Goal: Task Accomplishment & Management: Manage account settings

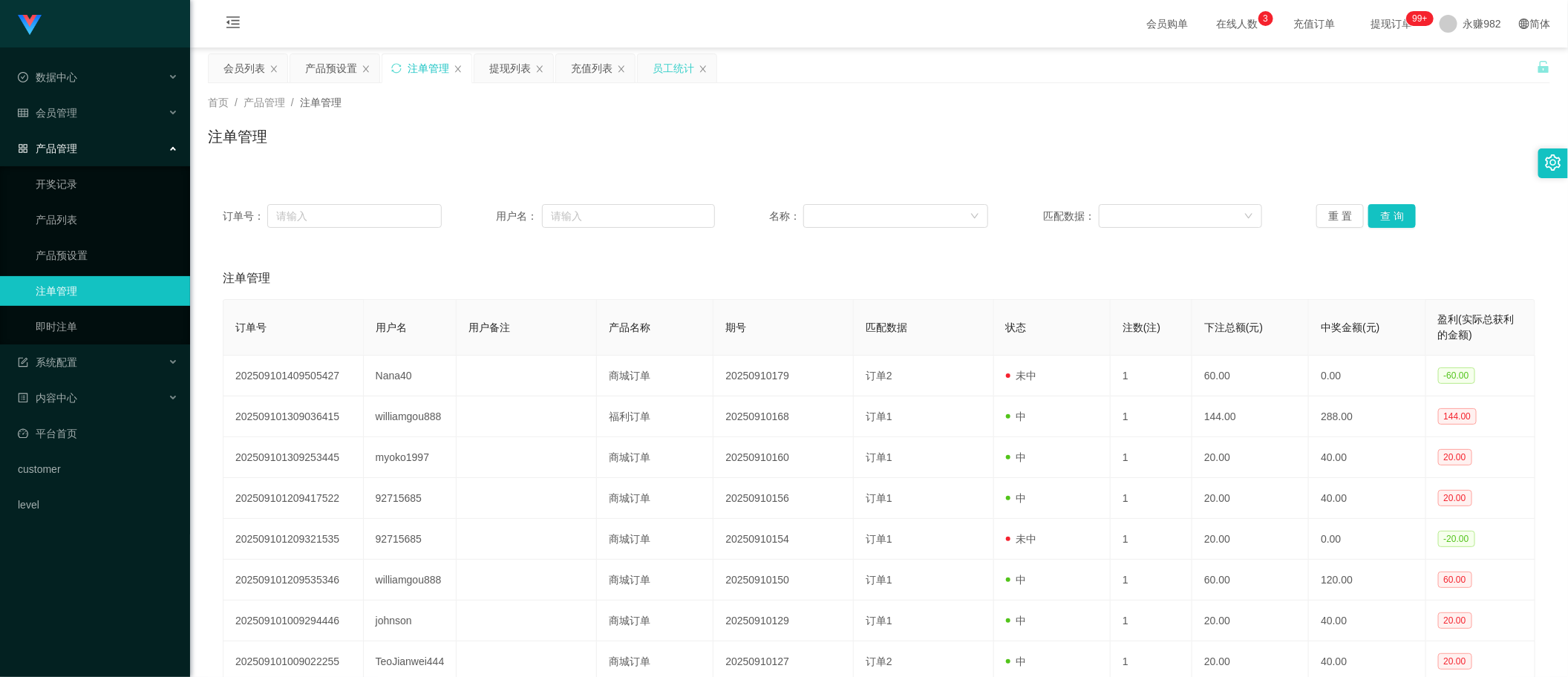
click at [656, 67] on div "员工统计" at bounding box center [673, 68] width 41 height 29
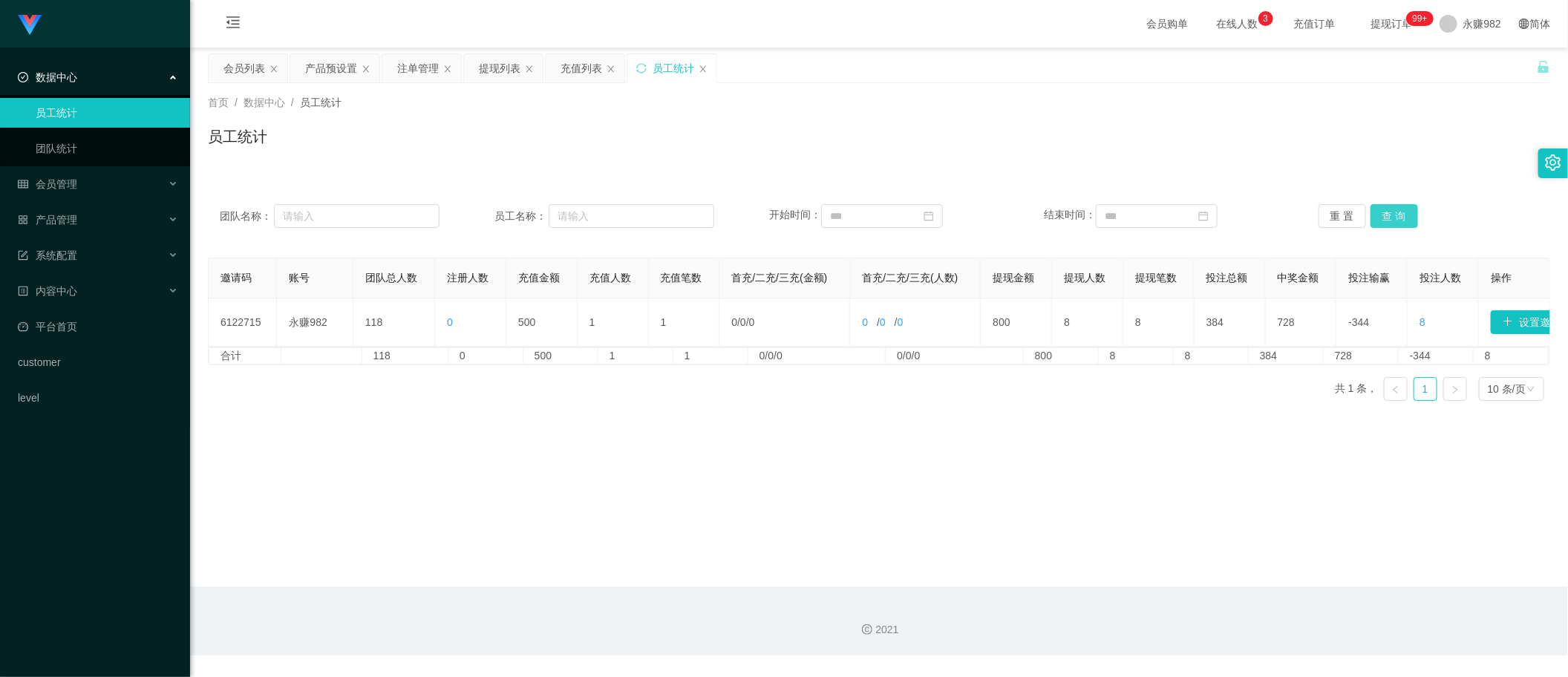
click at [1398, 217] on button "查 询" at bounding box center [1395, 216] width 48 height 24
click at [574, 76] on div "充值列表" at bounding box center [581, 68] width 41 height 29
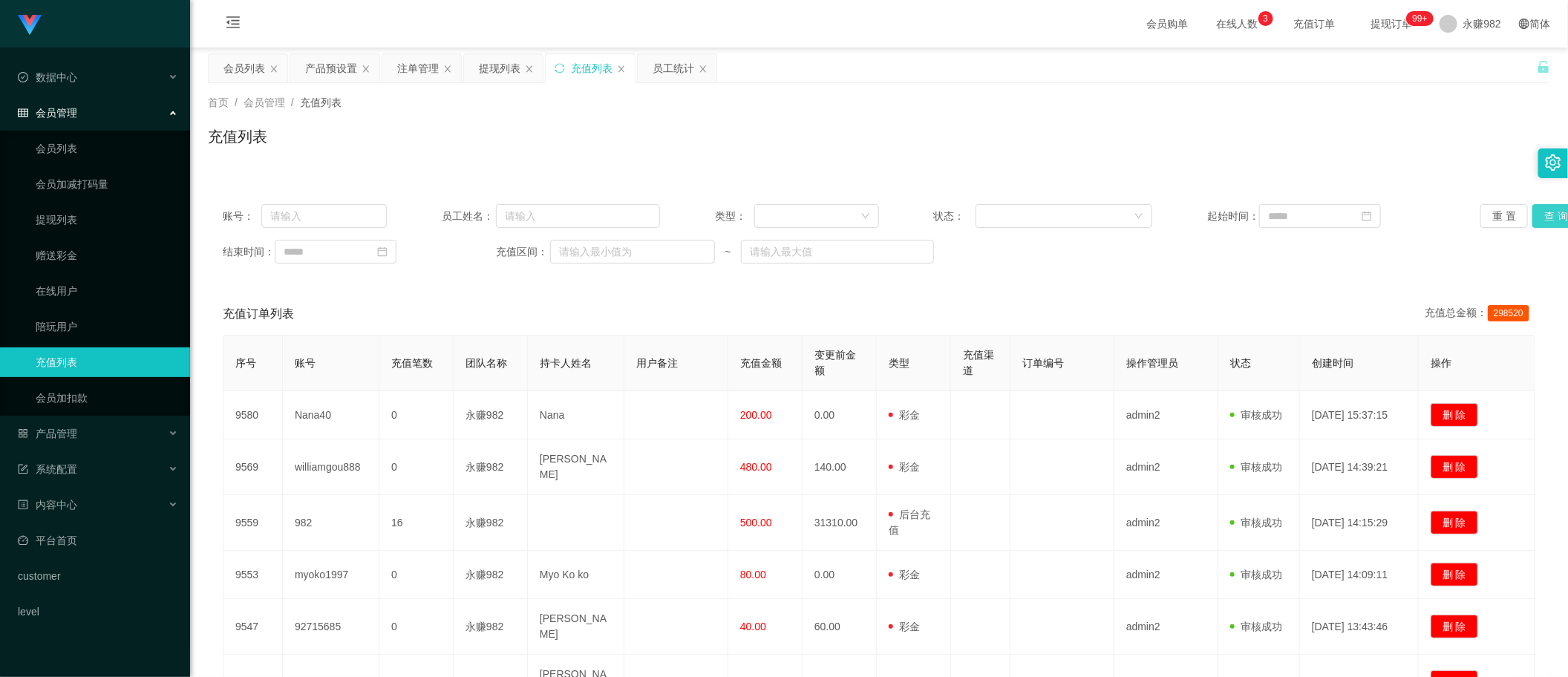
click at [1537, 216] on button "查 询" at bounding box center [1557, 216] width 48 height 24
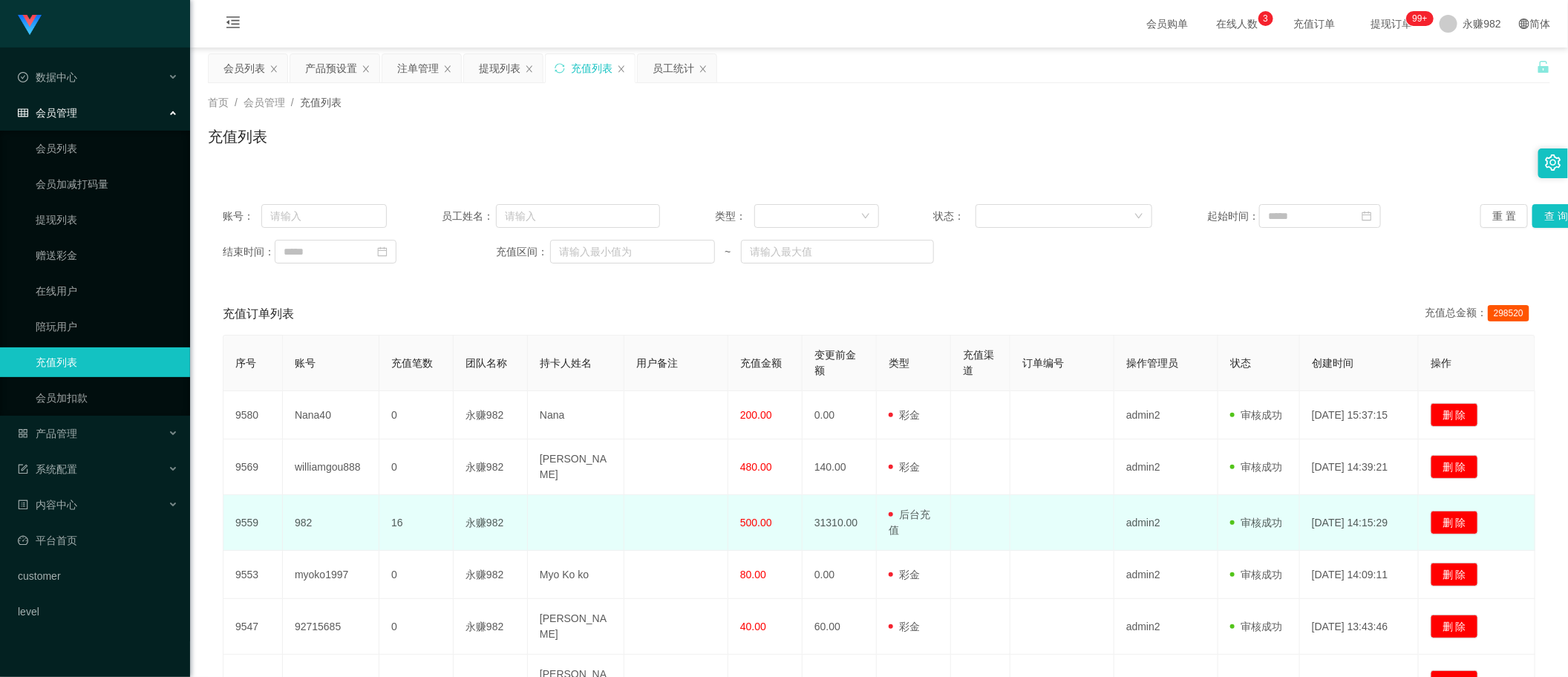
click at [755, 526] on span "500.00" at bounding box center [756, 522] width 32 height 12
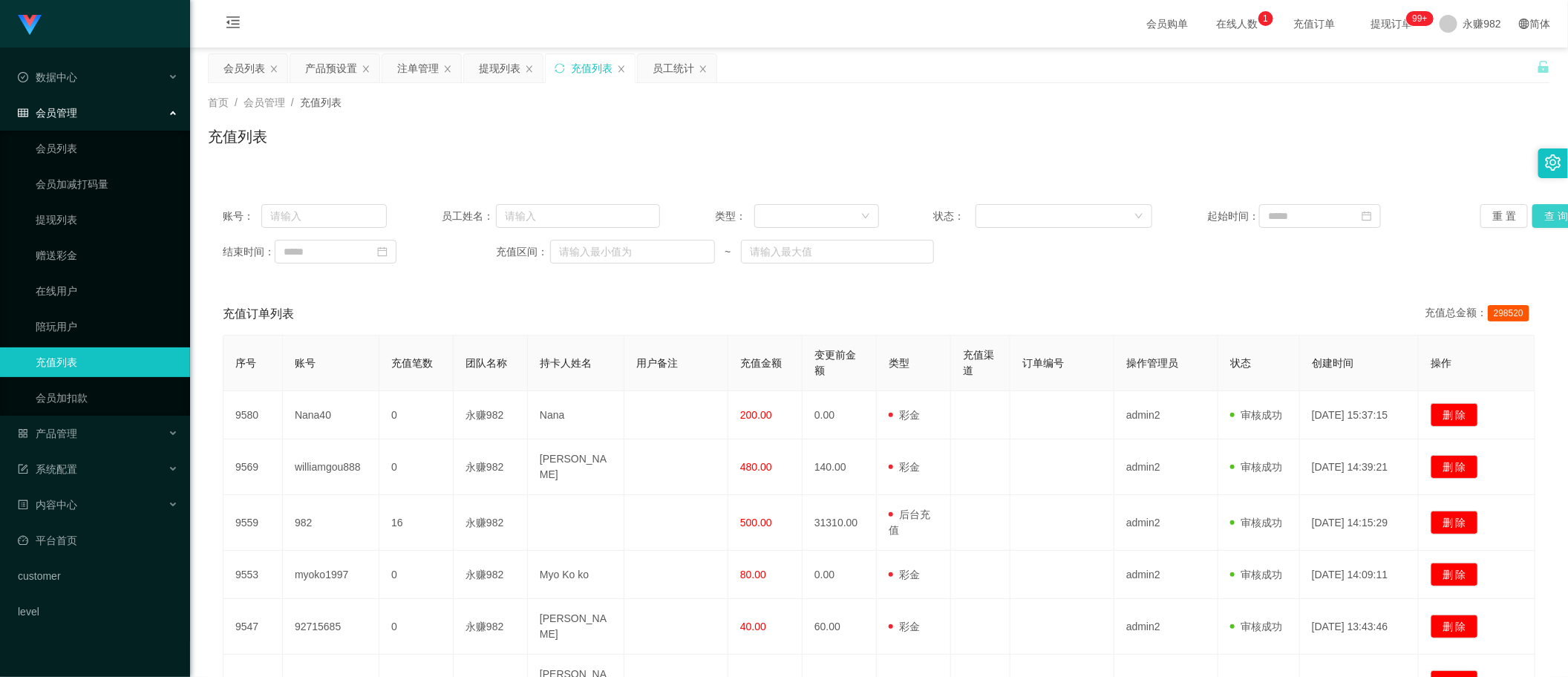
click at [1536, 214] on button "查 询" at bounding box center [1557, 216] width 48 height 24
click at [243, 71] on div "会员列表" at bounding box center [244, 68] width 41 height 29
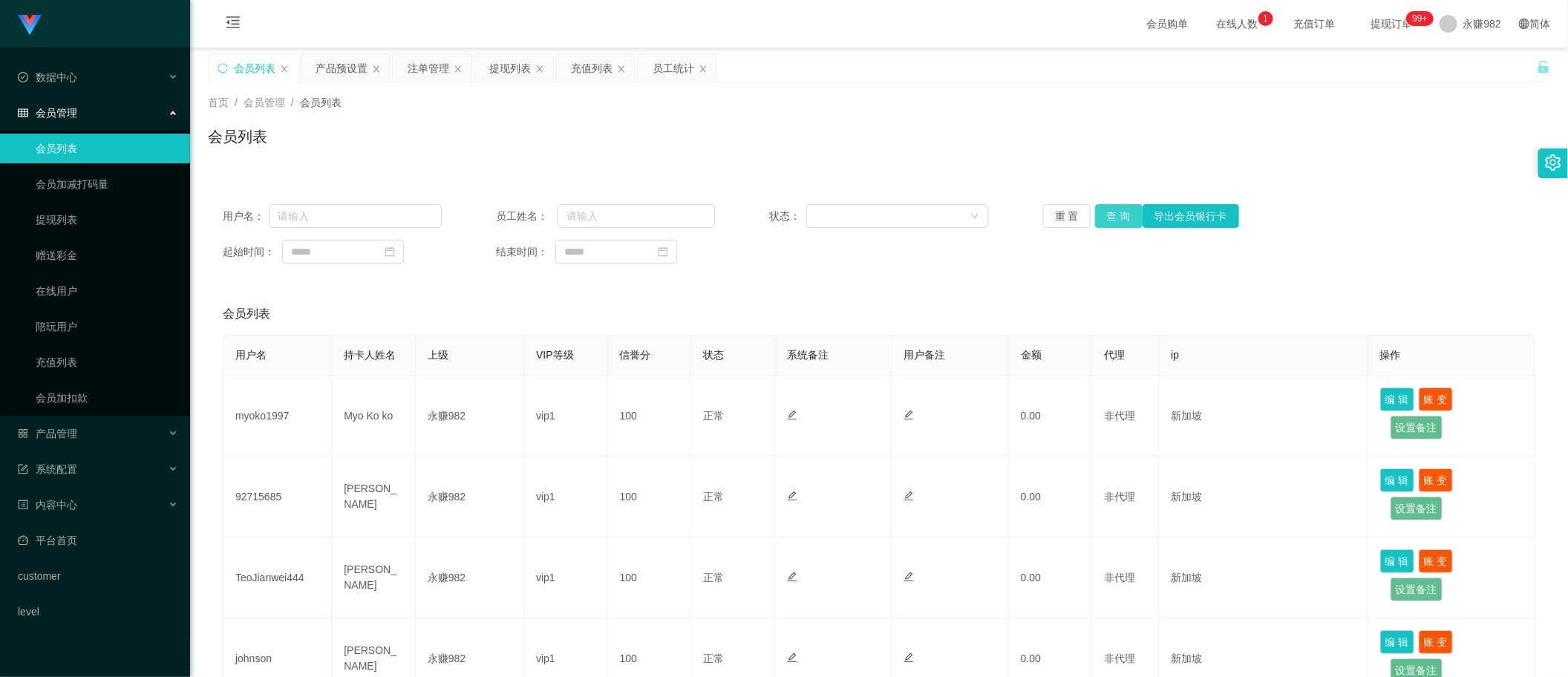
click at [1125, 220] on button "查 询" at bounding box center [1119, 216] width 48 height 24
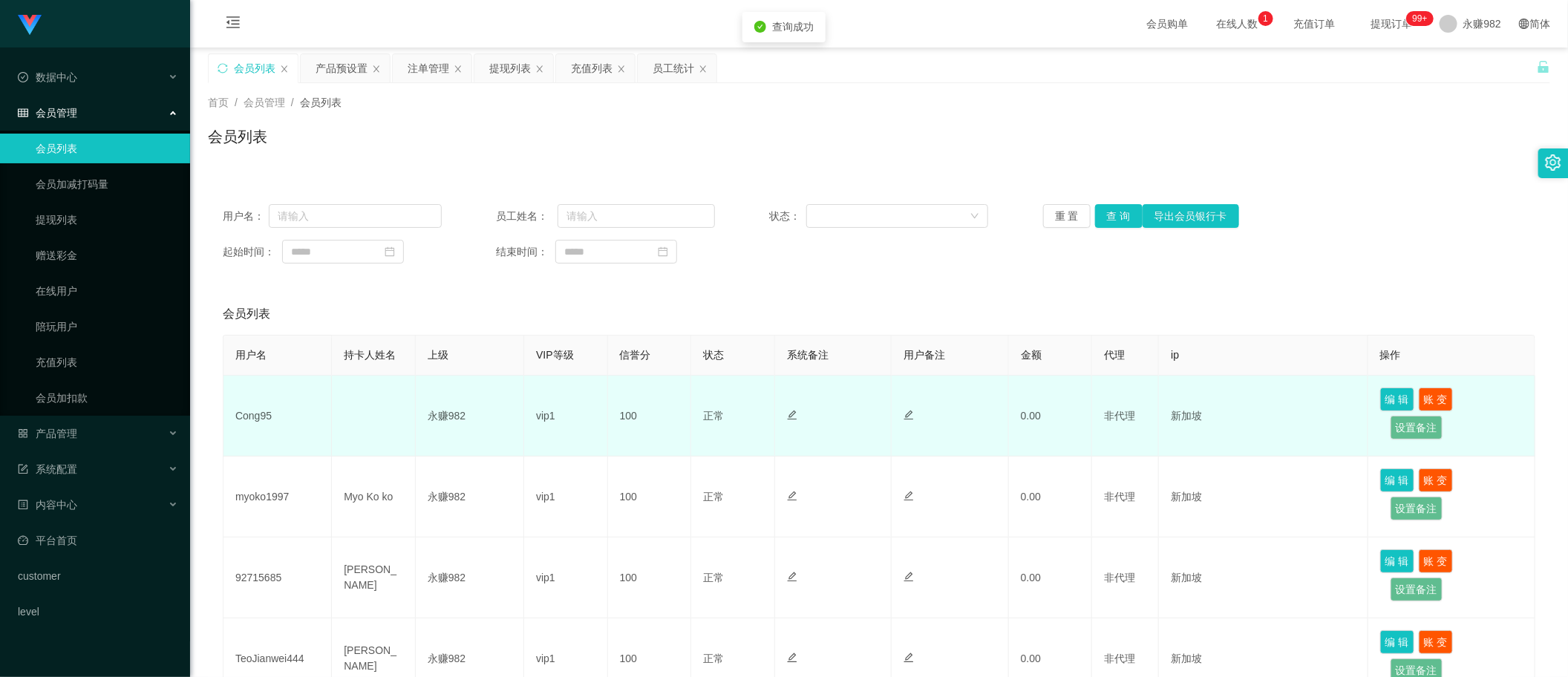
click at [245, 412] on td "Cong95" at bounding box center [278, 416] width 109 height 81
copy td "Cong95"
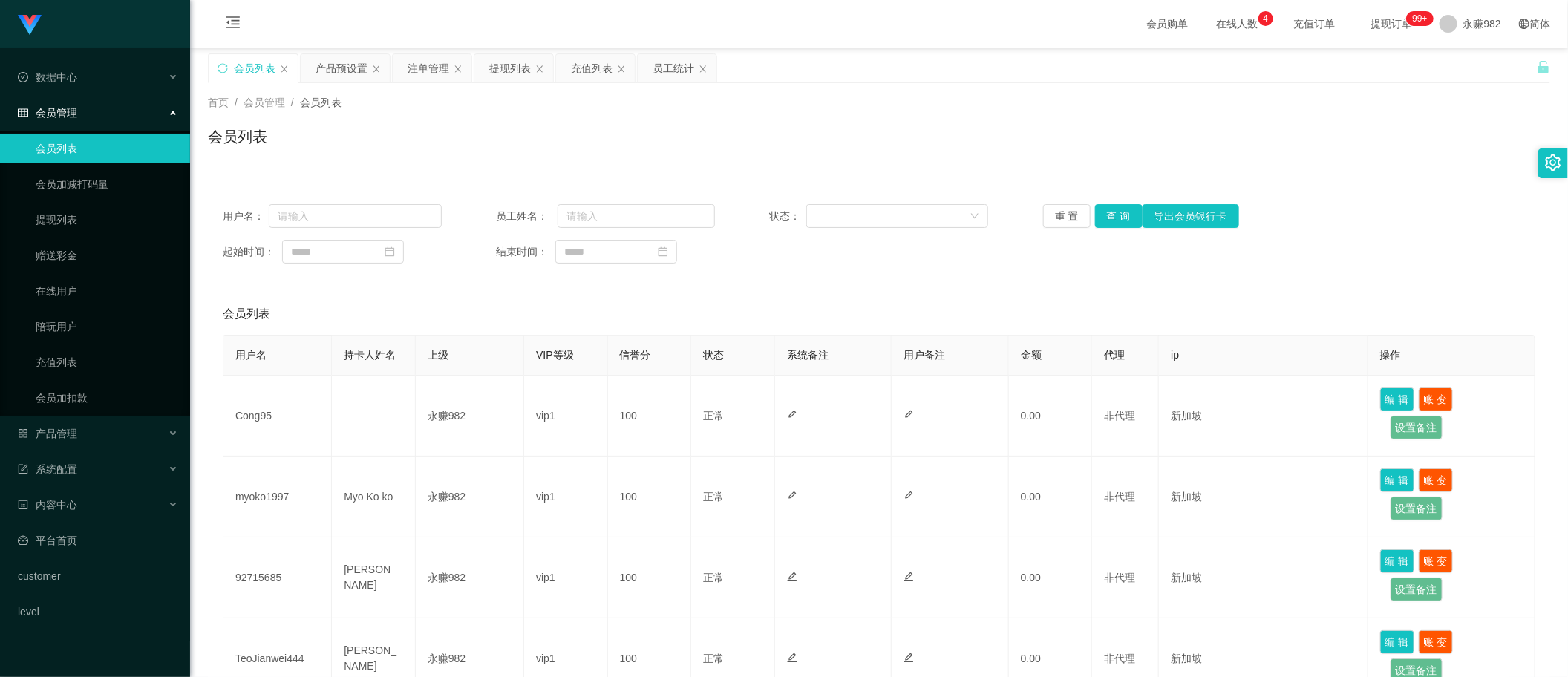
click at [736, 117] on div "首页 / 会员管理 / 会员列表 / 会员列表" at bounding box center [879, 127] width 1342 height 64
click at [730, 304] on div "会员列表" at bounding box center [879, 313] width 1313 height 41
click at [1105, 214] on button "查 询" at bounding box center [1119, 216] width 48 height 24
click at [342, 71] on div "产品预设置" at bounding box center [342, 68] width 52 height 29
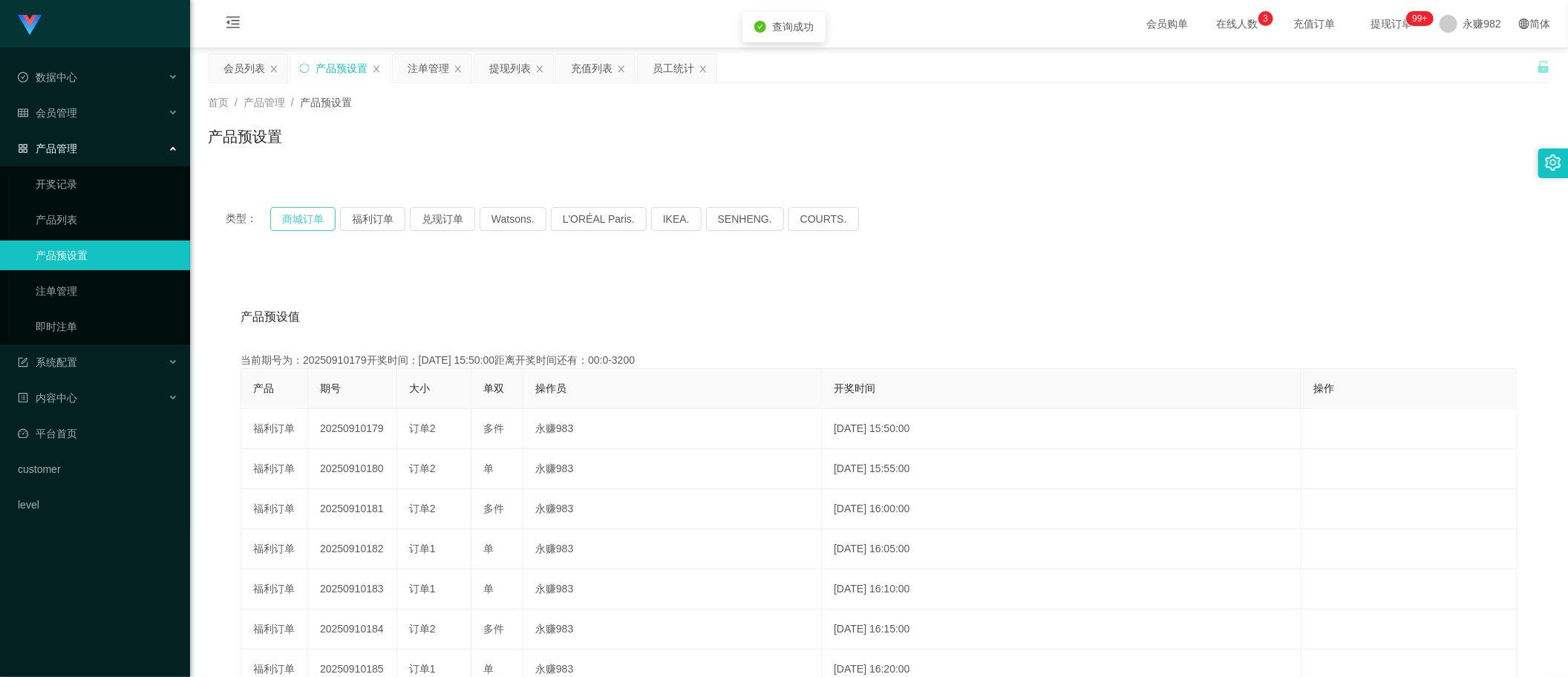
click at [318, 212] on button "商城订单" at bounding box center [302, 219] width 65 height 24
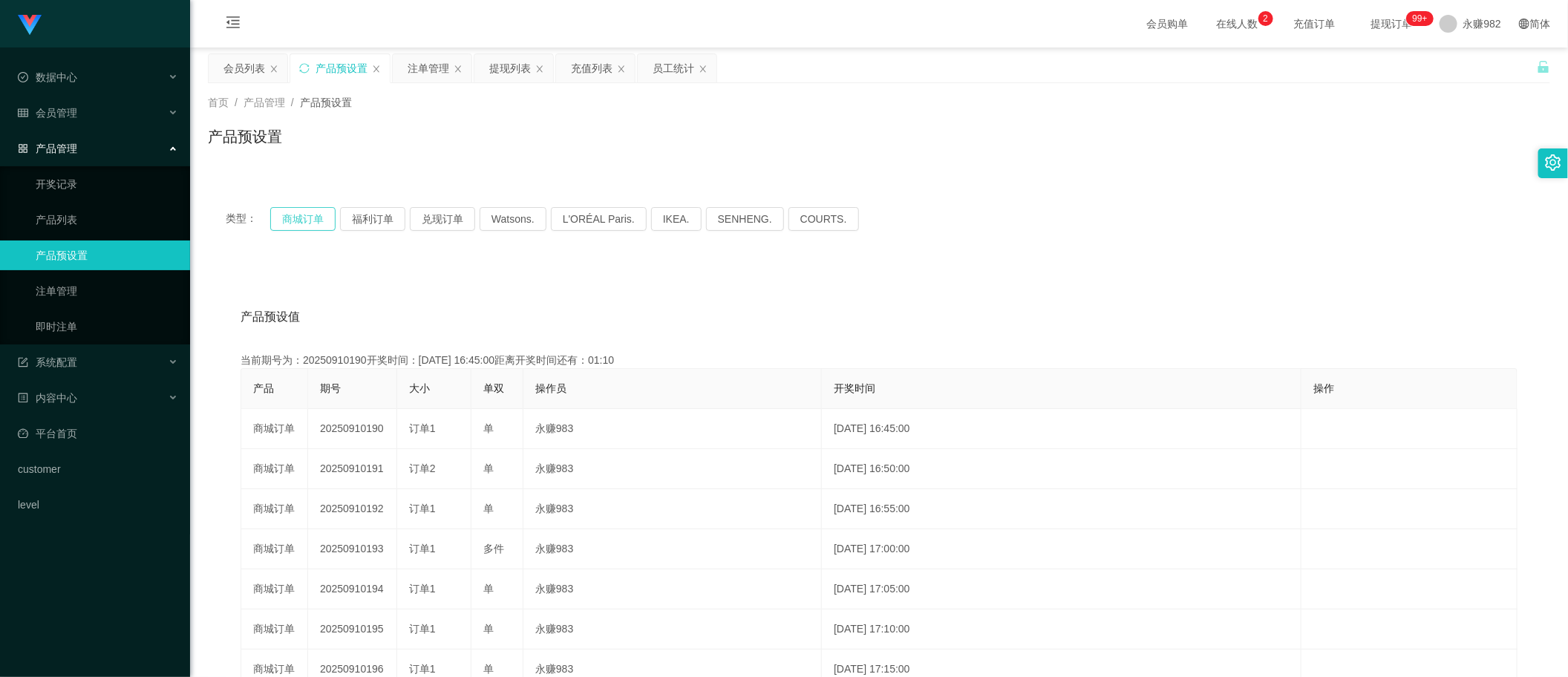
click at [318, 212] on button "商城订单" at bounding box center [302, 219] width 65 height 24
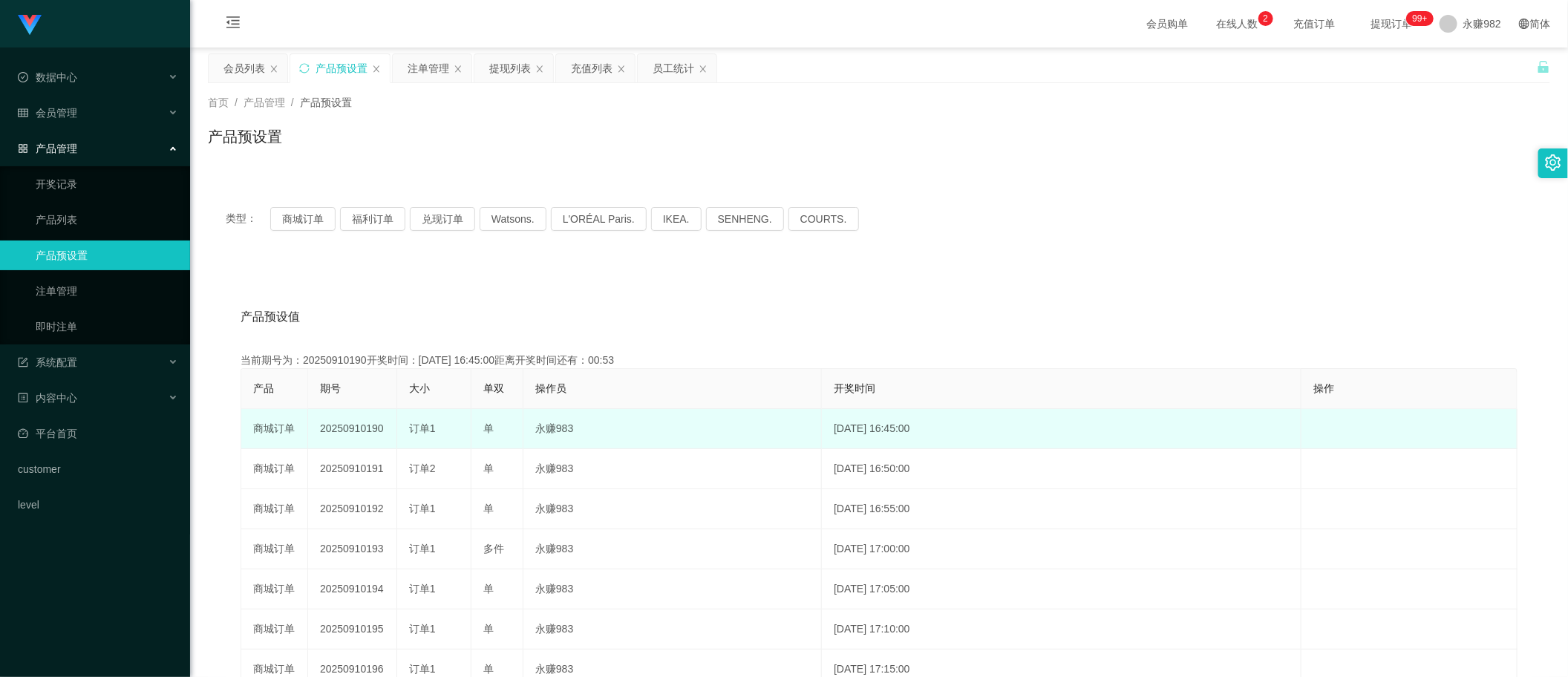
click at [677, 414] on td "永赚983" at bounding box center [673, 429] width 298 height 41
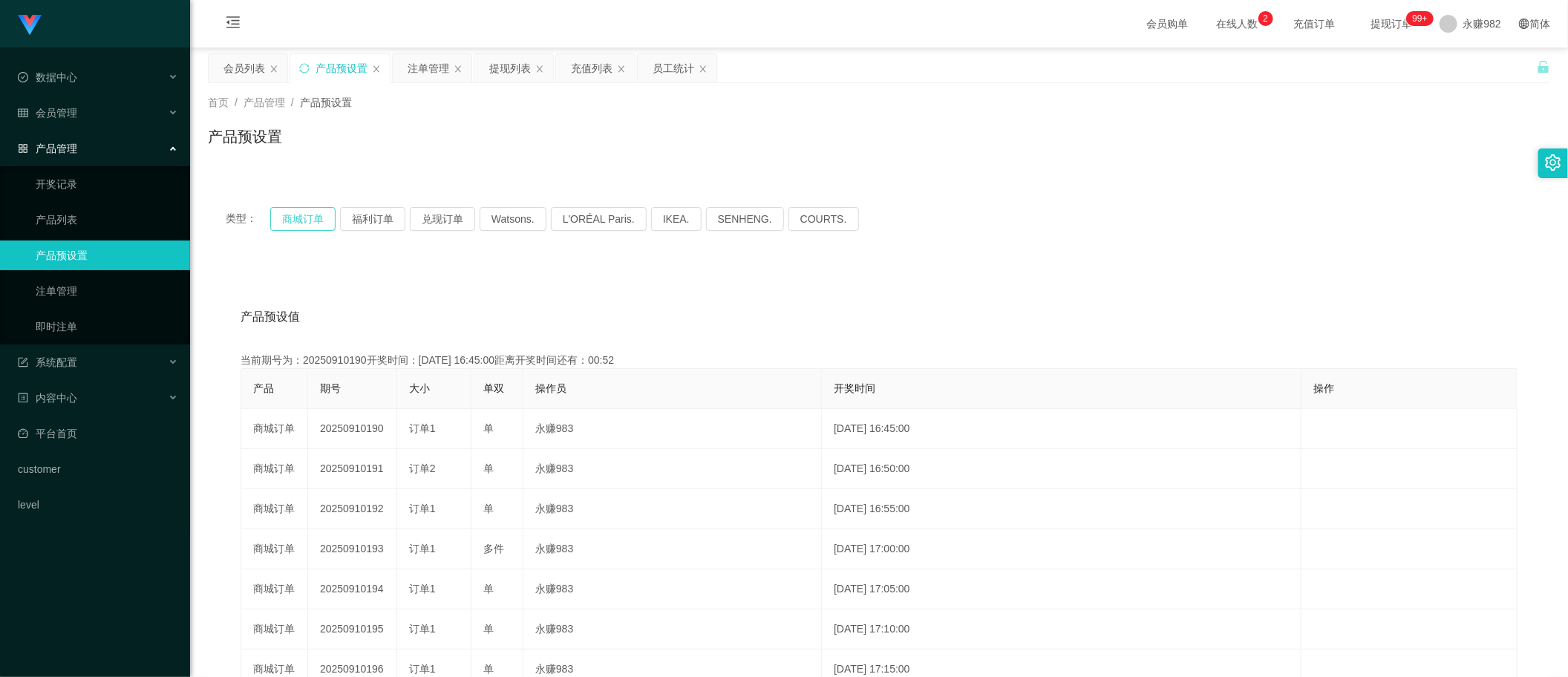
click at [307, 221] on button "商城订单" at bounding box center [302, 219] width 65 height 24
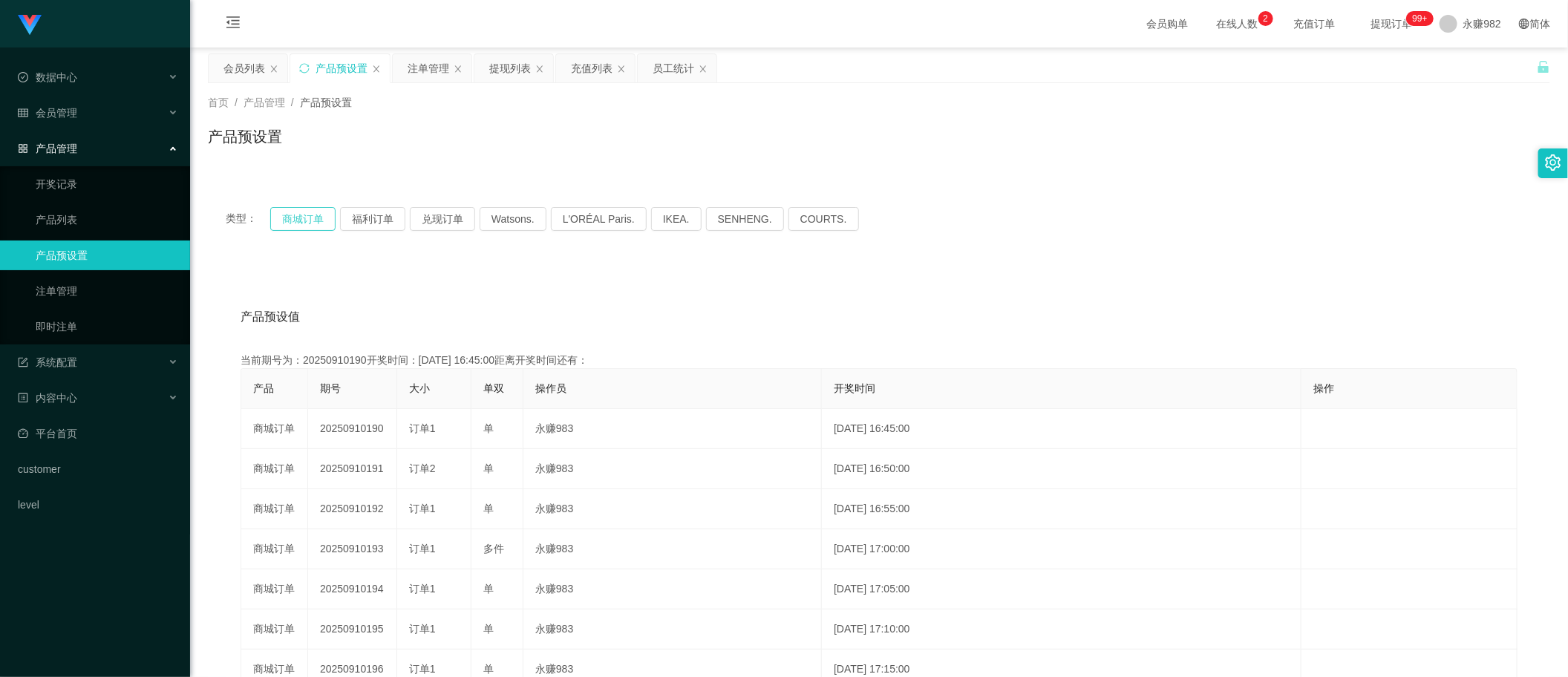
click at [307, 221] on button "商城订单" at bounding box center [302, 219] width 65 height 24
click at [292, 212] on button "商城订单" at bounding box center [302, 219] width 65 height 24
click at [648, 278] on div "产品预设值 添加期号 当前期号为：20250910190开奖时间：[DATE] 16:45:00距离开奖时间还有：00:0-15 产品 期号 大小 单双 操作…" at bounding box center [879, 569] width 1342 height 612
click at [428, 58] on div "注单管理" at bounding box center [427, 68] width 41 height 29
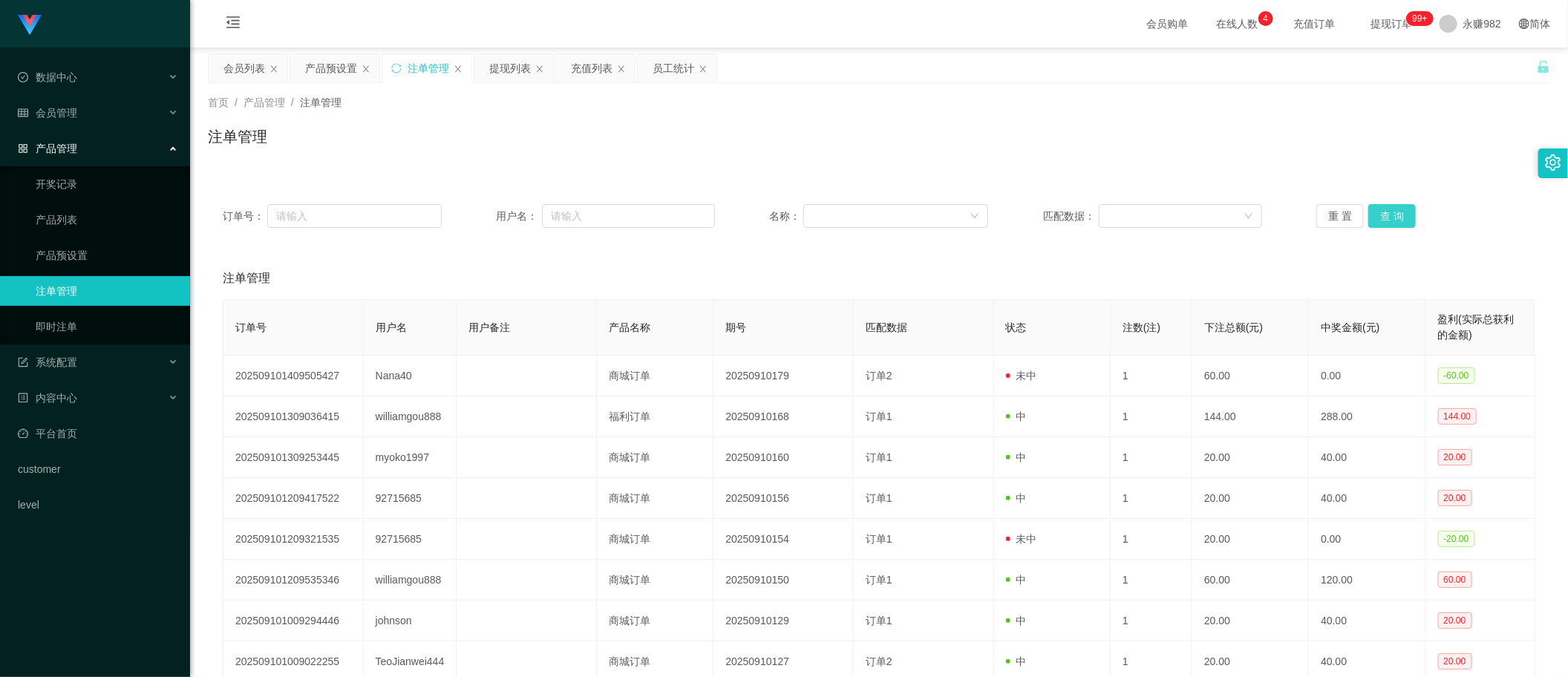
click at [1380, 217] on button "查 询" at bounding box center [1392, 216] width 48 height 24
click at [1391, 214] on button "查 询" at bounding box center [1392, 216] width 48 height 24
click at [1398, 210] on button "查 询" at bounding box center [1392, 216] width 48 height 24
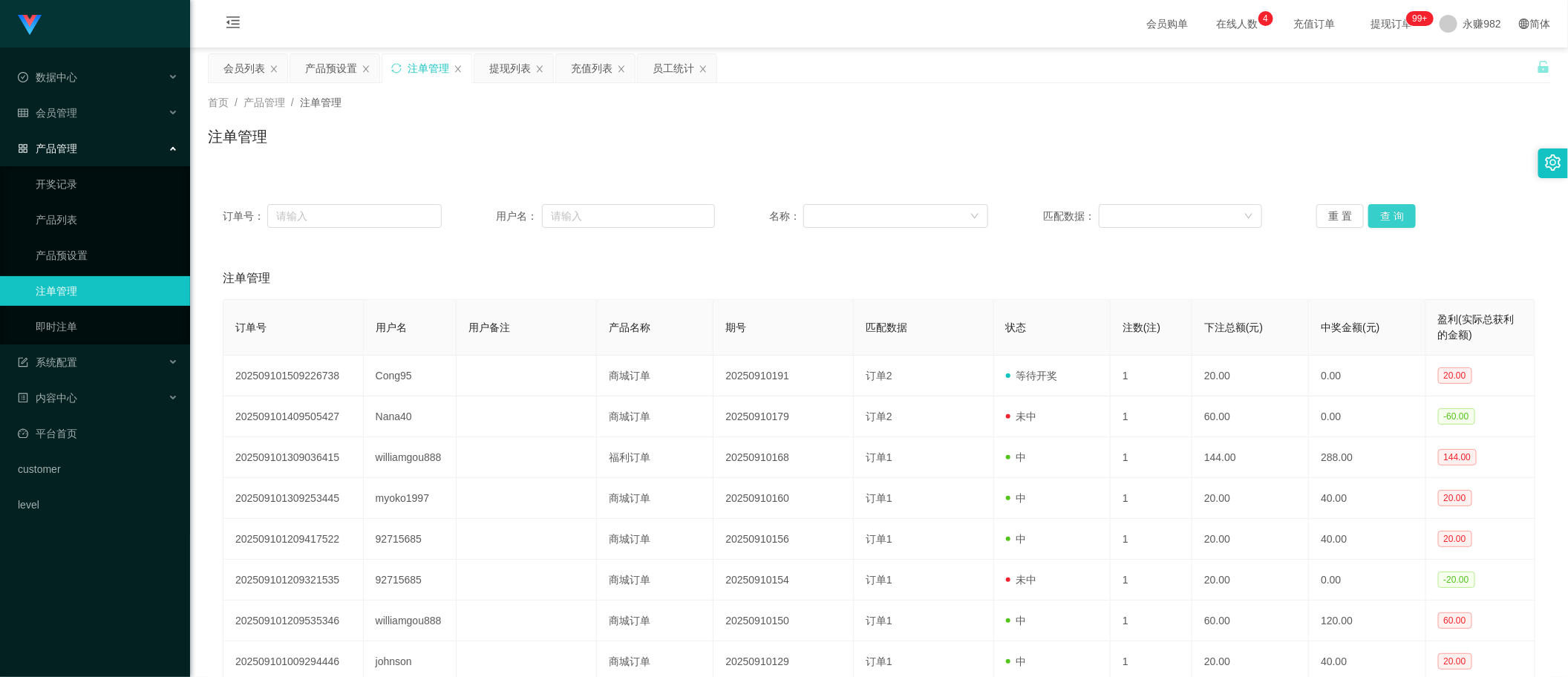
click at [1398, 210] on button "查 询" at bounding box center [1392, 216] width 48 height 24
click at [1387, 210] on button "查 询" at bounding box center [1392, 216] width 48 height 24
click at [1375, 219] on button "查 询" at bounding box center [1392, 216] width 48 height 24
drag, startPoint x: 522, startPoint y: 75, endPoint x: 821, endPoint y: 117, distance: 301.9
click at [521, 75] on div "提现列表" at bounding box center [509, 68] width 41 height 29
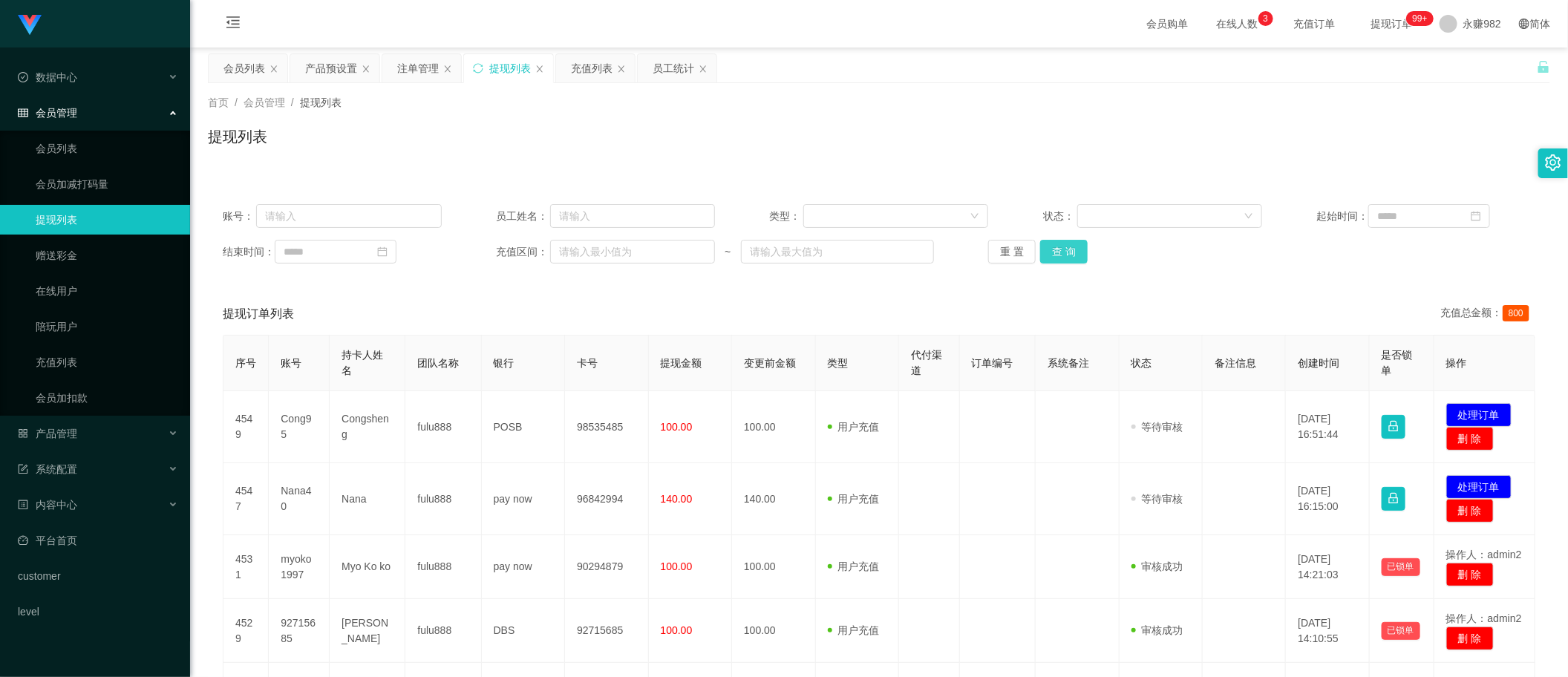
click at [1068, 252] on button "查 询" at bounding box center [1064, 251] width 48 height 24
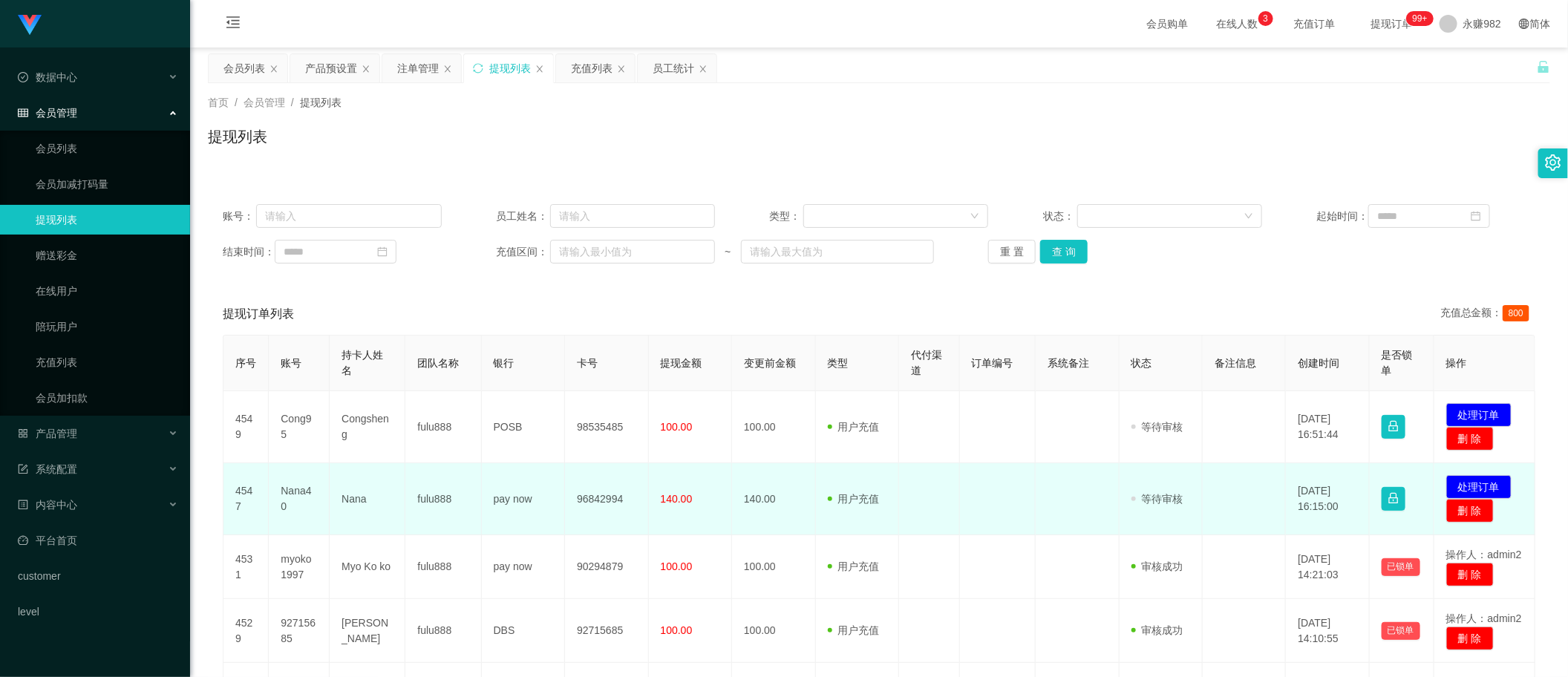
click at [778, 470] on td "140.00" at bounding box center [774, 499] width 83 height 72
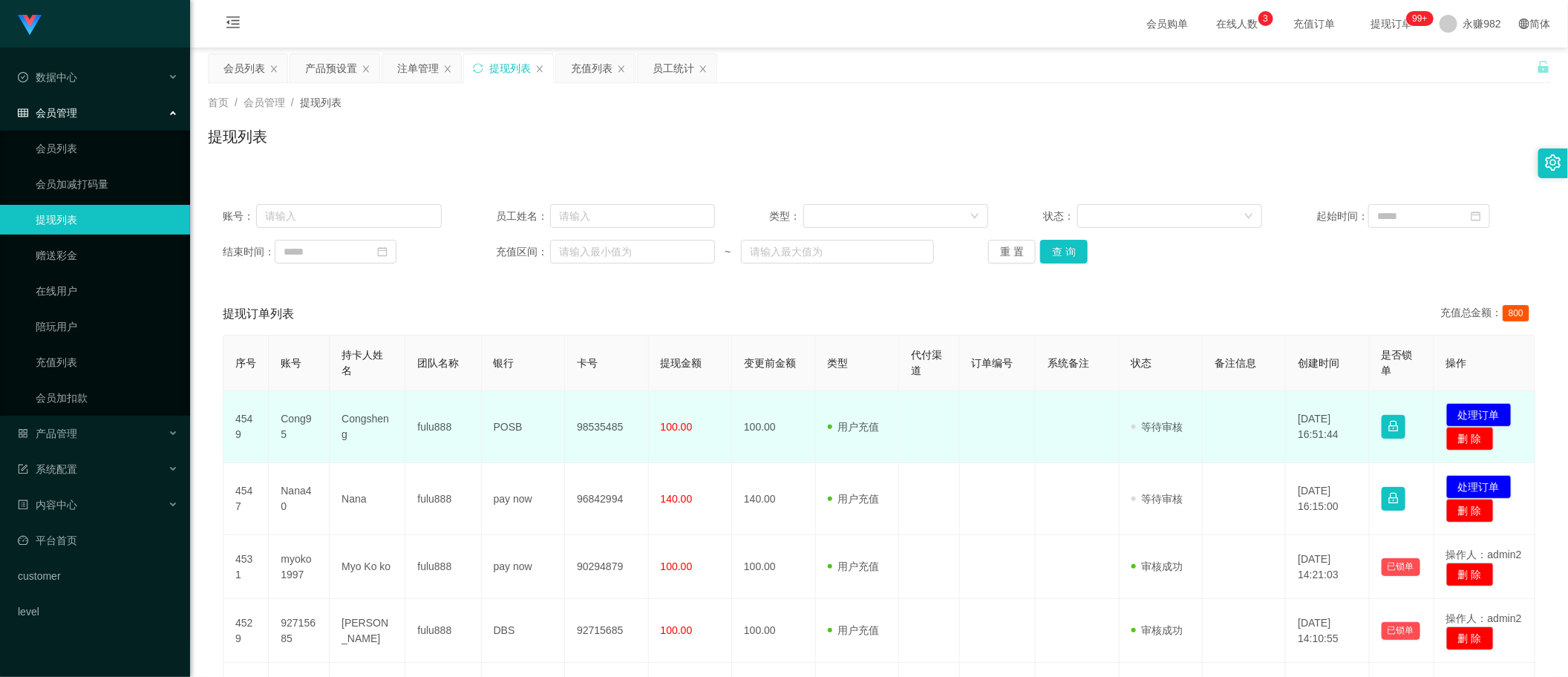
click at [349, 421] on td "Congsheng" at bounding box center [368, 427] width 76 height 72
click at [350, 421] on td "Congsheng" at bounding box center [368, 427] width 76 height 72
copy td "Congsheng"
click at [611, 428] on td "98535485" at bounding box center [606, 427] width 83 height 72
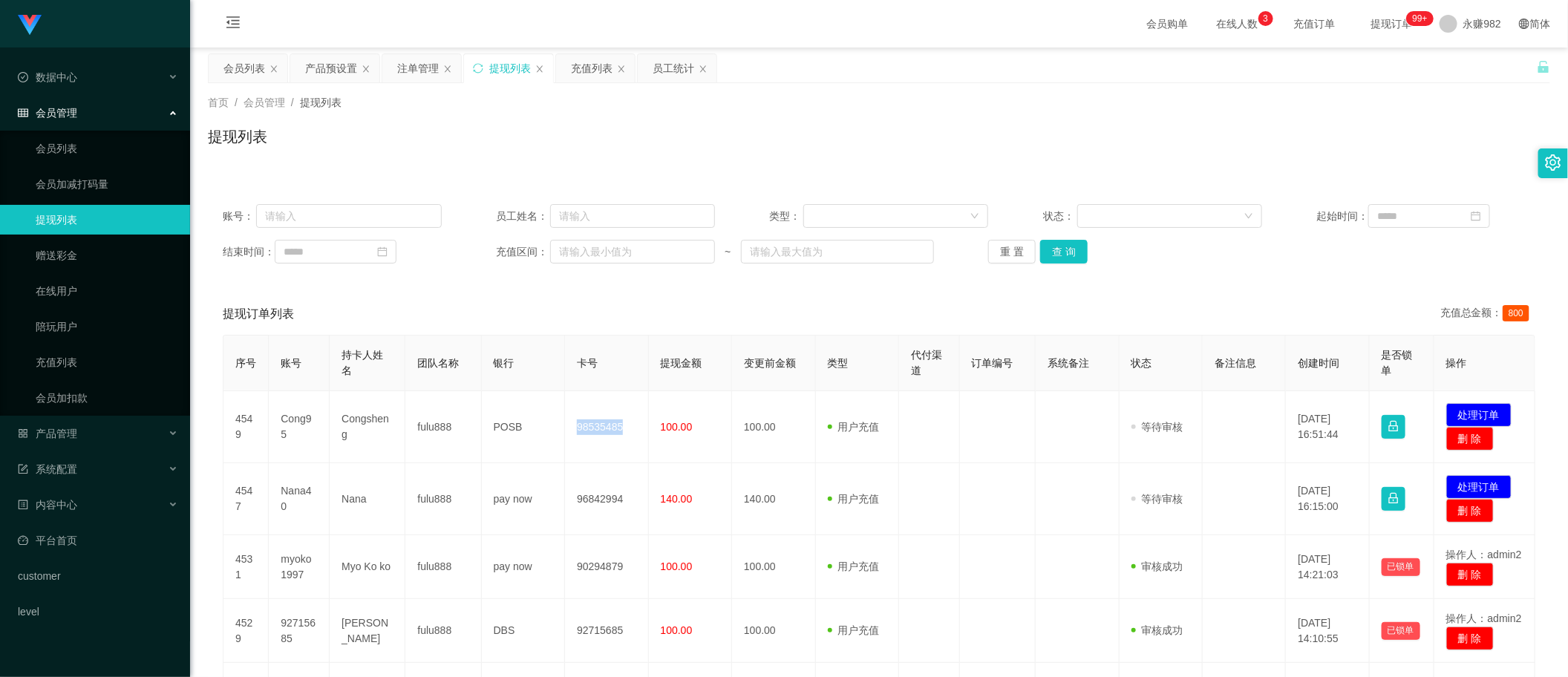
copy td "98535485"
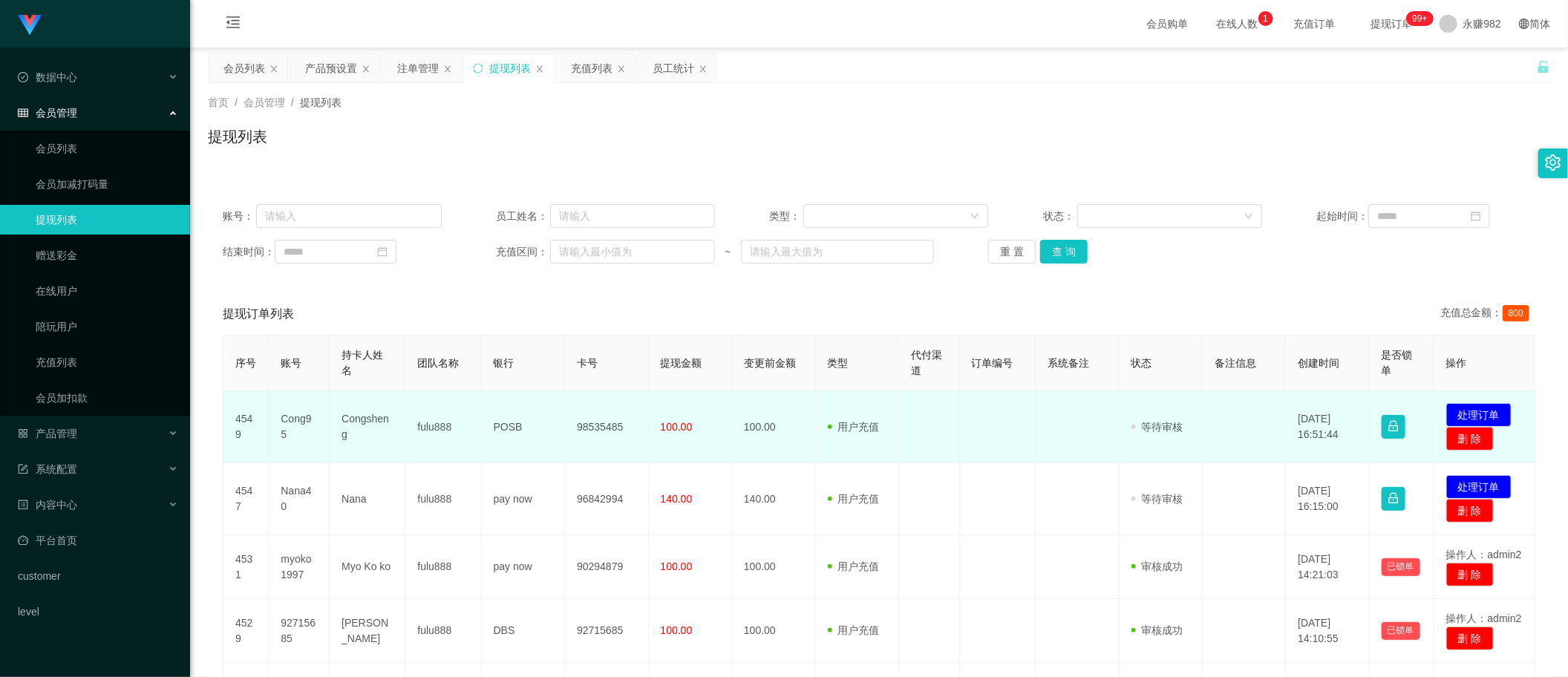
click at [284, 424] on td "Cong95" at bounding box center [299, 427] width 61 height 72
copy td "Cong95"
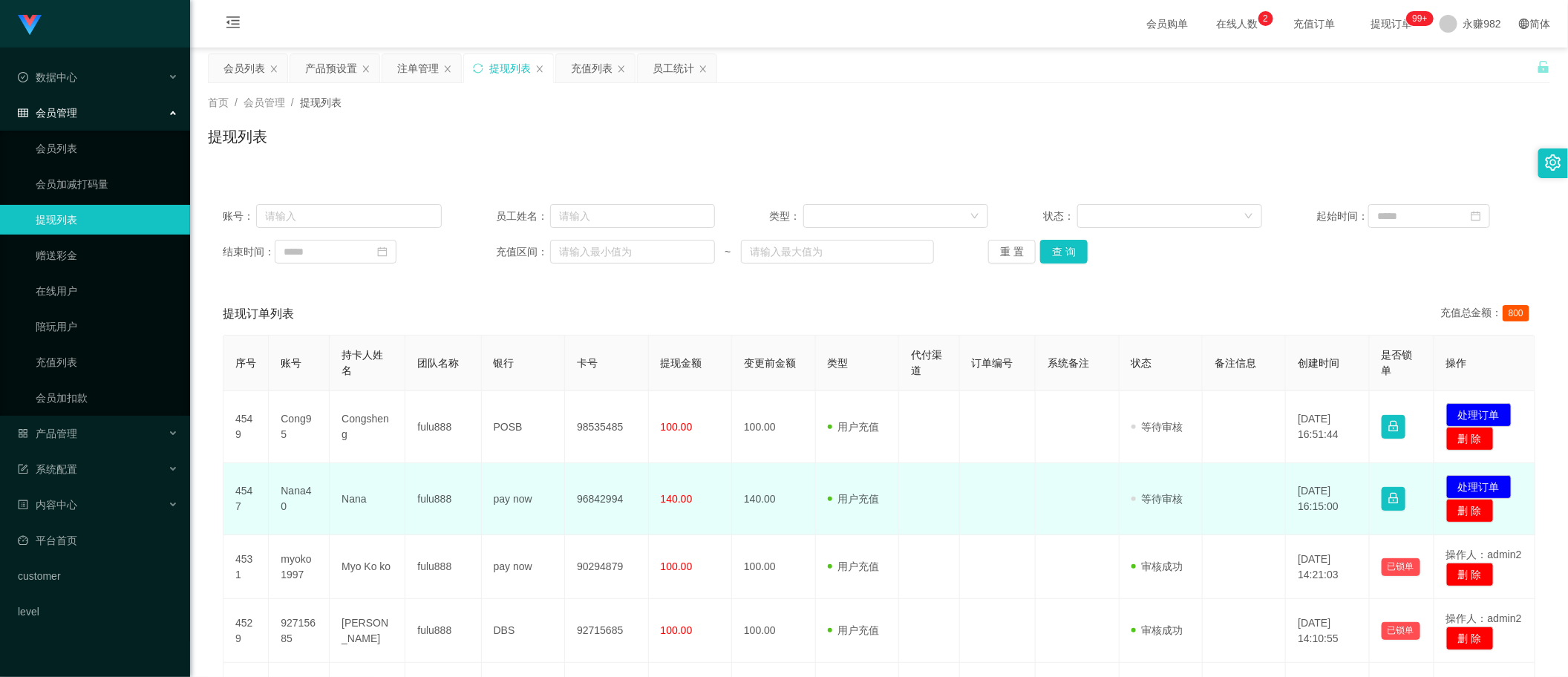
click at [308, 498] on td "Nana40" at bounding box center [299, 499] width 61 height 72
click at [1478, 481] on button "处理订单" at bounding box center [1479, 487] width 65 height 24
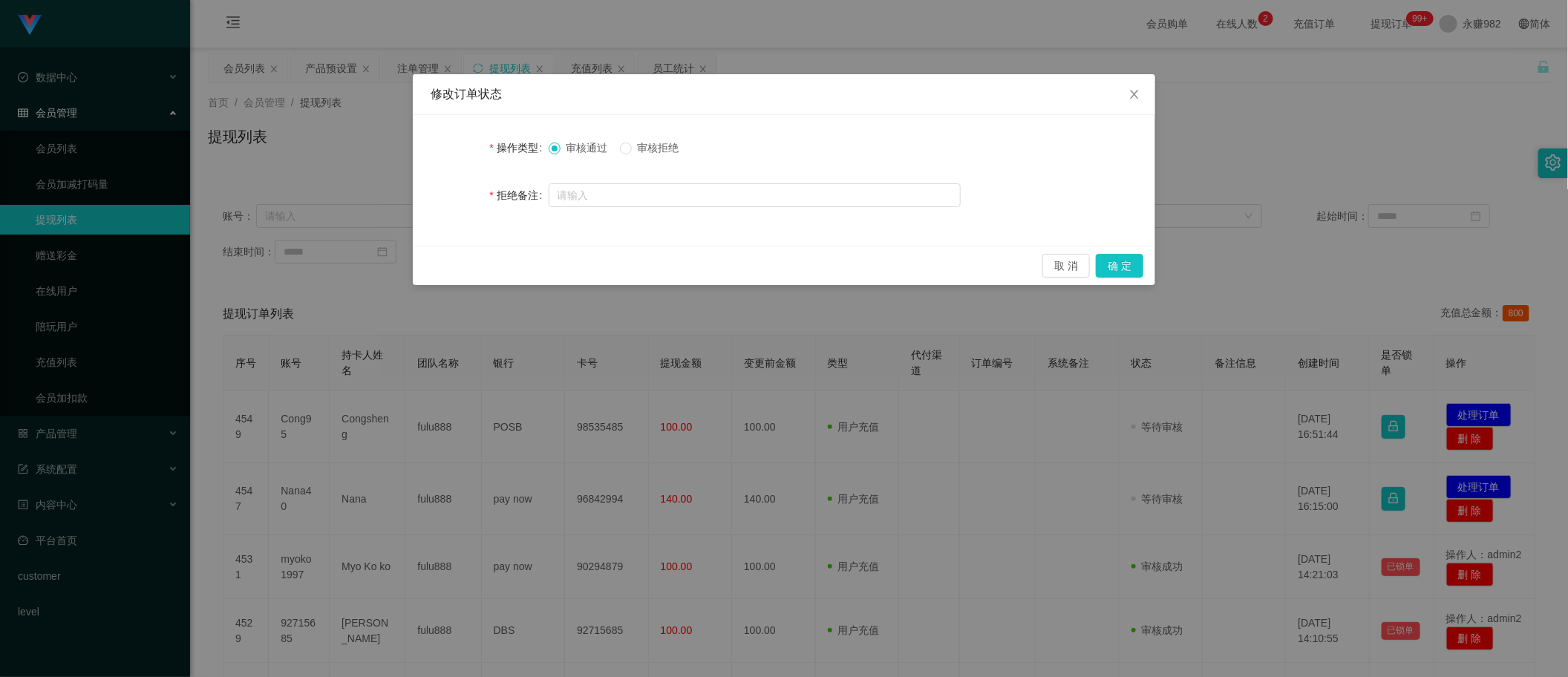
click at [671, 147] on span "审核拒绝" at bounding box center [659, 147] width 53 height 12
click at [1051, 273] on button "取 消" at bounding box center [1067, 266] width 48 height 24
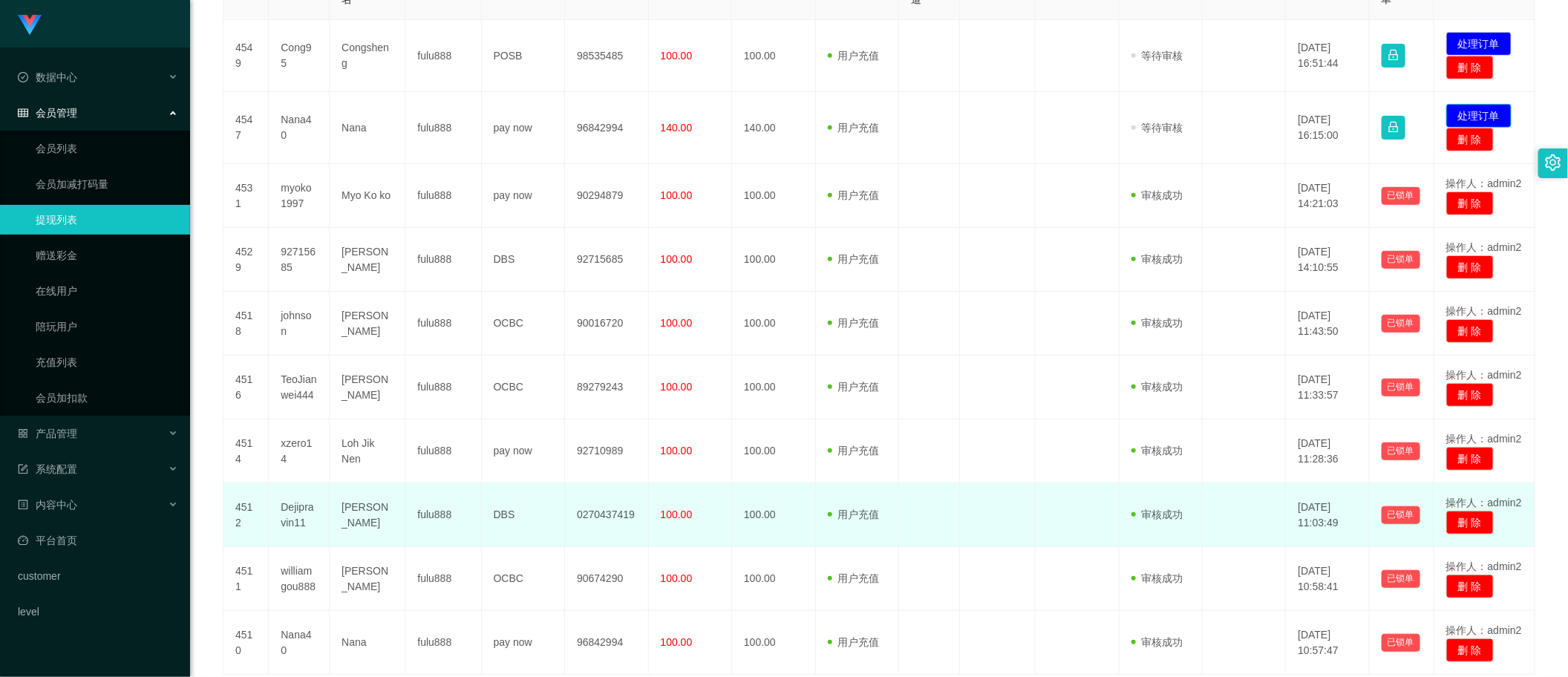
scroll to position [495, 0]
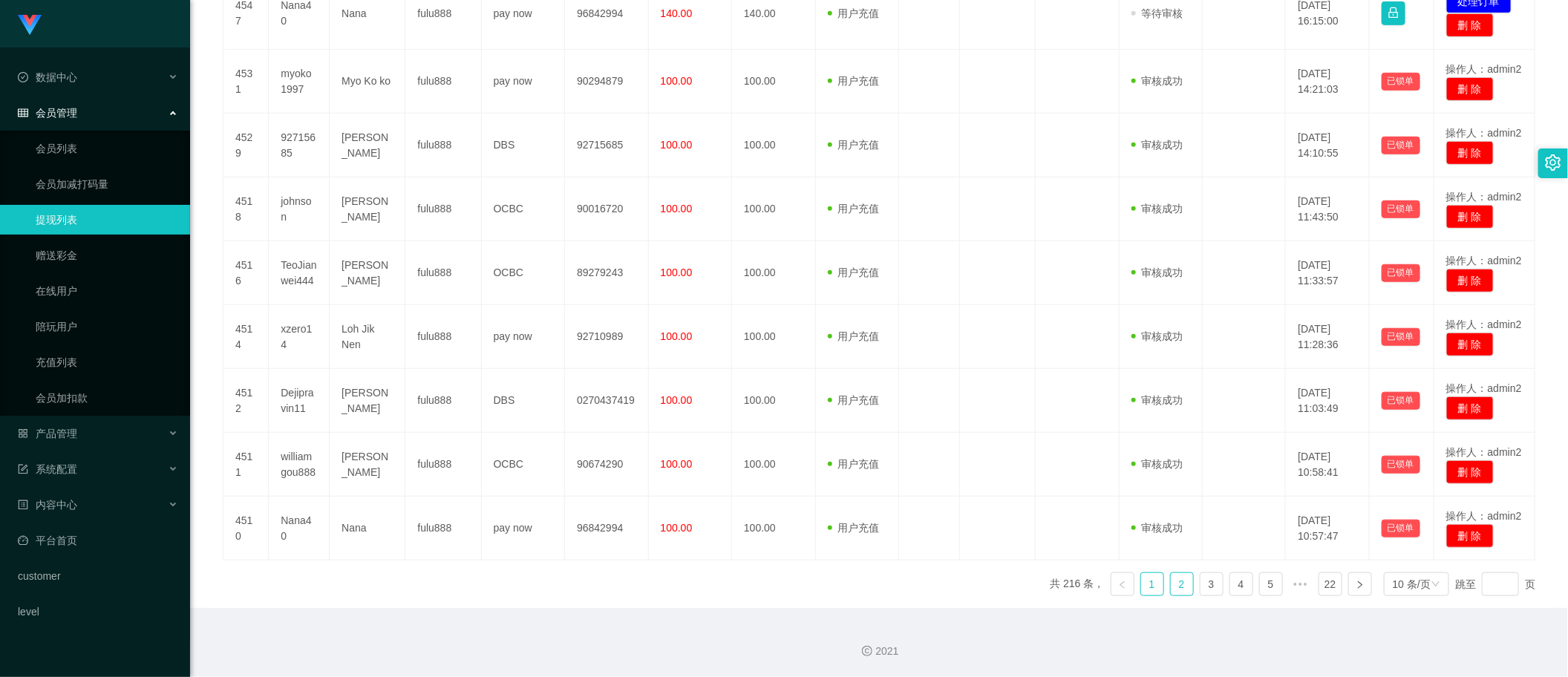
click at [1171, 576] on link "2" at bounding box center [1182, 584] width 22 height 22
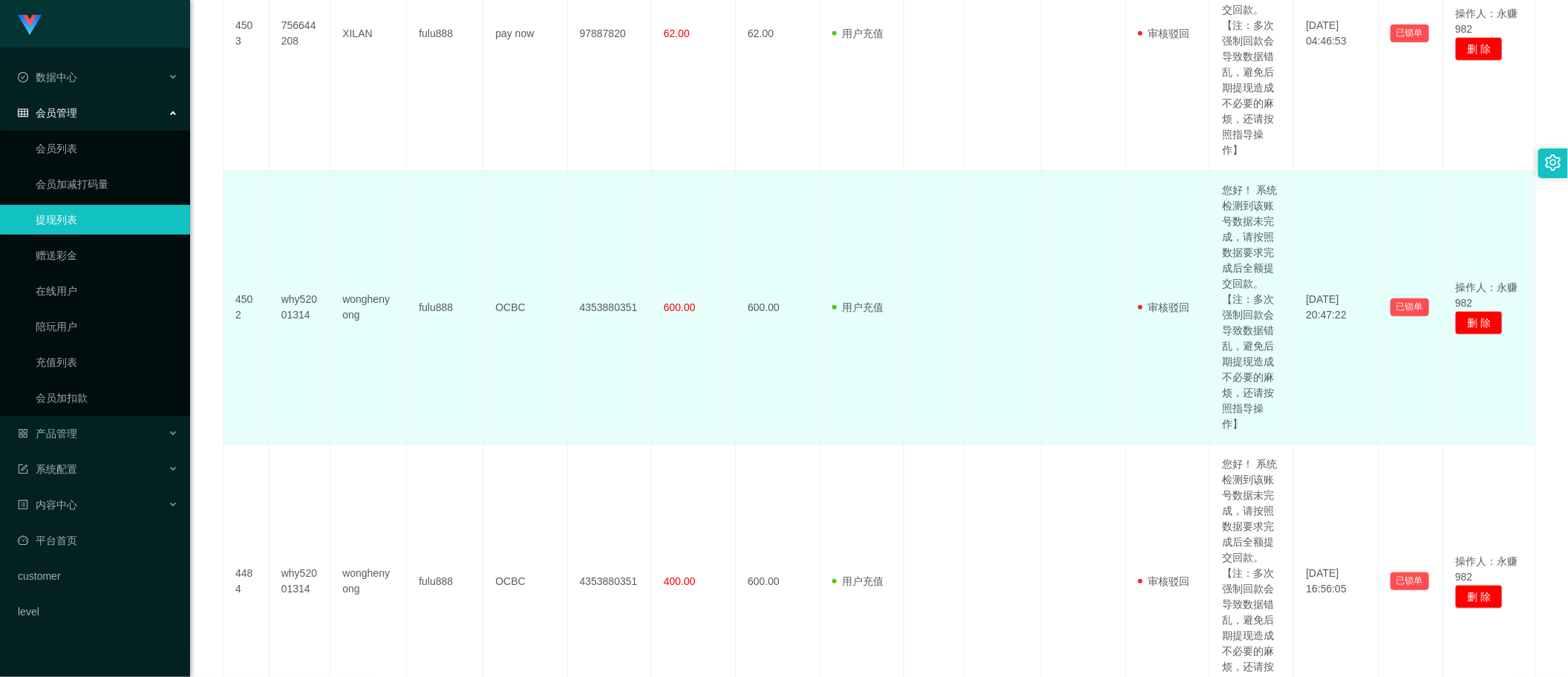
click at [1234, 360] on td "您好！ 系统检测到该账号数据未完成，请按照数据要求完成后全额提交回款。【注：多次强制回款会导致数据错乱，避免后期提现造成不必要的麻烦，还请按照指导操作】" at bounding box center [1252, 307] width 84 height 274
copy td "您好！ 系统检测到该账号数据未完成，请按照数据要求完成后全额提交回款。【注：多次强制回款会导致数据错乱，避免后期提现造成不必要的麻烦，还请按照指导操作】"
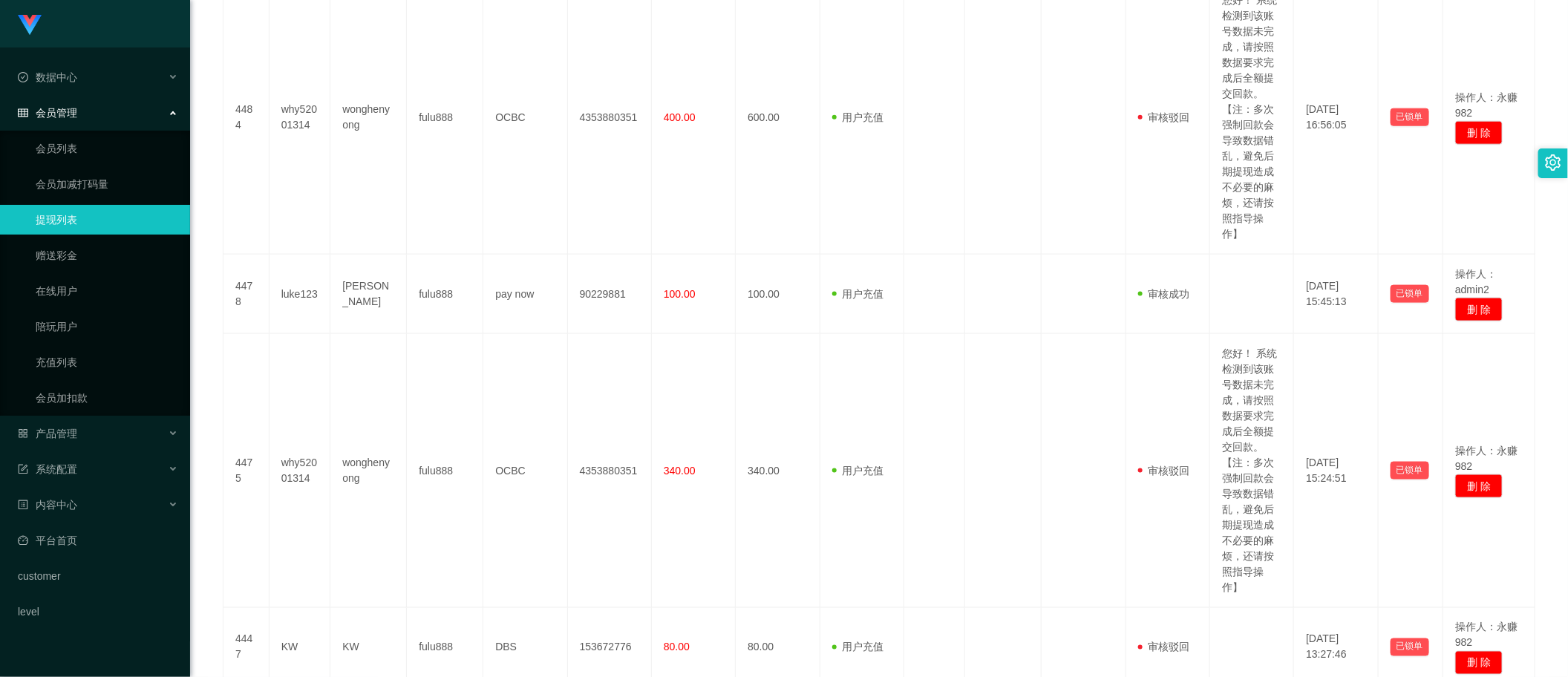
scroll to position [1405, 0]
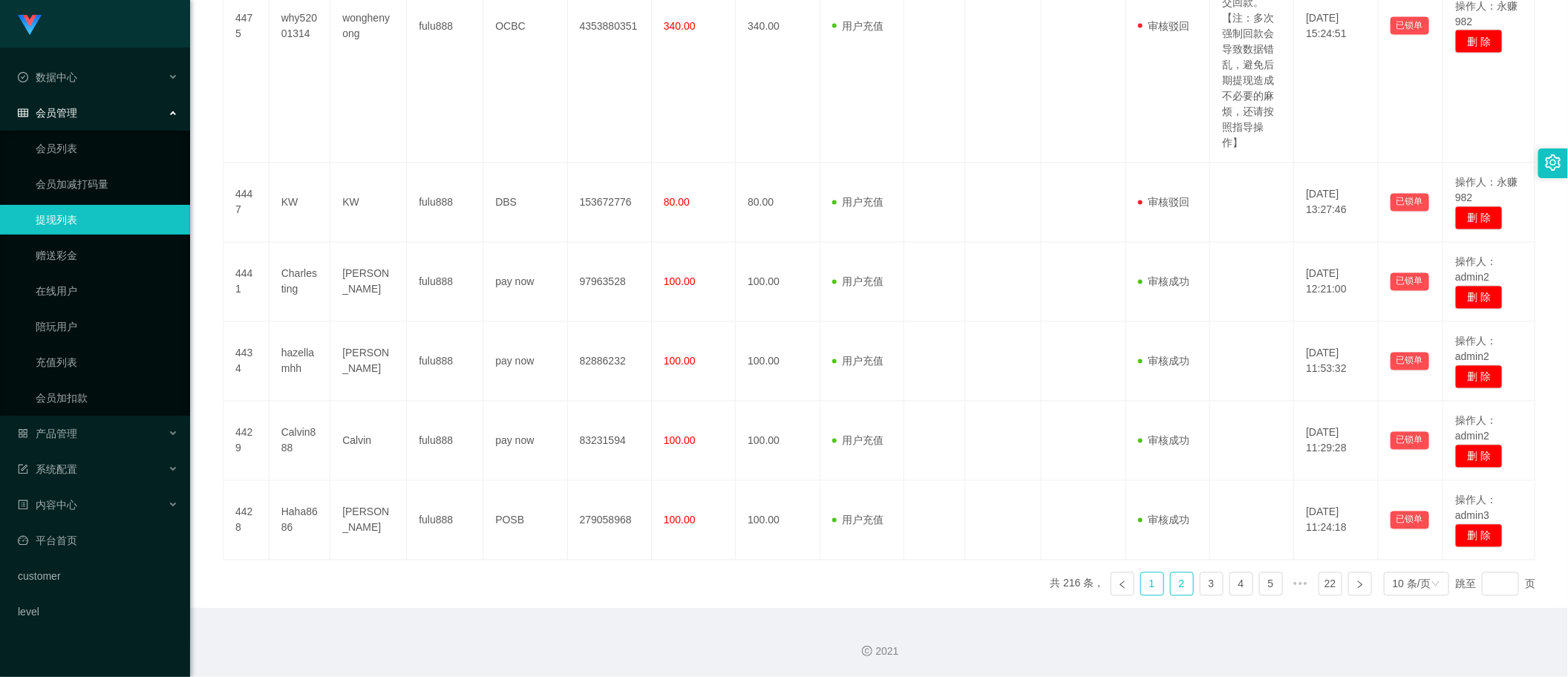
click at [1141, 583] on link "1" at bounding box center [1153, 584] width 22 height 22
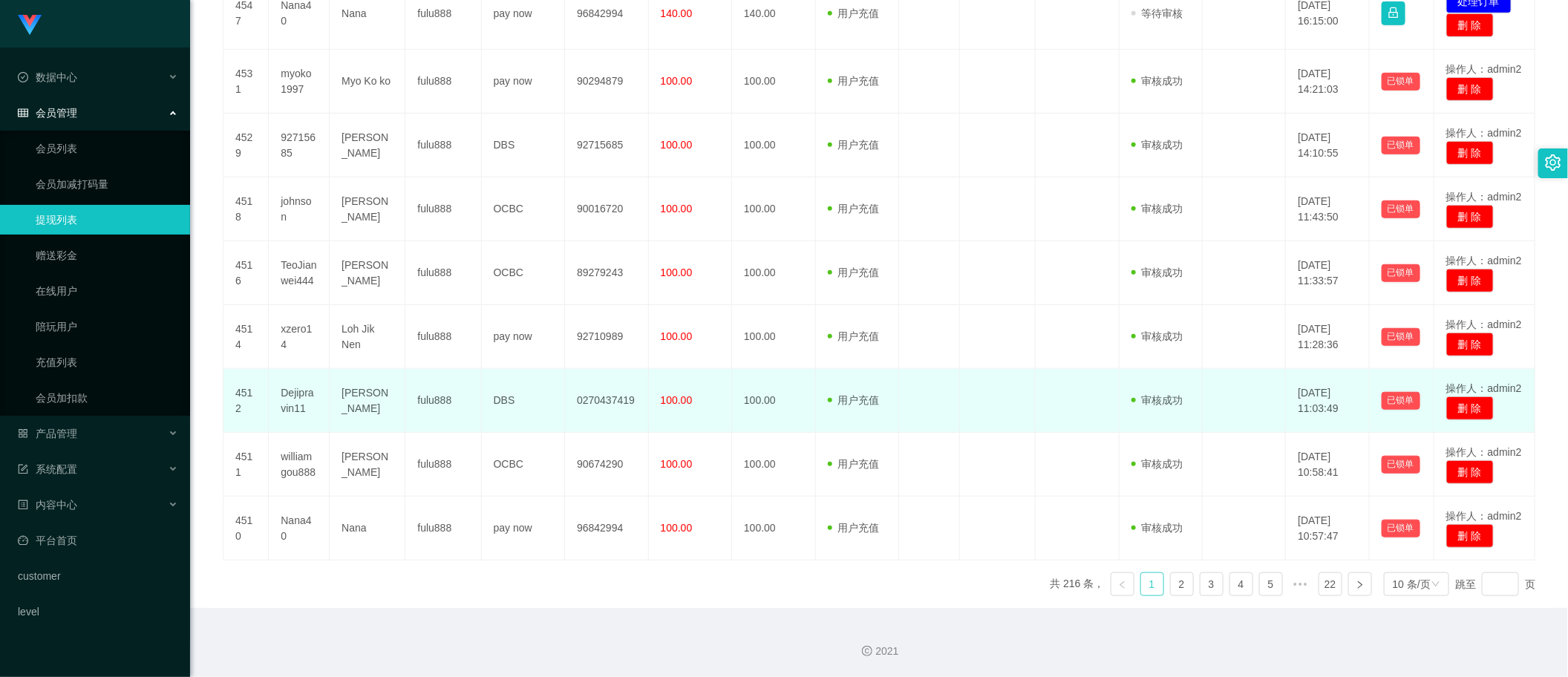
scroll to position [115, 0]
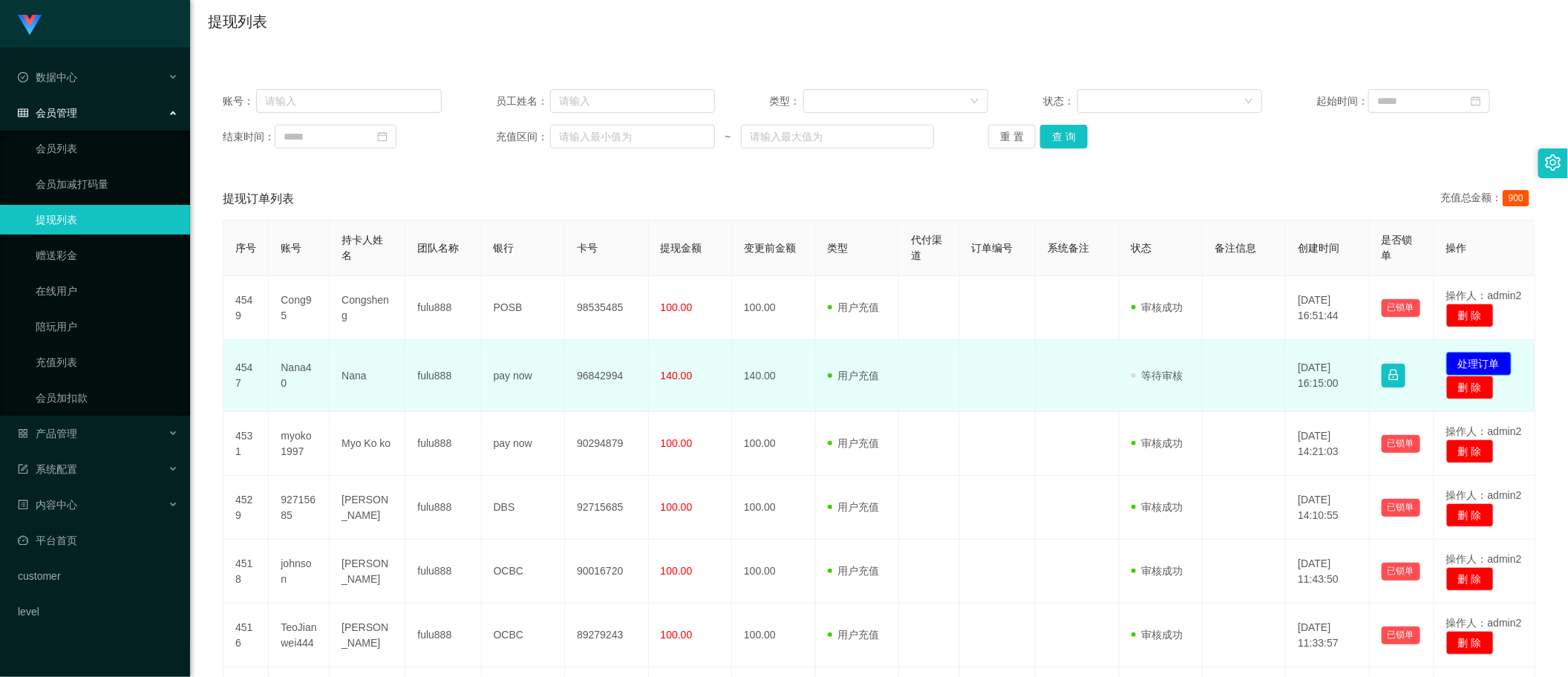
click at [1446, 365] on button "处理订单" at bounding box center [1479, 364] width 65 height 24
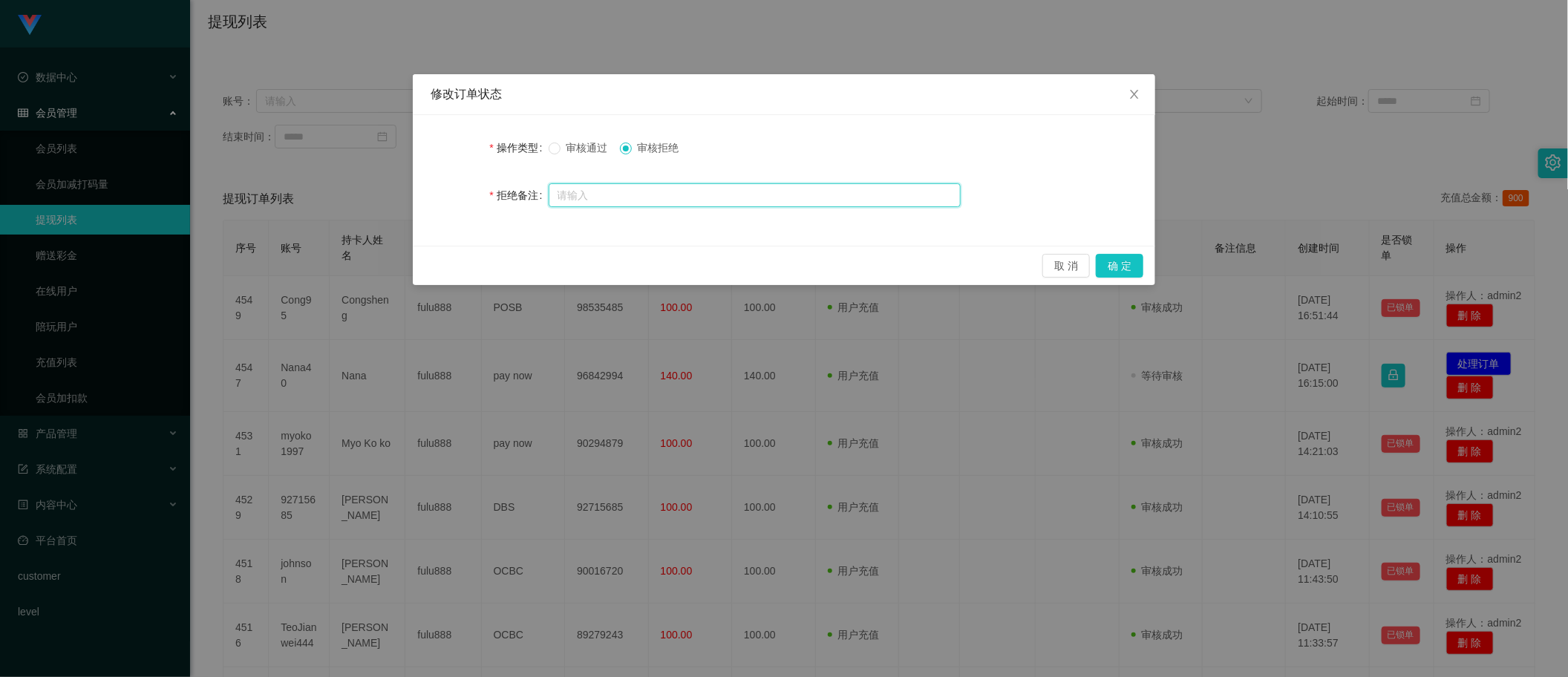
click at [635, 197] on input "text" at bounding box center [755, 195] width 412 height 24
paste input "您好！ 系统检测到该账号数据未完成，请按照数据要求完成后全额提交回款。【注：多次强制回款会导致数据错乱，避免后期提现造成不必要的麻烦，还请按照指导操作】"
type input "您好！ 系统检测到该账号数据未完成，请按照数据要求完成后全额提交回款。【注：多次强制回款会导致数据错乱，避免后期提现造成不必要的麻烦，还请按照指导操作】"
click at [1110, 265] on button "确 定" at bounding box center [1120, 266] width 48 height 24
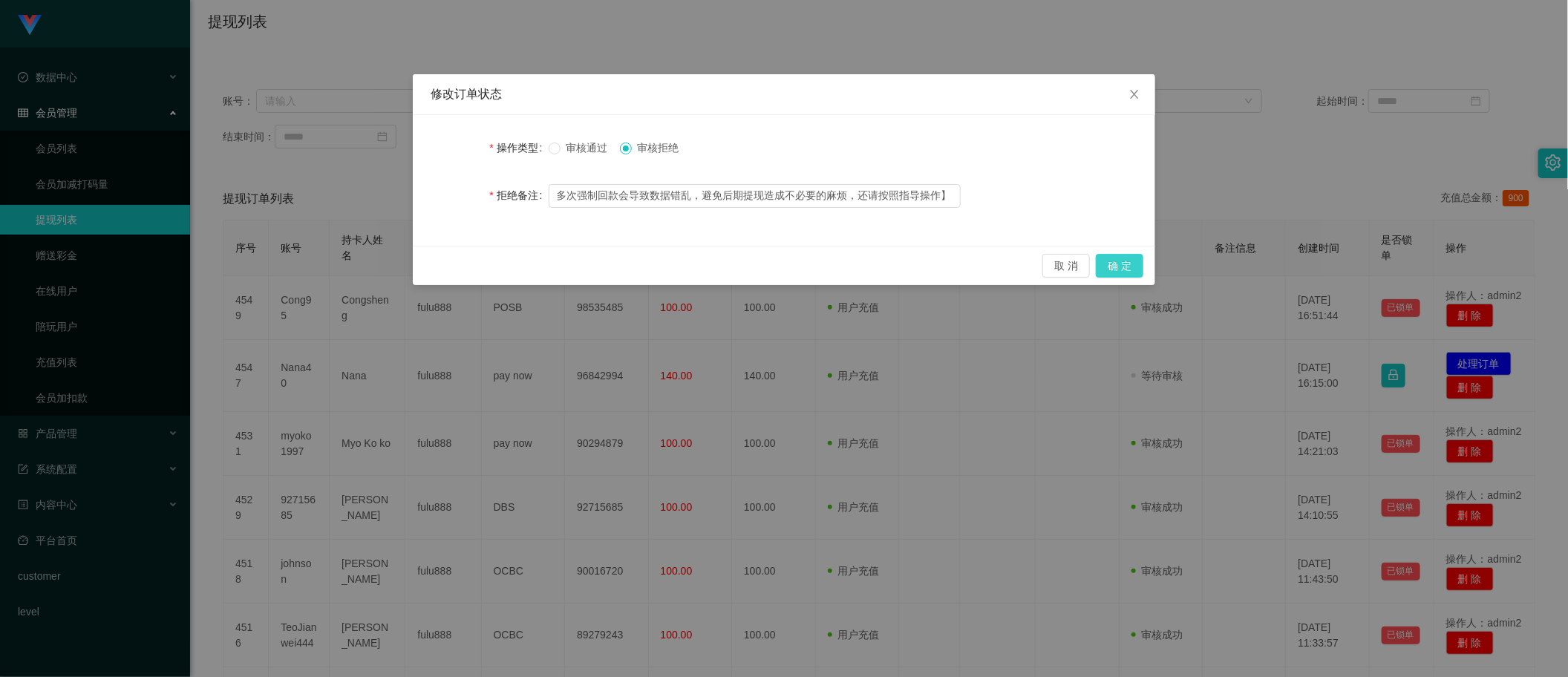
scroll to position [0, 0]
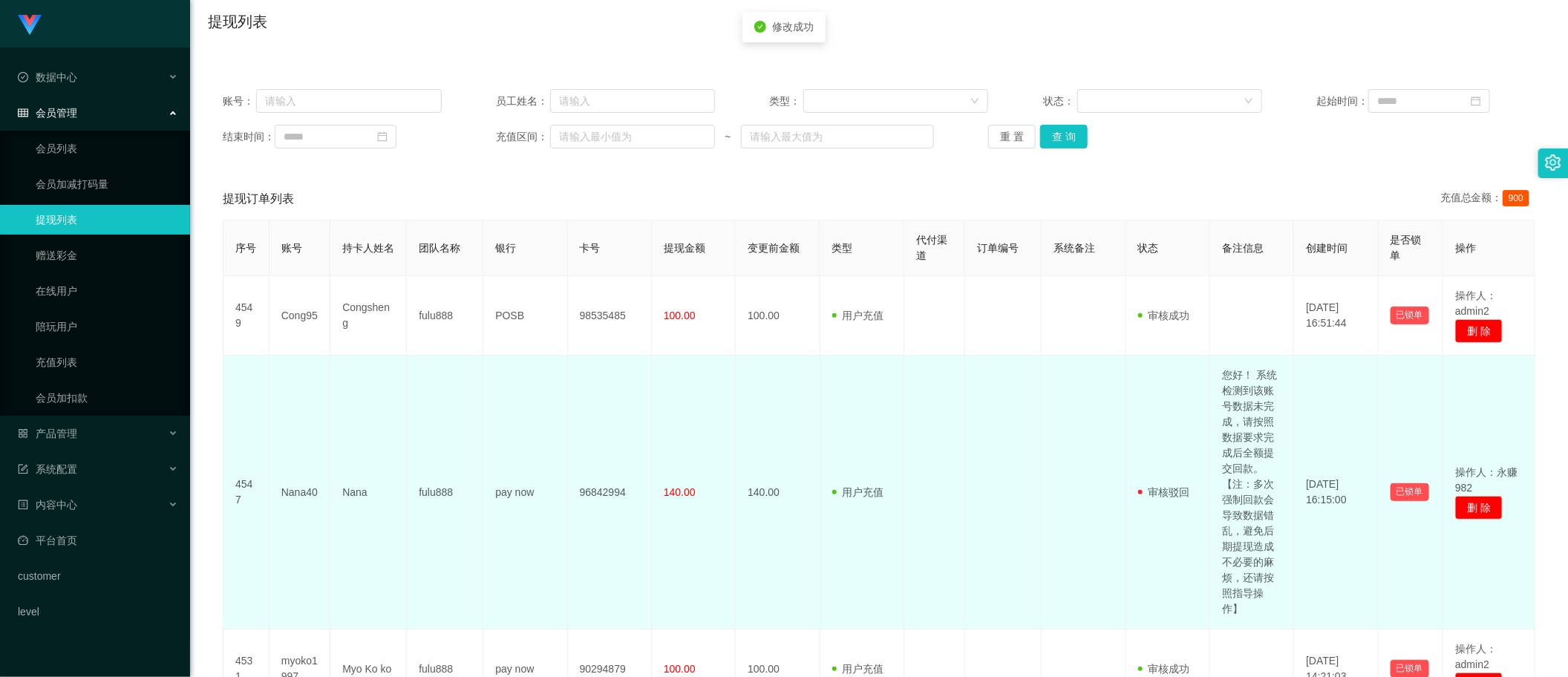
click at [293, 496] on td "Nana40" at bounding box center [300, 492] width 61 height 274
drag, startPoint x: 293, startPoint y: 496, endPoint x: 296, endPoint y: 401, distance: 95.0
click at [293, 496] on td "Nana40" at bounding box center [300, 492] width 61 height 274
copy td "Nana40"
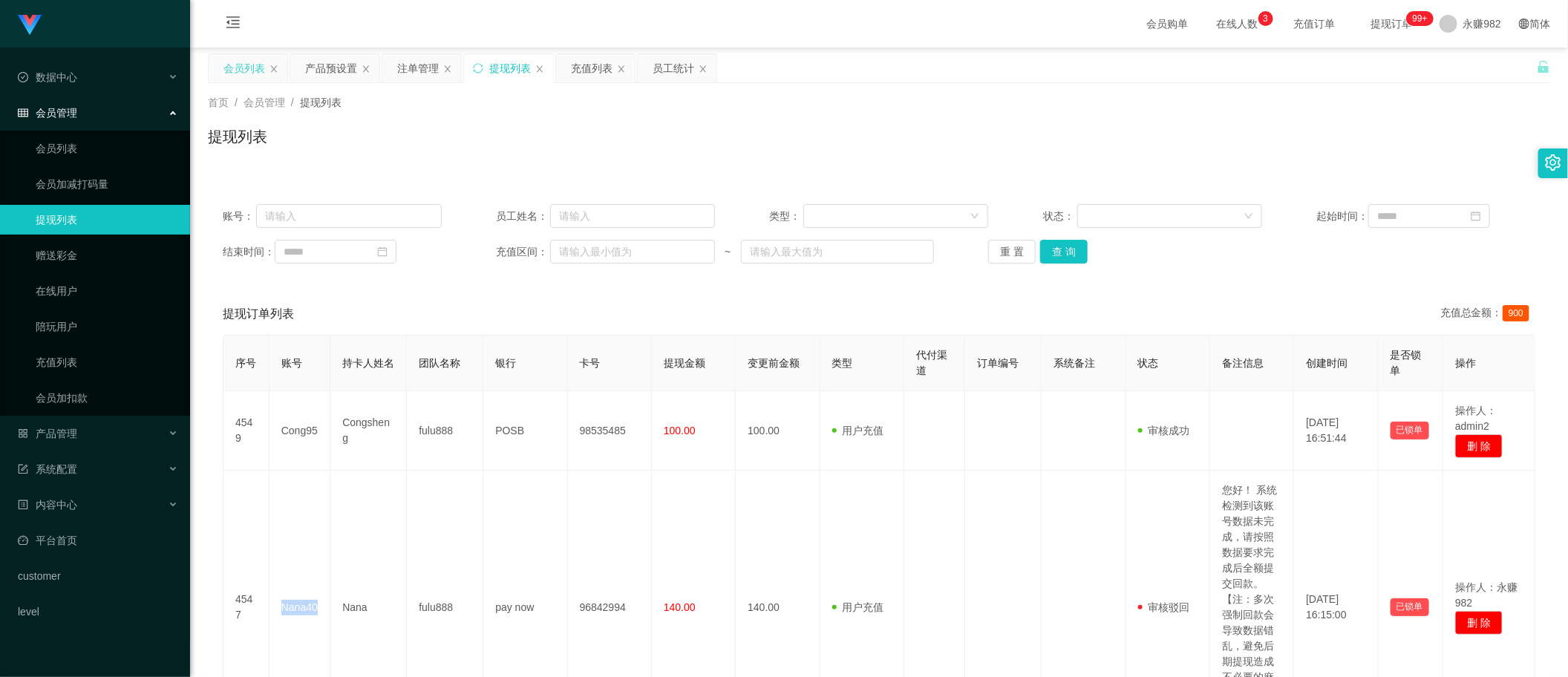
click at [245, 65] on div "会员列表" at bounding box center [244, 68] width 41 height 29
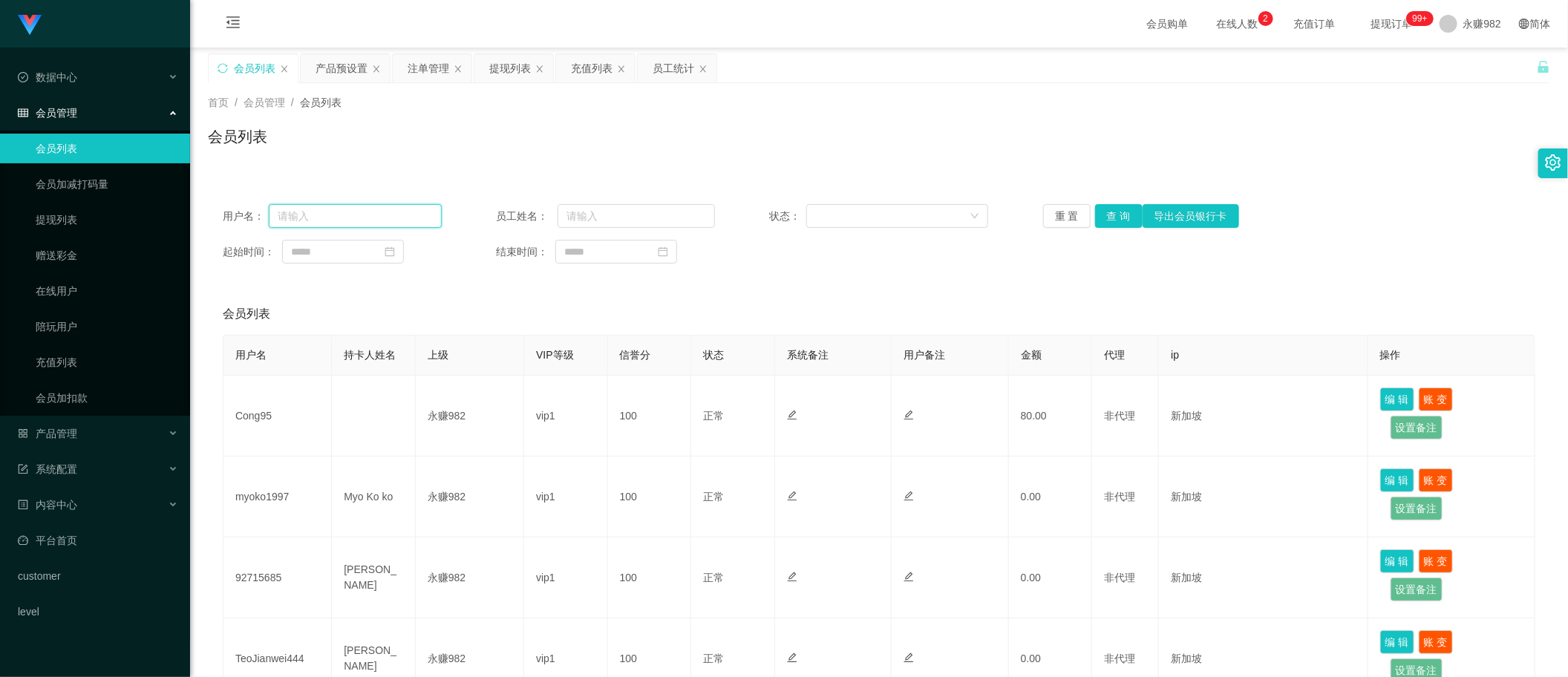
click at [310, 220] on input "text" at bounding box center [356, 216] width 173 height 24
paste input "Nana40"
type input "Nana40"
click at [1106, 227] on button "查 询" at bounding box center [1119, 216] width 48 height 24
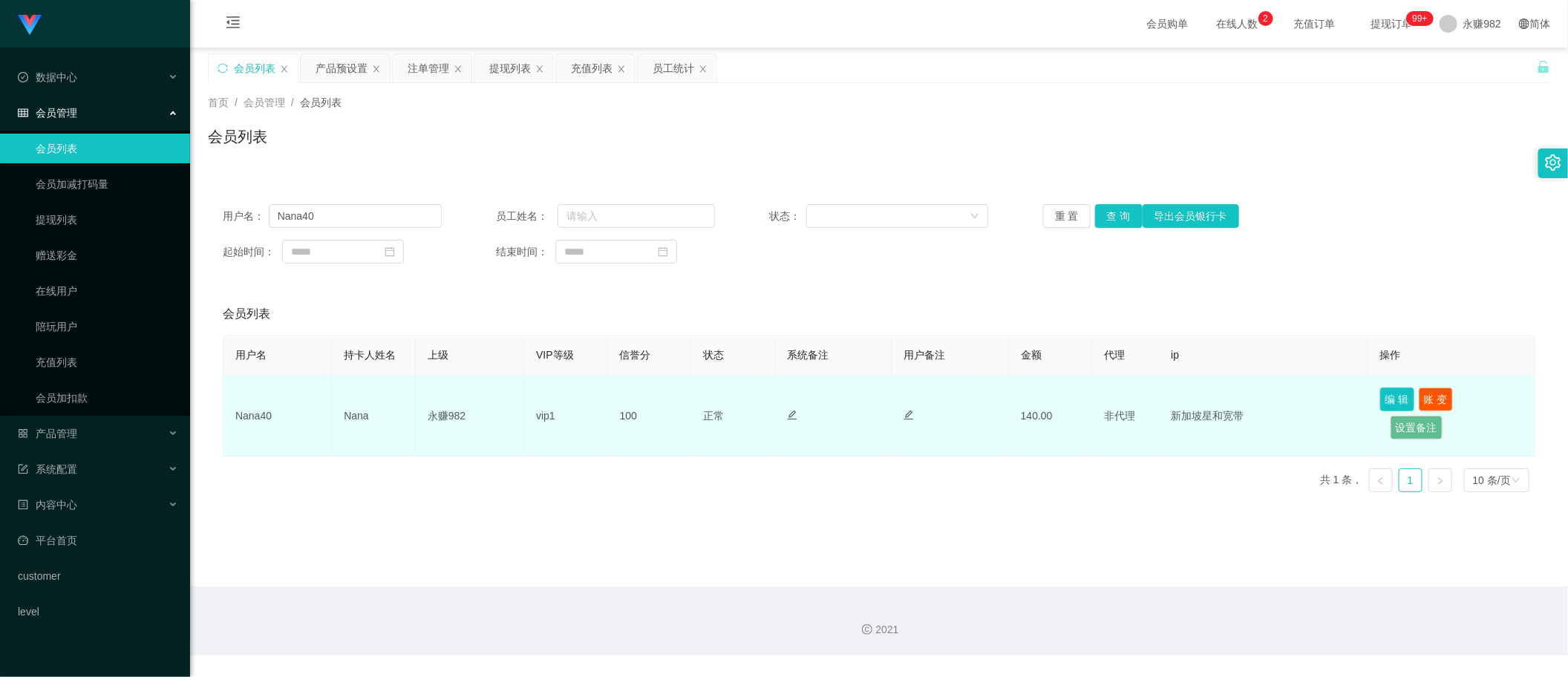
click at [1390, 404] on button "编 辑" at bounding box center [1397, 400] width 34 height 24
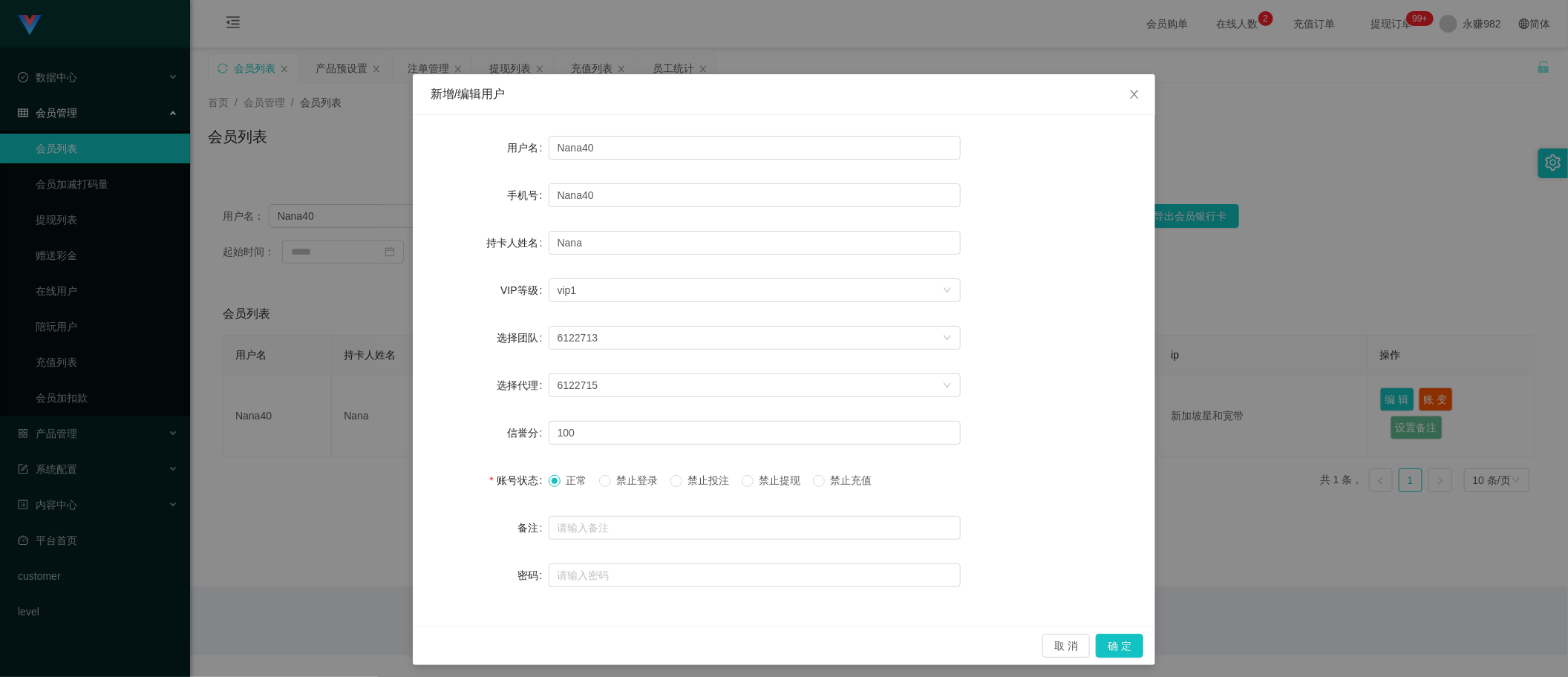
click at [802, 484] on span "禁止提现" at bounding box center [780, 480] width 53 height 12
click at [758, 484] on span "禁止提现" at bounding box center [780, 480] width 53 height 12
click at [1106, 636] on button "确 定" at bounding box center [1120, 646] width 48 height 24
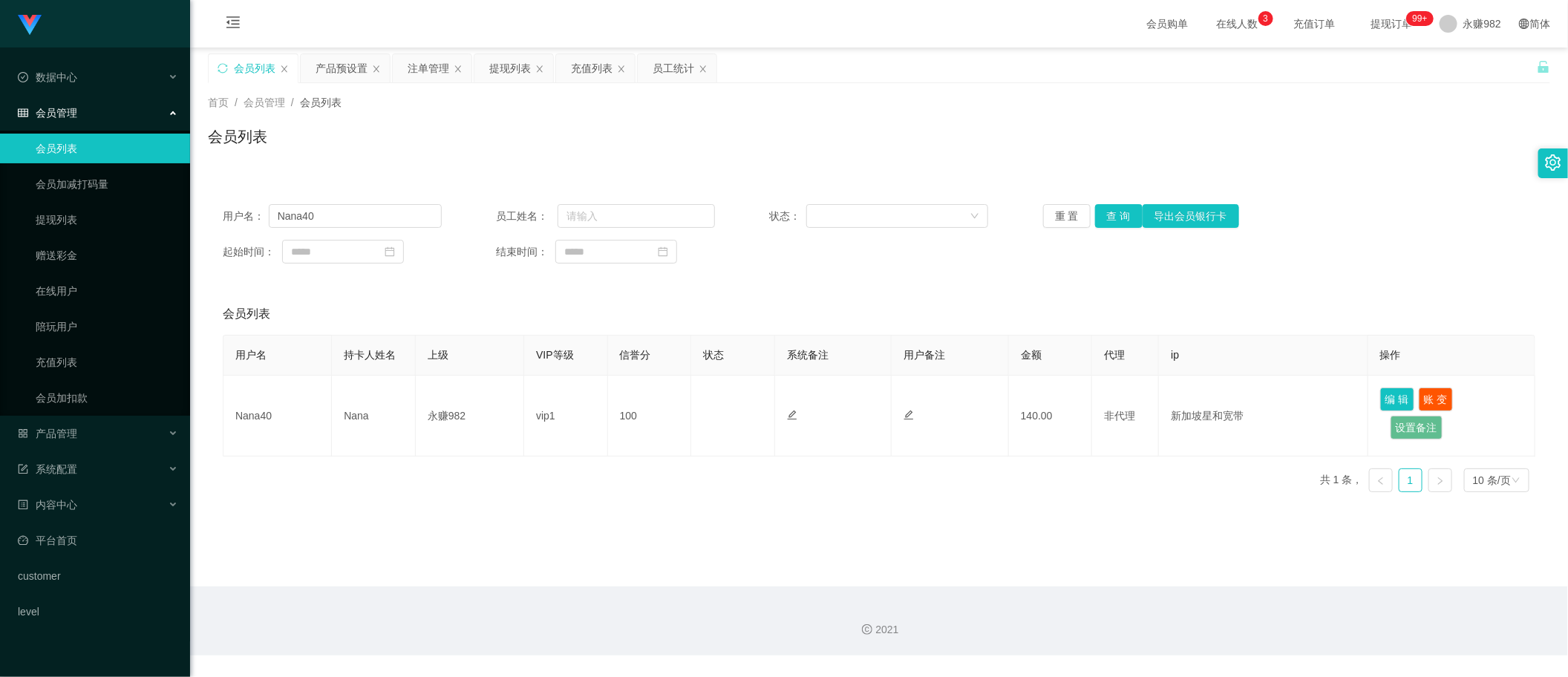
click at [837, 111] on div "首页 / 会员管理 / 会员列表 / 会员列表" at bounding box center [879, 127] width 1342 height 64
click at [579, 64] on div "充值列表" at bounding box center [591, 68] width 41 height 29
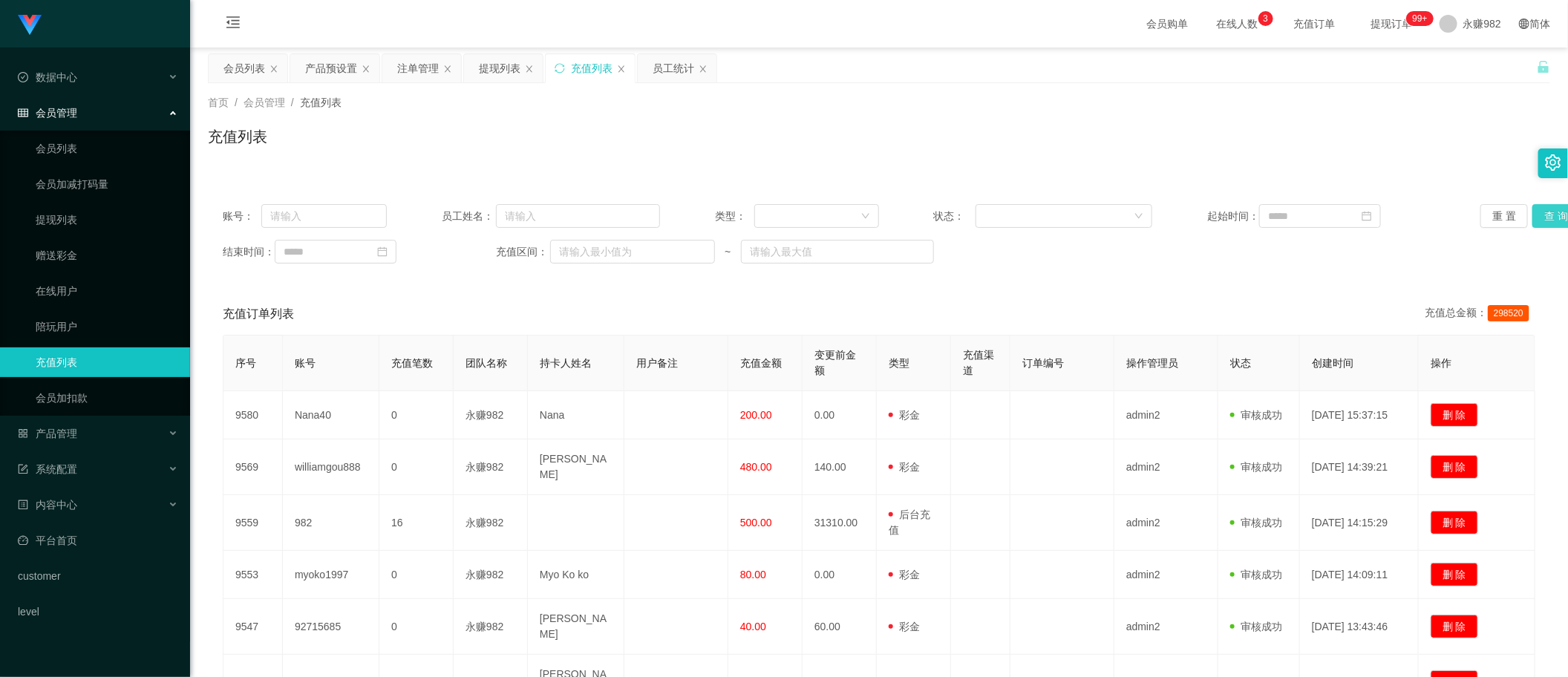
click at [1535, 216] on button "查 询" at bounding box center [1557, 216] width 48 height 24
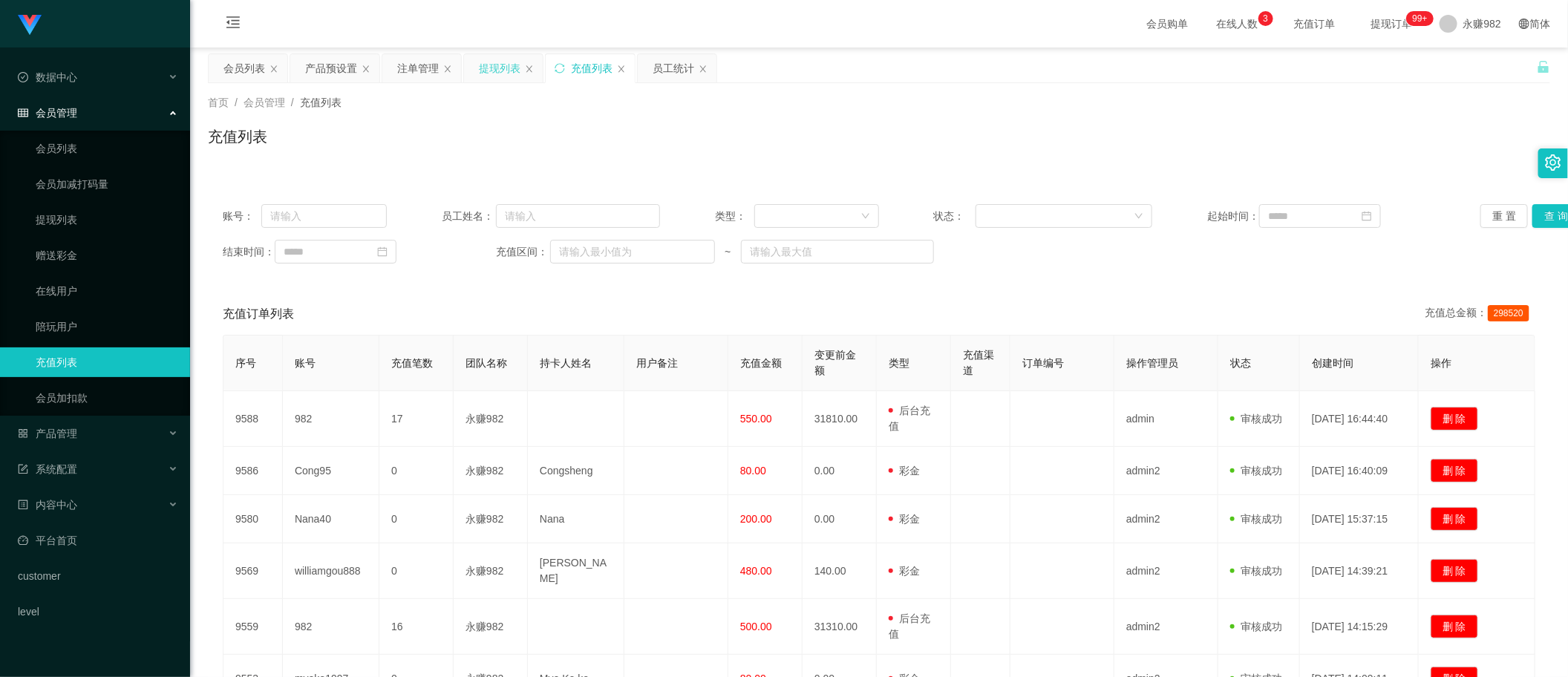
click at [496, 60] on div "提现列表" at bounding box center [499, 68] width 41 height 29
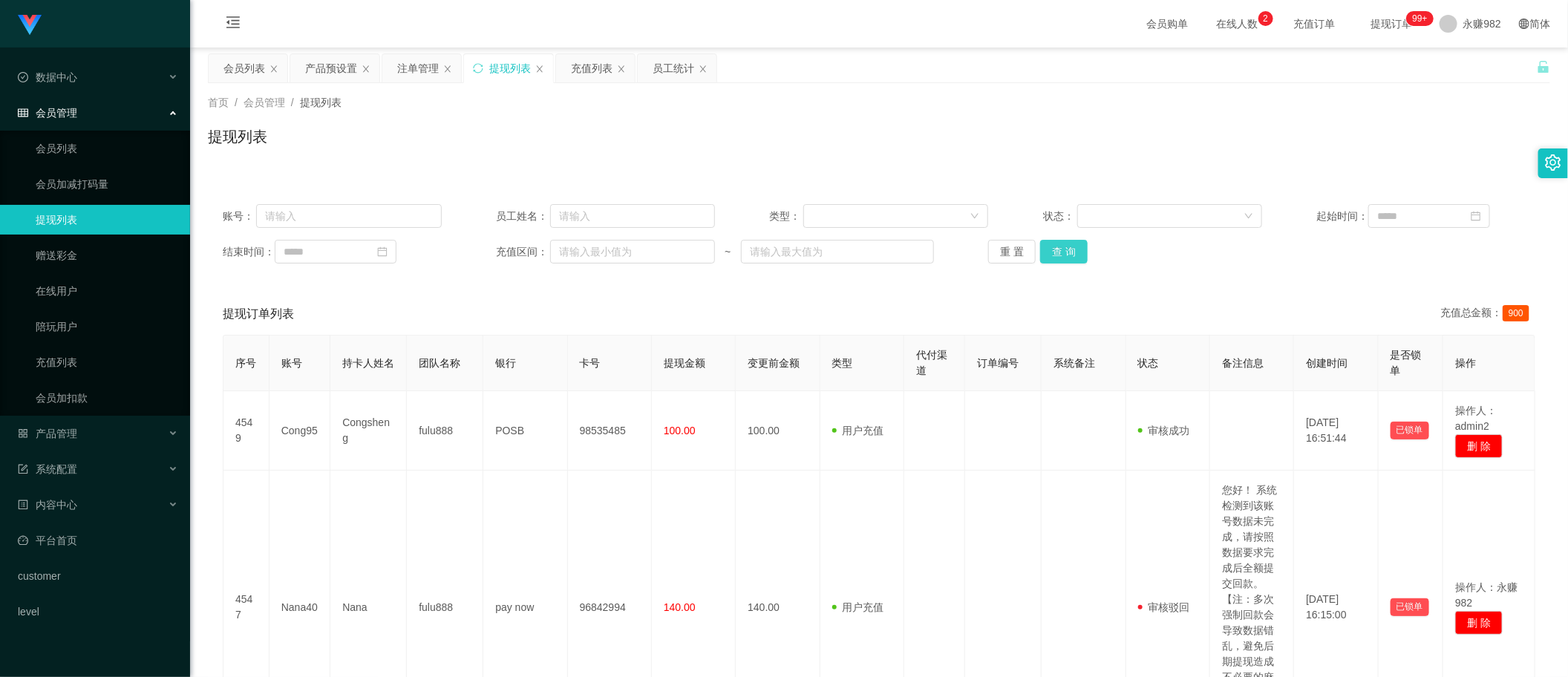
click at [1050, 246] on button "查 询" at bounding box center [1064, 251] width 48 height 24
click at [404, 67] on div "注单管理" at bounding box center [417, 68] width 41 height 29
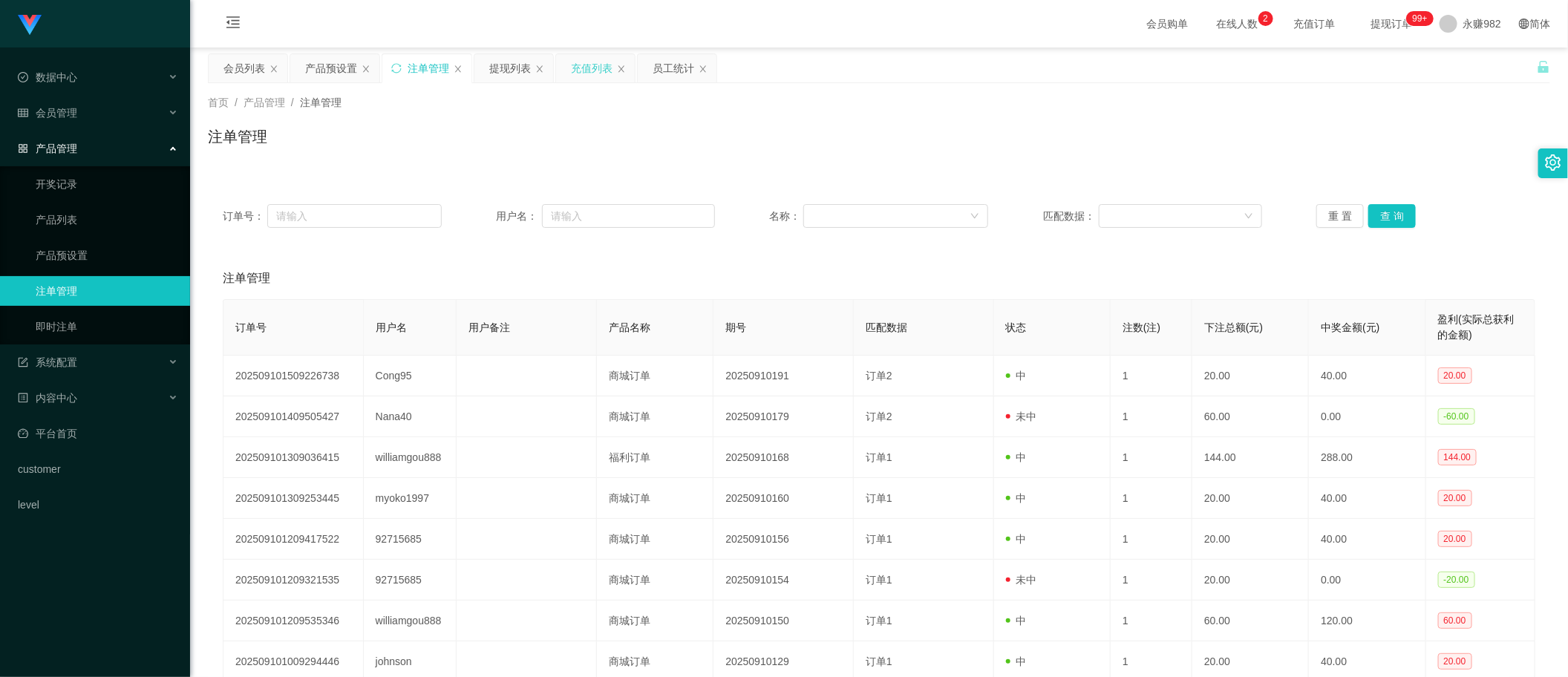
click at [584, 82] on div "充值列表" at bounding box center [591, 68] width 41 height 29
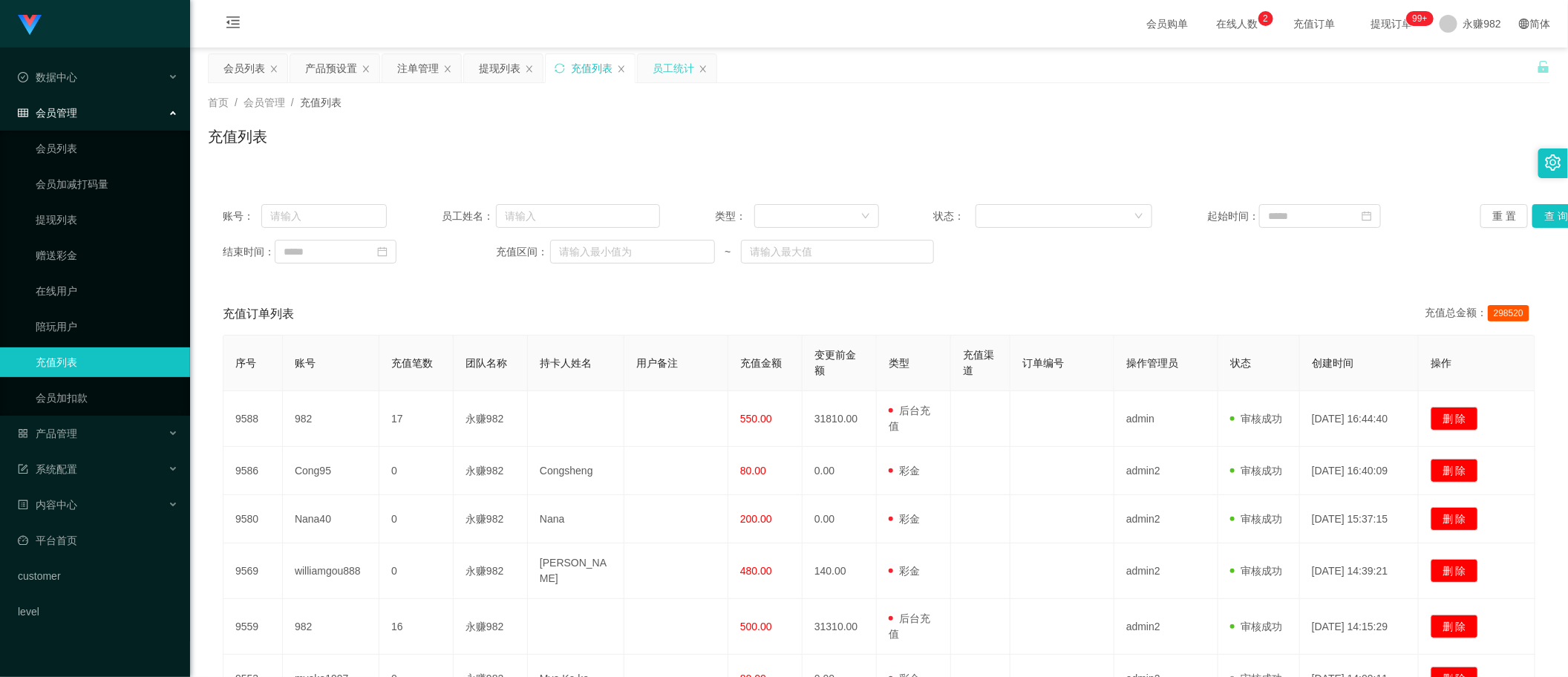
click at [674, 64] on div "员工统计" at bounding box center [673, 68] width 41 height 29
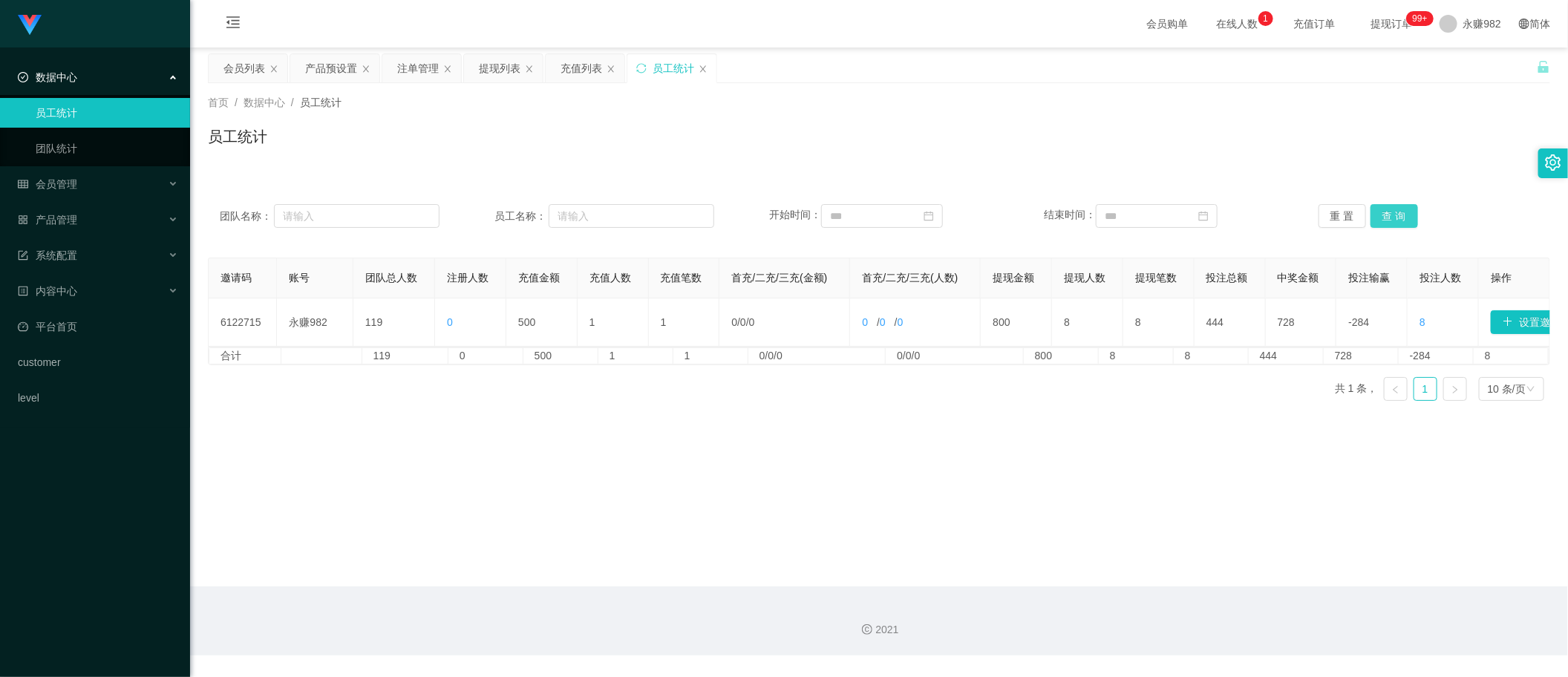
click at [1396, 208] on button "查 询" at bounding box center [1395, 216] width 48 height 24
click at [505, 71] on div "提现列表" at bounding box center [499, 68] width 41 height 29
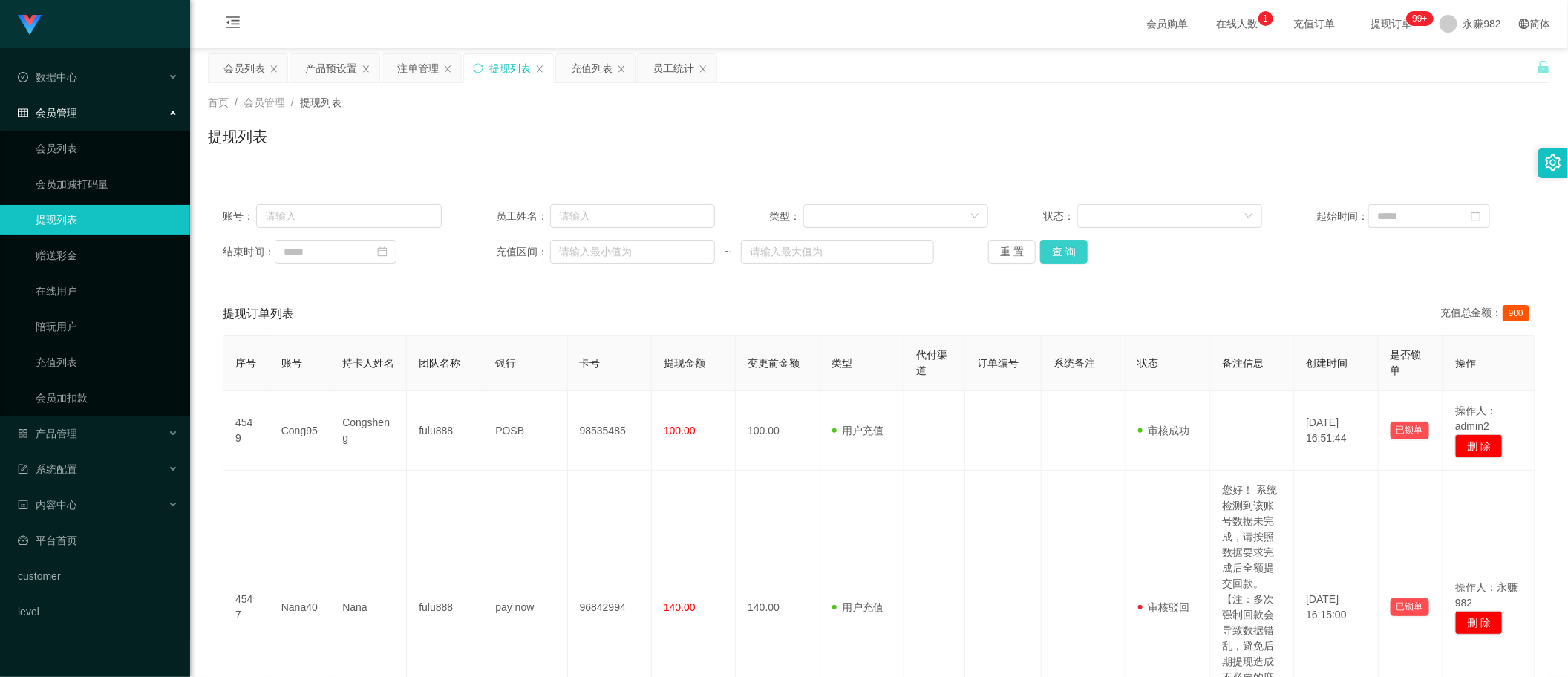
click at [1070, 252] on button "查 询" at bounding box center [1064, 251] width 48 height 24
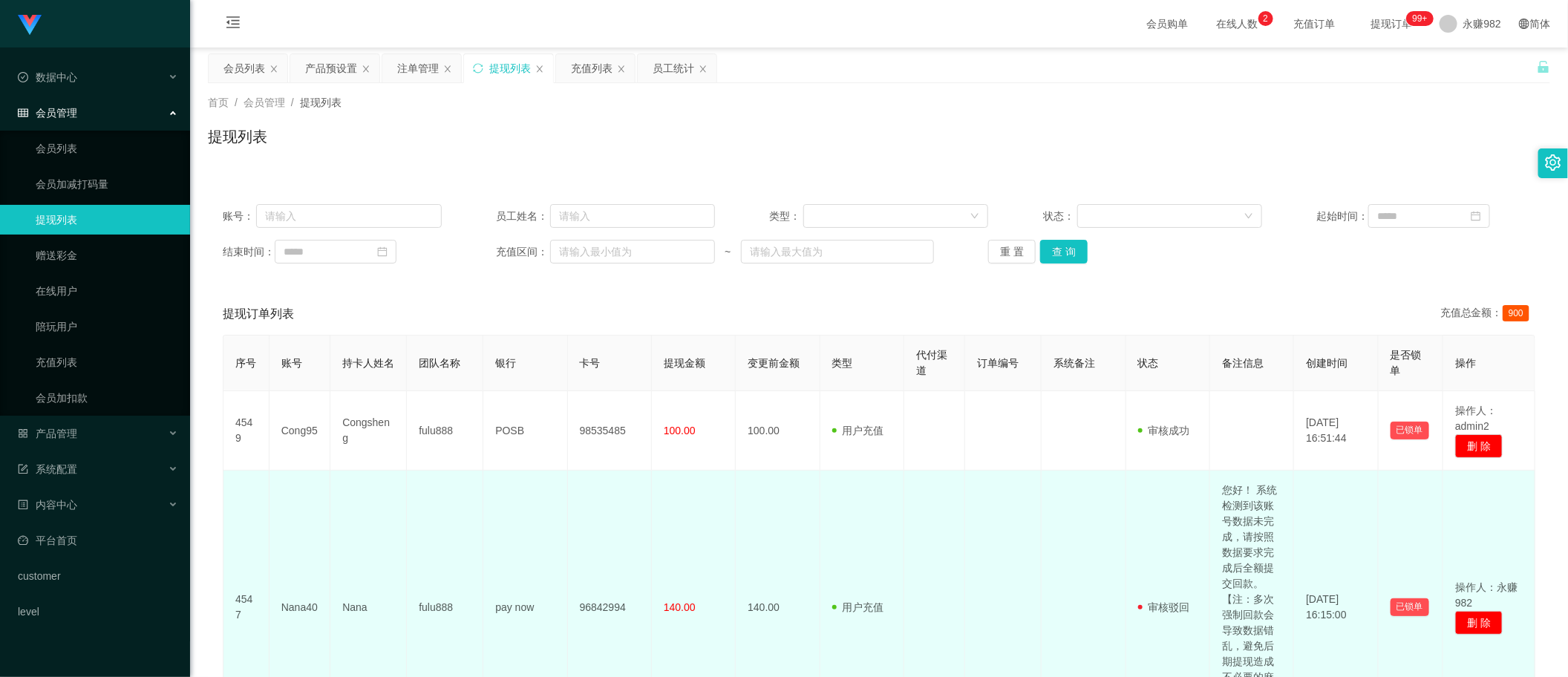
click at [867, 472] on td "用户充值 人工扣款" at bounding box center [862, 607] width 84 height 274
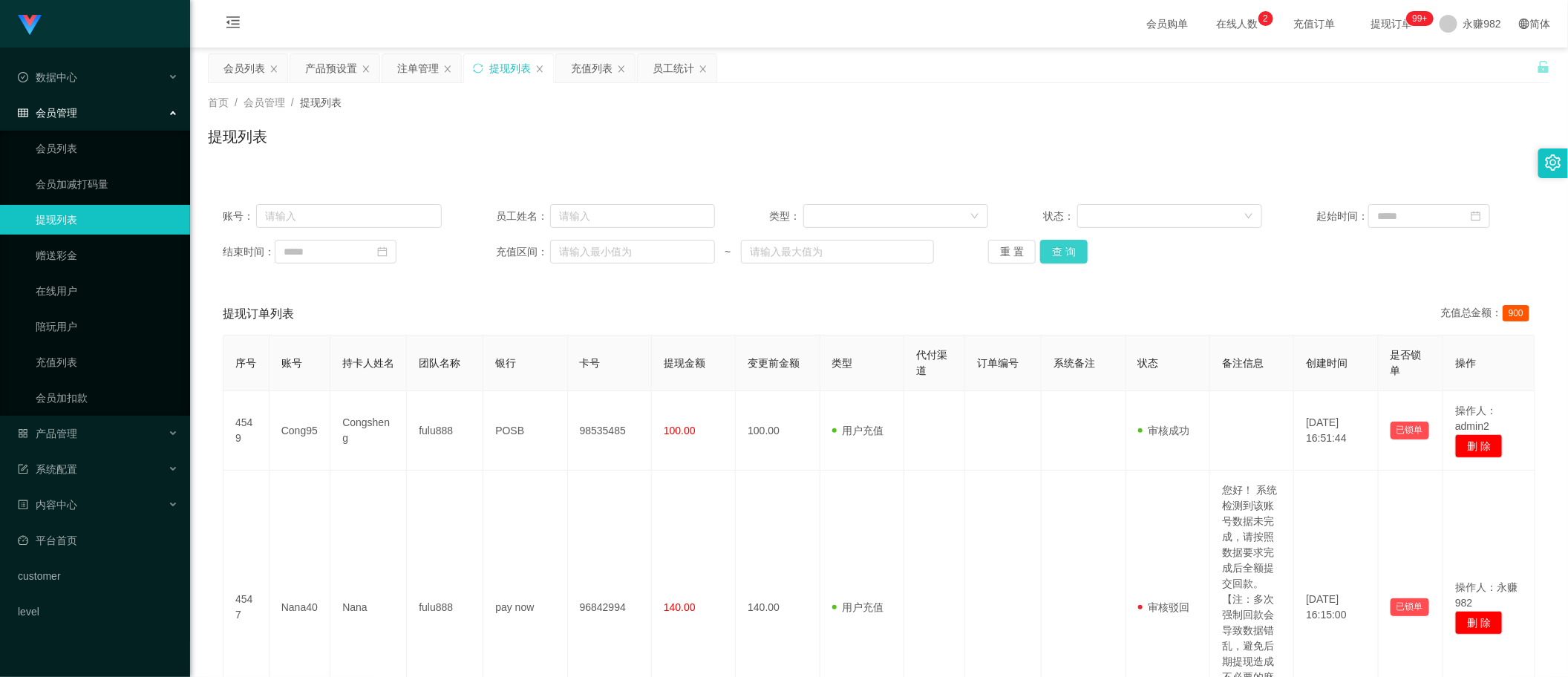
click at [1053, 245] on button "查 询" at bounding box center [1064, 251] width 48 height 24
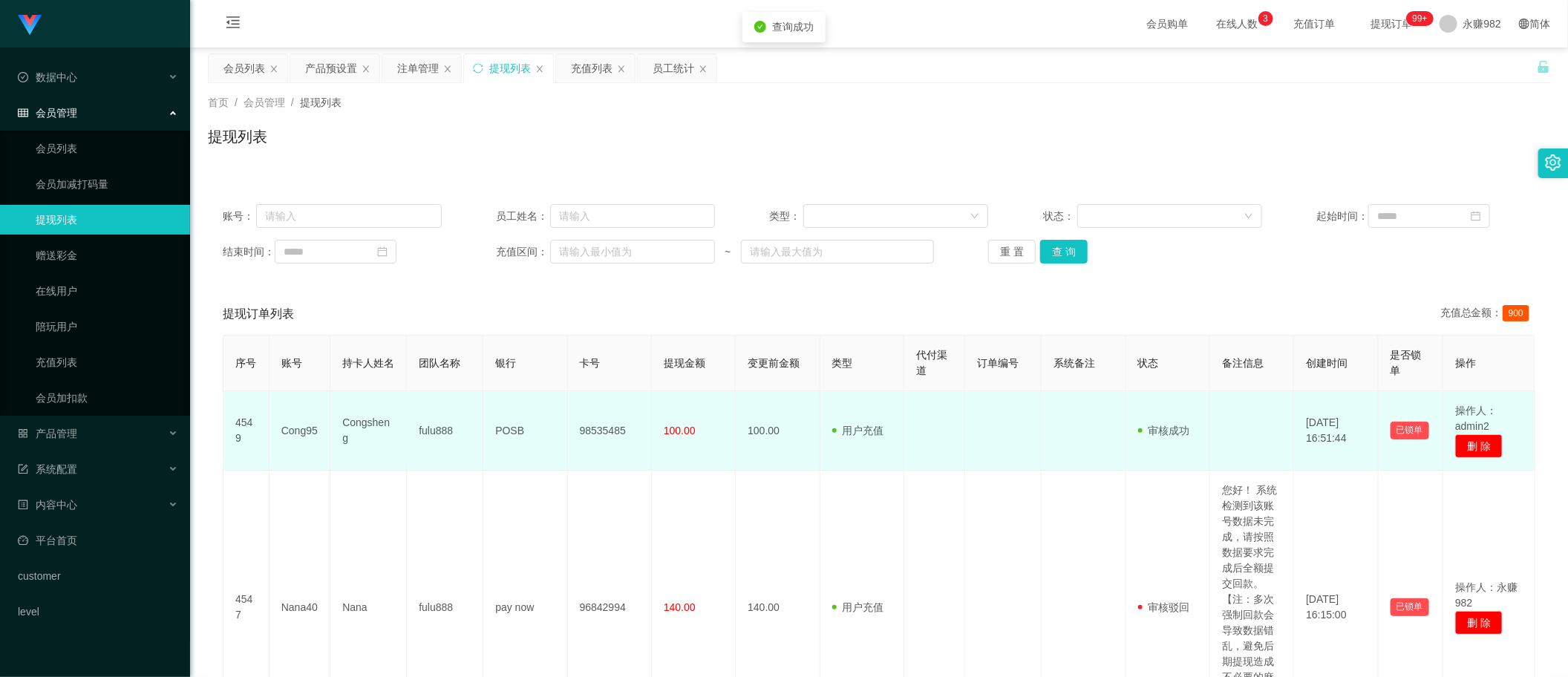
click at [600, 434] on td "98535485" at bounding box center [610, 431] width 84 height 79
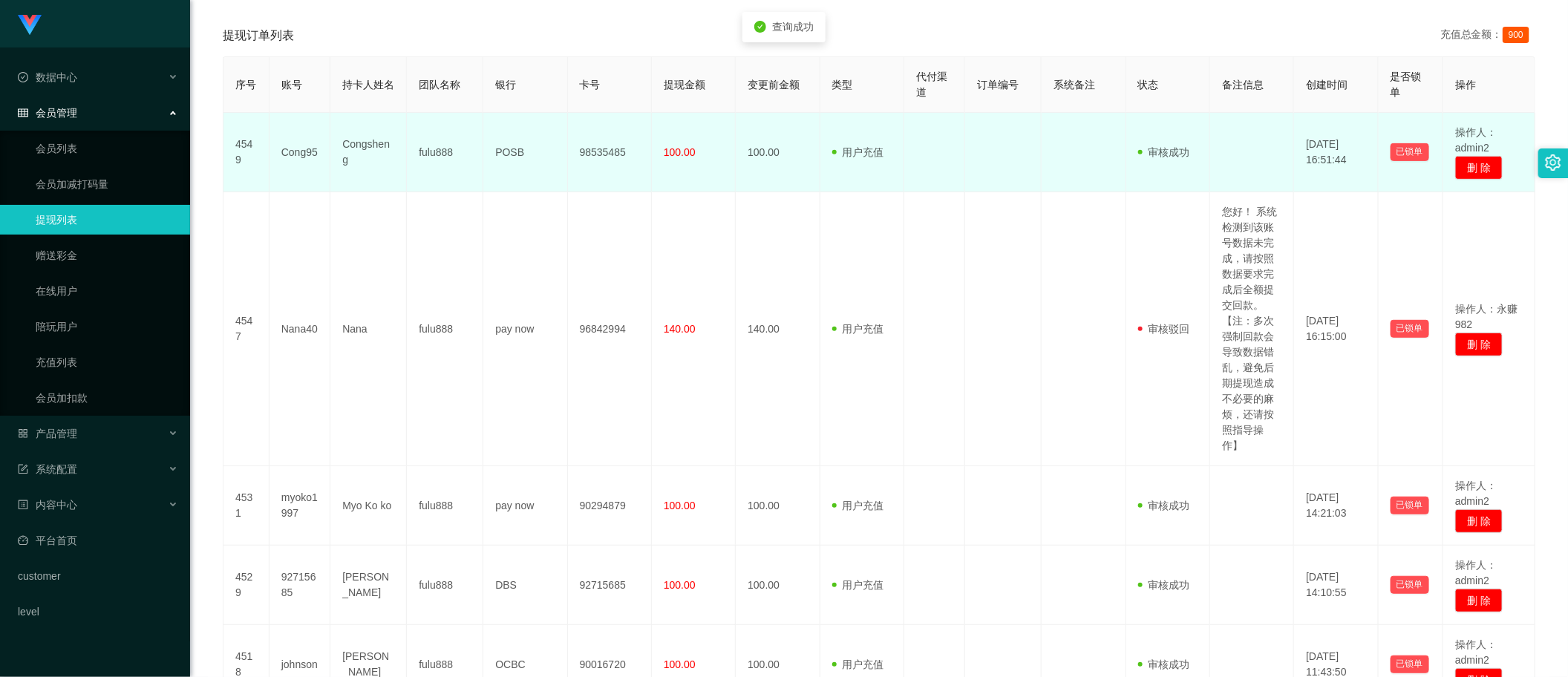
scroll to position [371, 0]
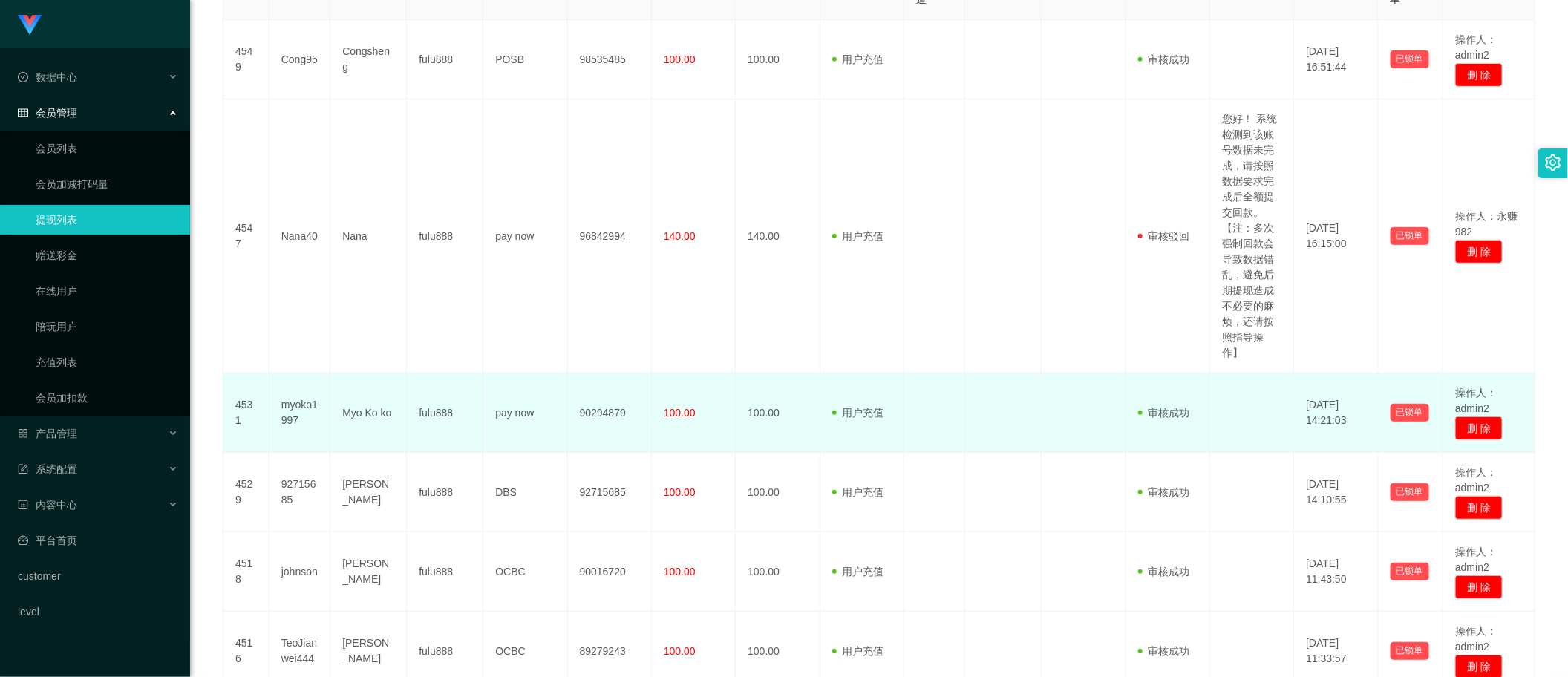
click at [606, 421] on td "90294879" at bounding box center [610, 413] width 84 height 79
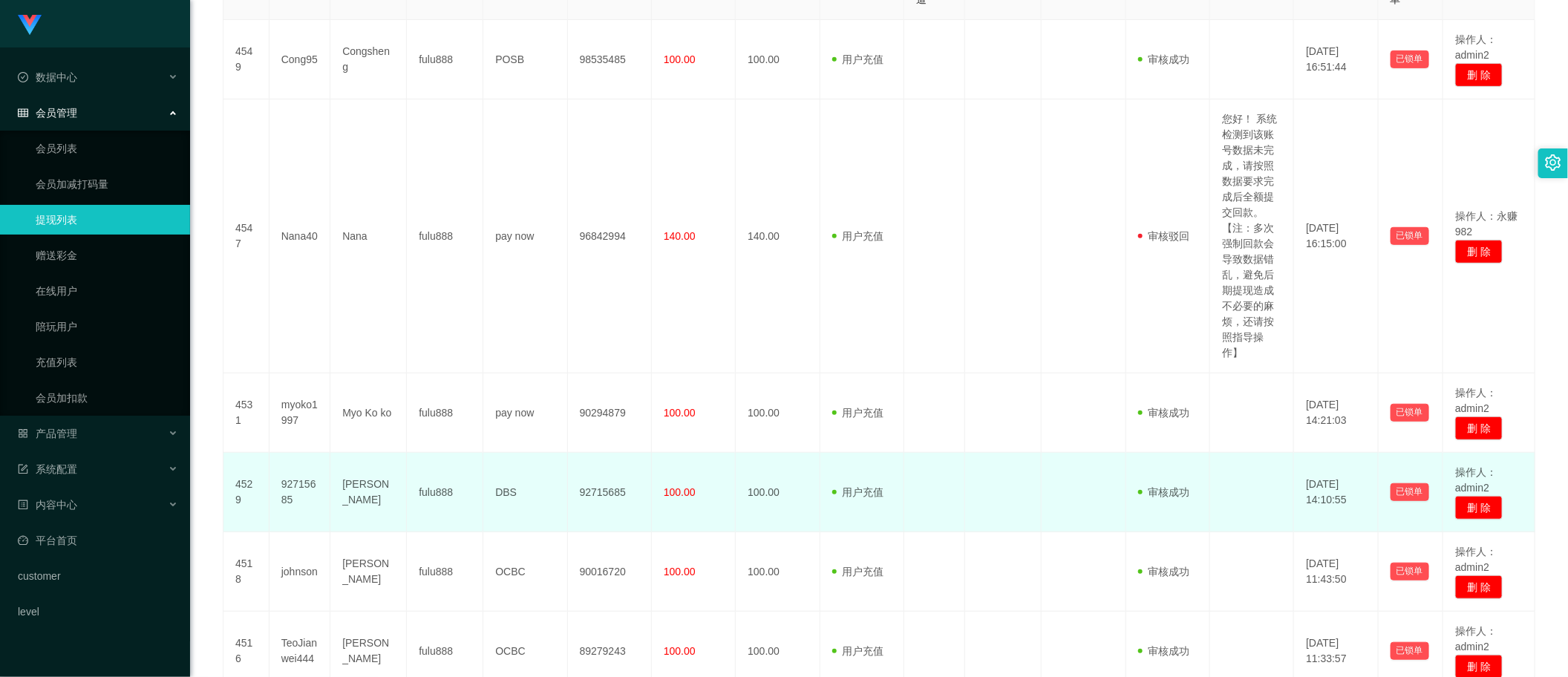
click at [606, 483] on td "92715685" at bounding box center [610, 493] width 84 height 79
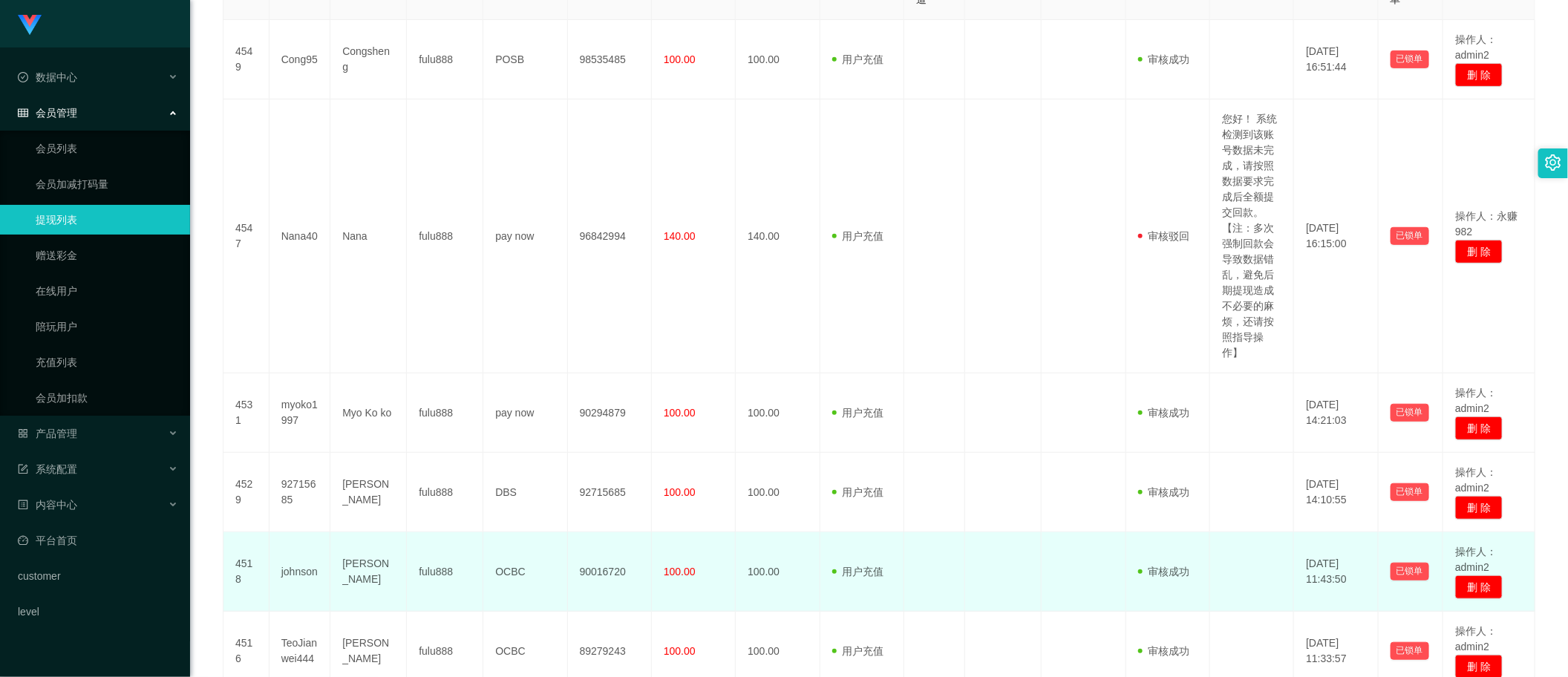
click at [592, 566] on td "90016720" at bounding box center [610, 572] width 84 height 79
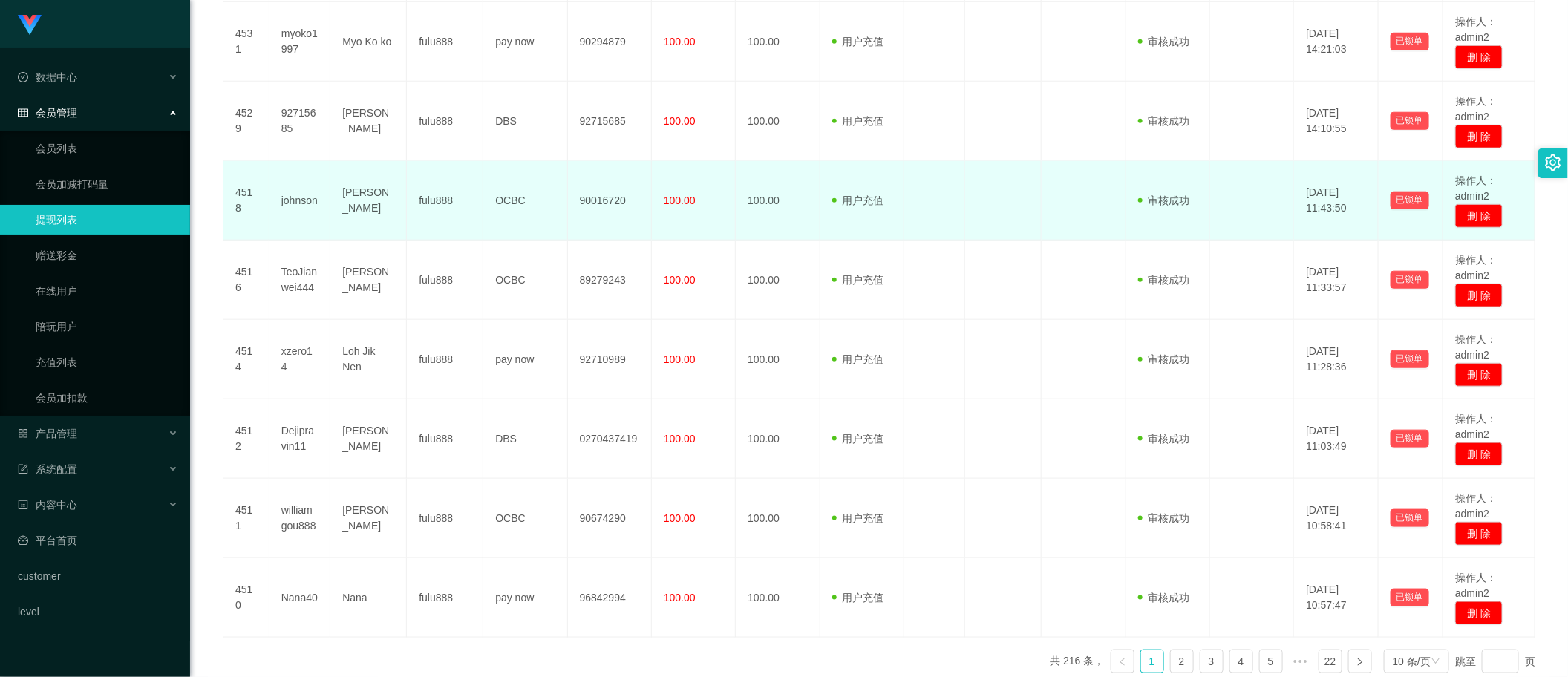
scroll to position [821, 0]
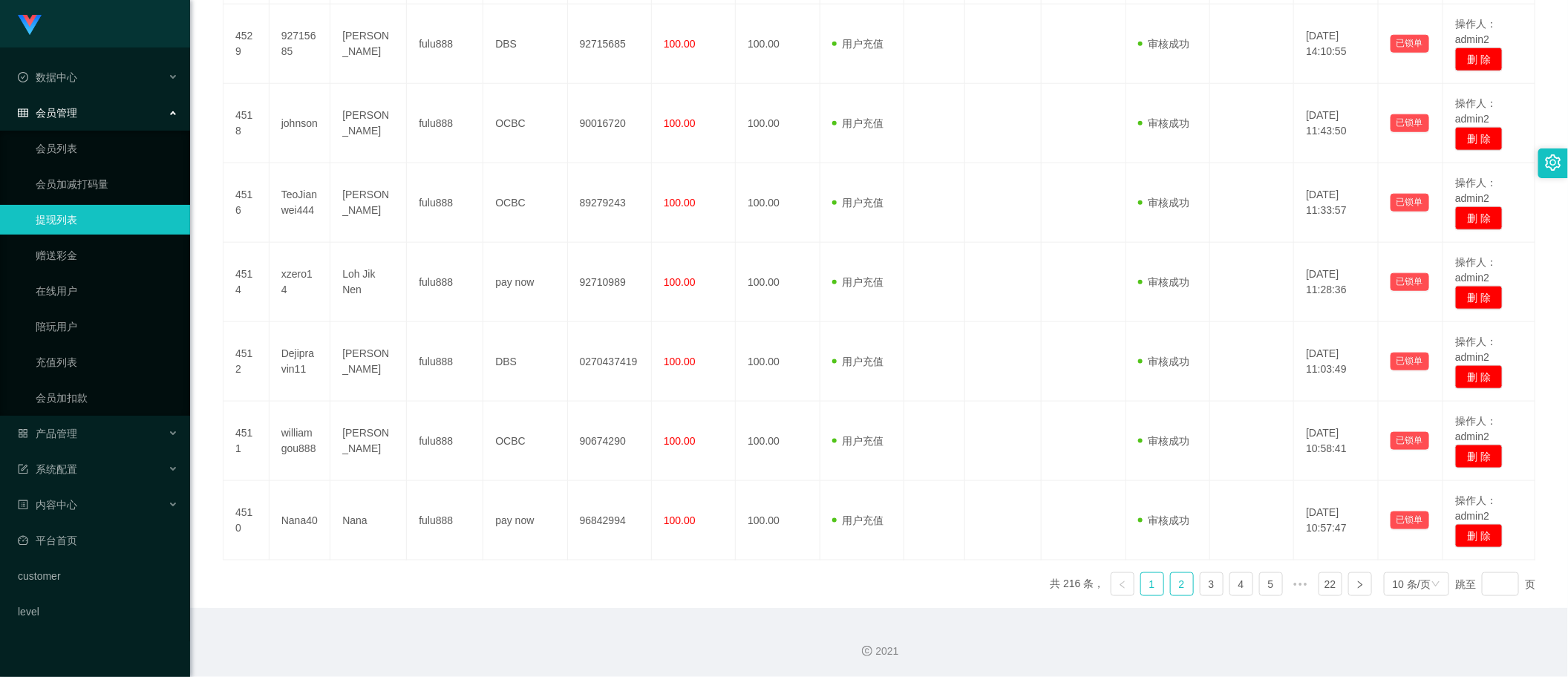
click at [1179, 583] on link "2" at bounding box center [1182, 584] width 22 height 22
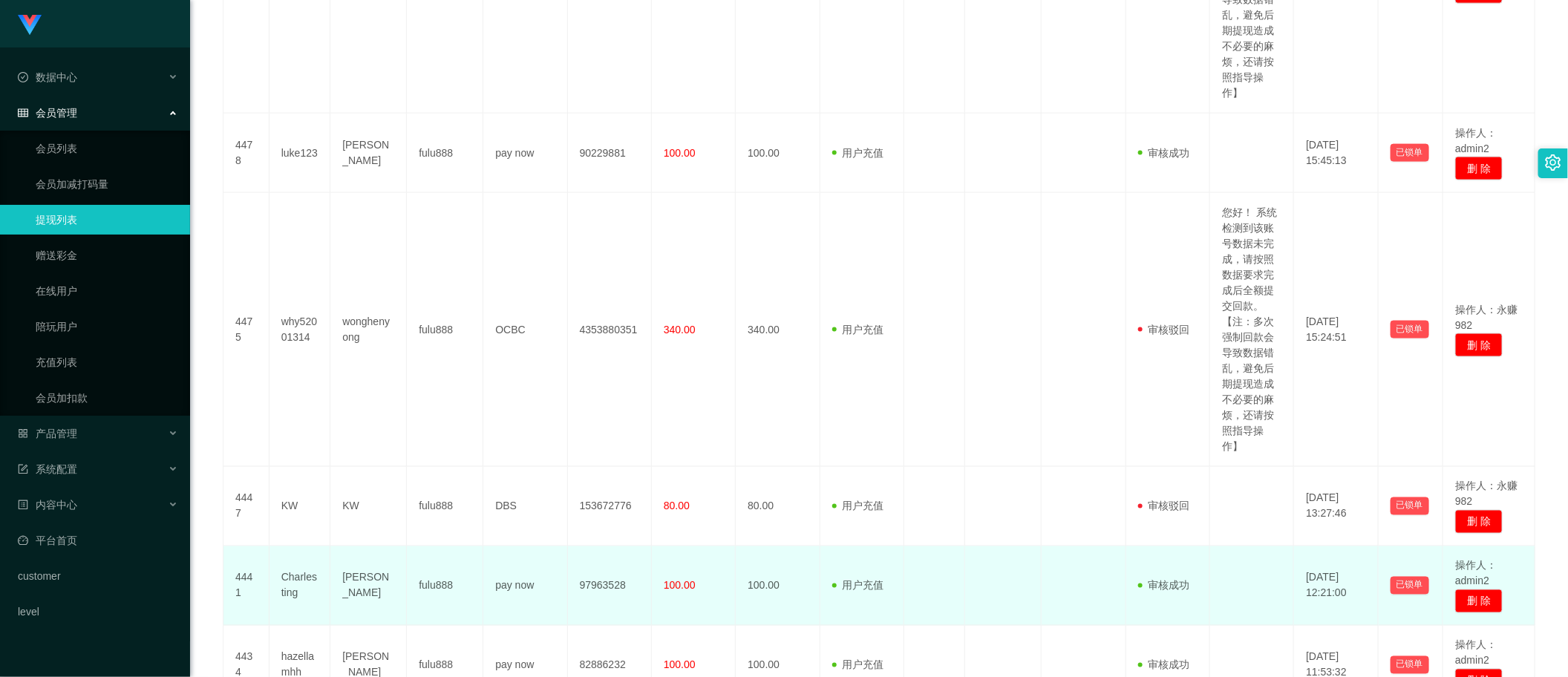
scroll to position [1405, 0]
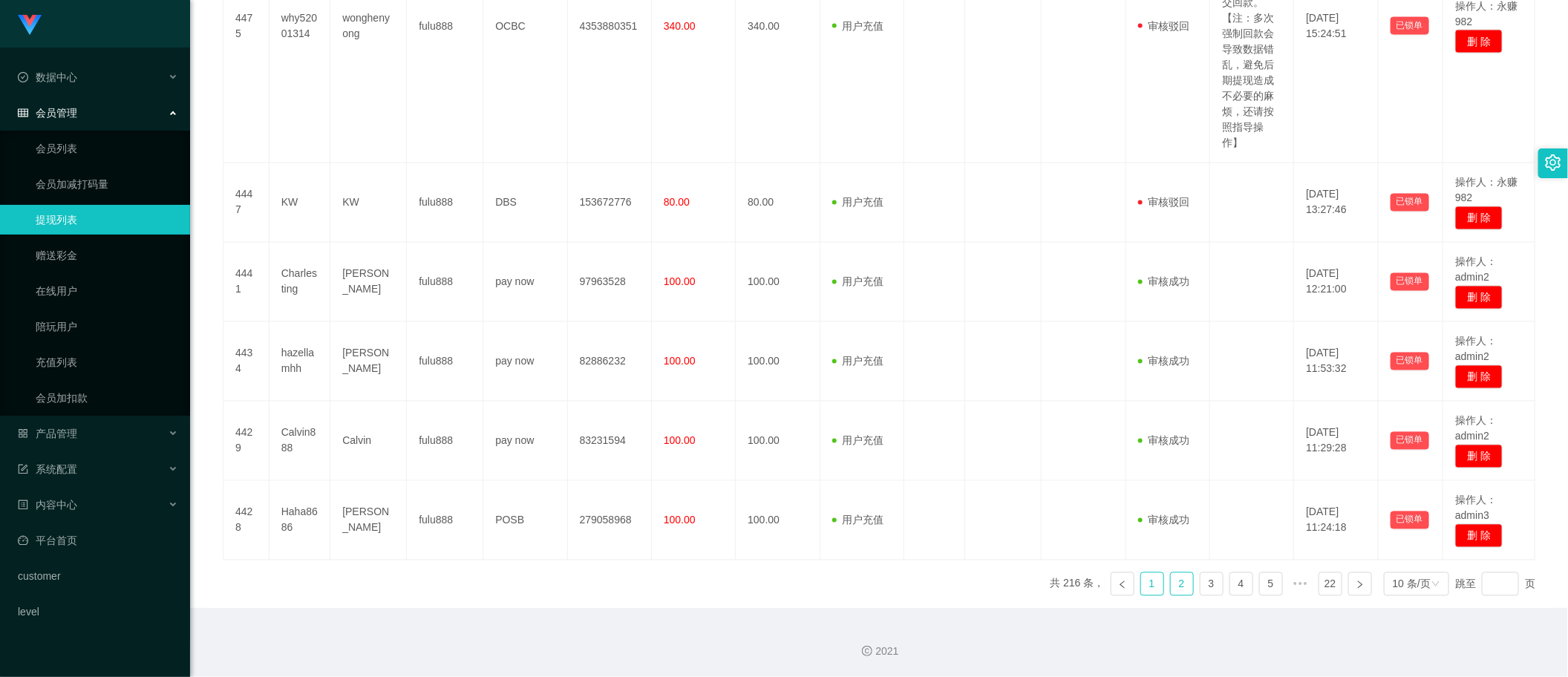
click at [1147, 589] on link "1" at bounding box center [1153, 584] width 22 height 22
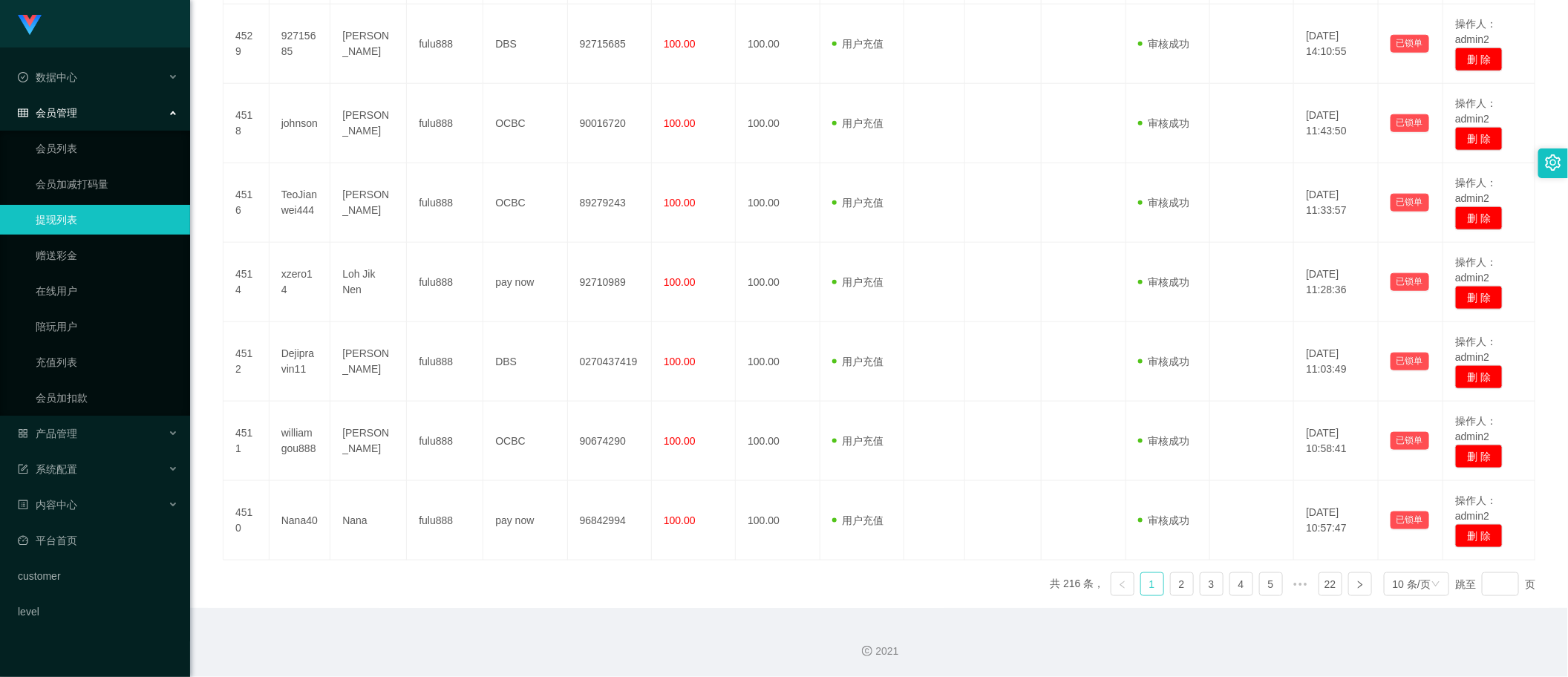
scroll to position [821, 0]
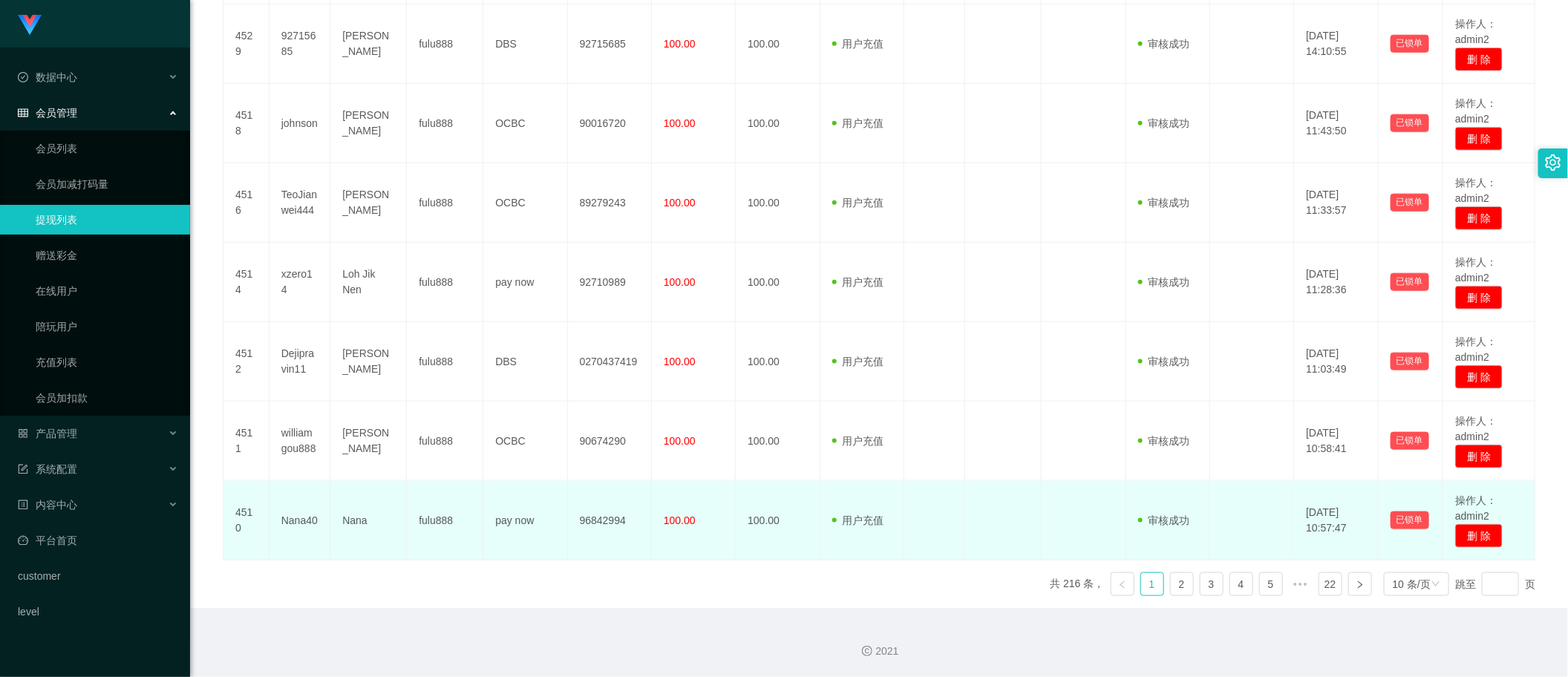
click at [674, 531] on td "100.00" at bounding box center [694, 520] width 84 height 79
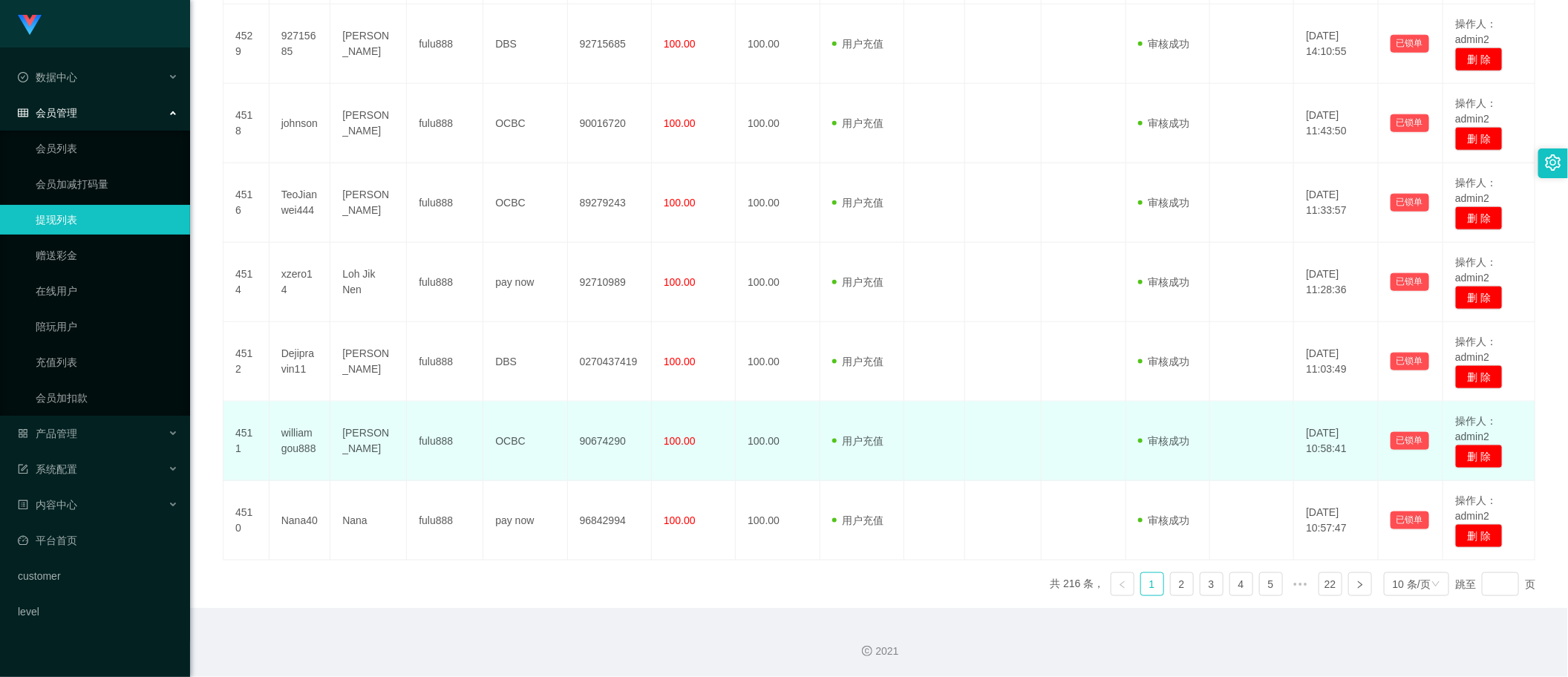
click at [668, 443] on span "100.00" at bounding box center [680, 440] width 32 height 12
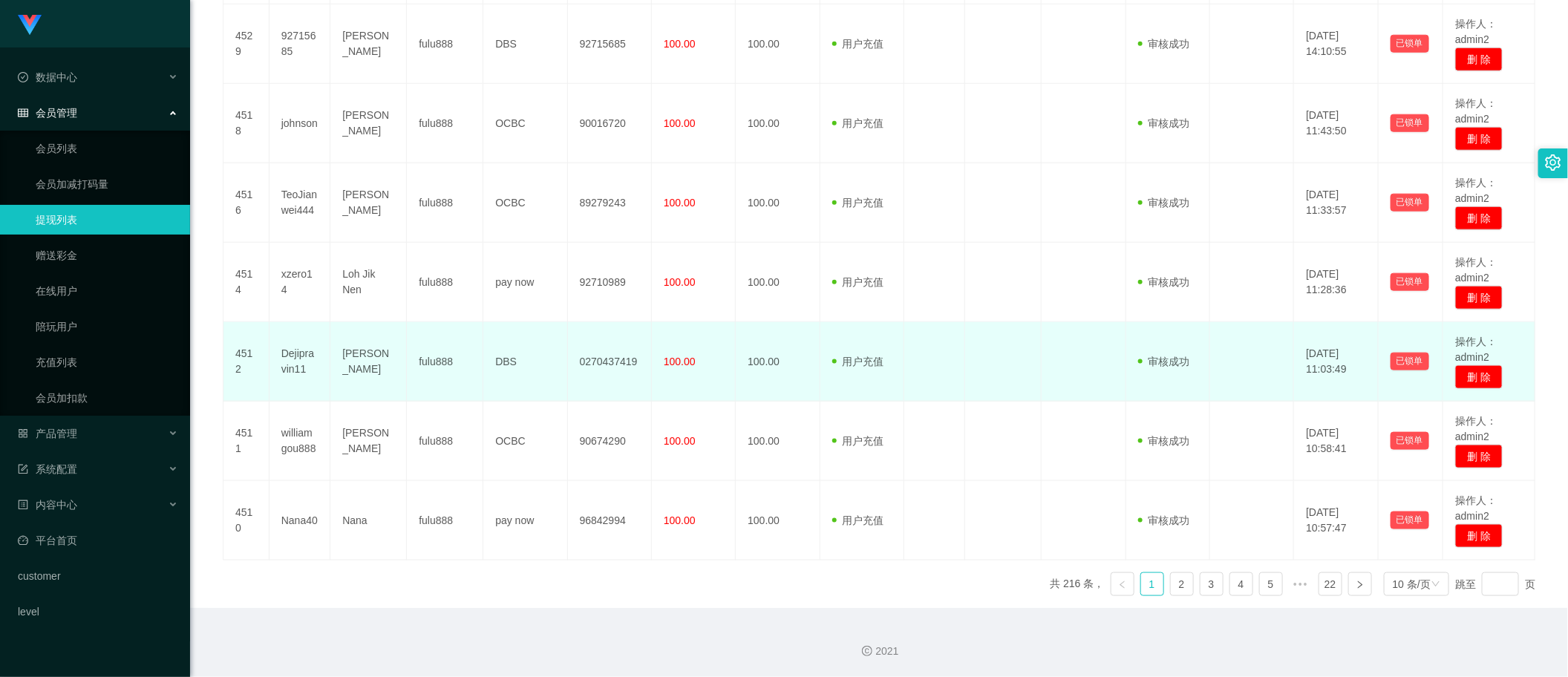
click at [674, 364] on span "100.00" at bounding box center [680, 361] width 32 height 12
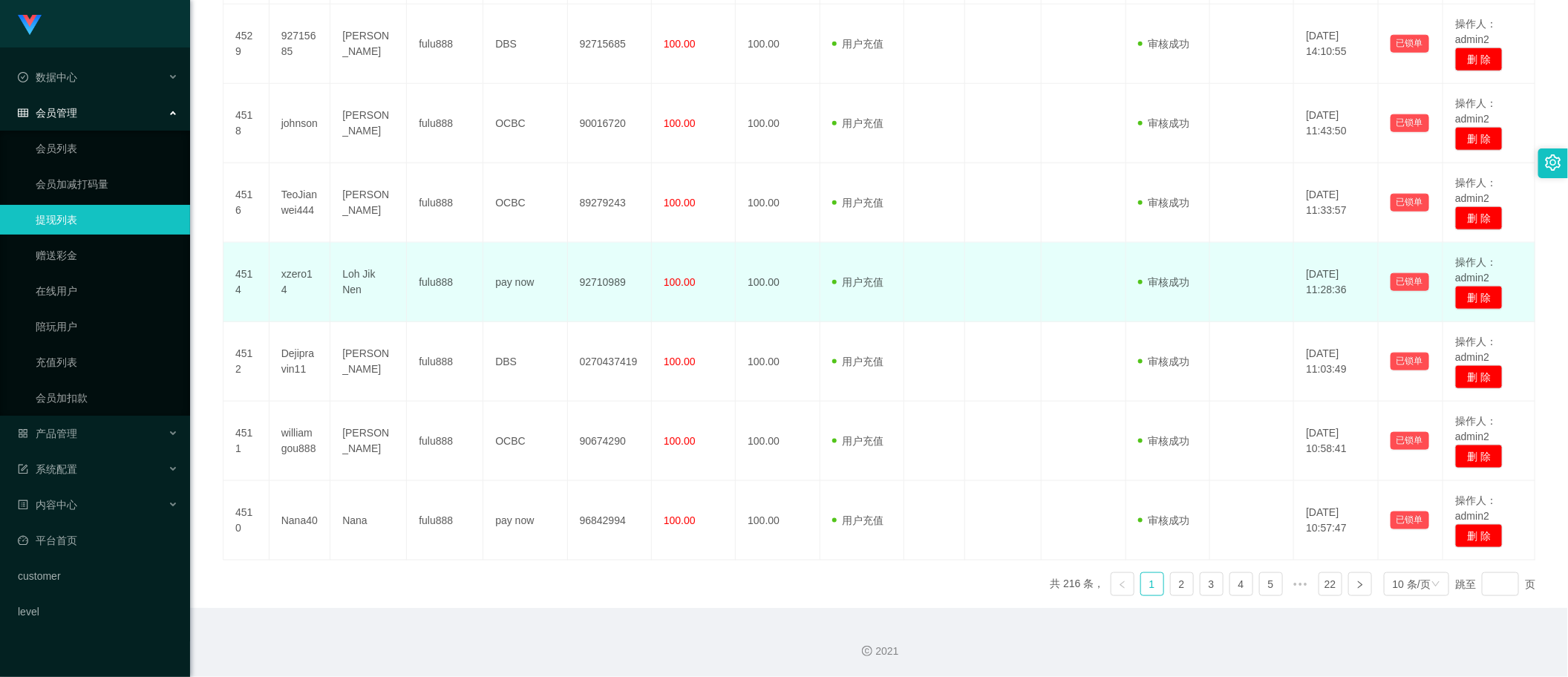
click at [687, 285] on span "100.00" at bounding box center [680, 282] width 32 height 12
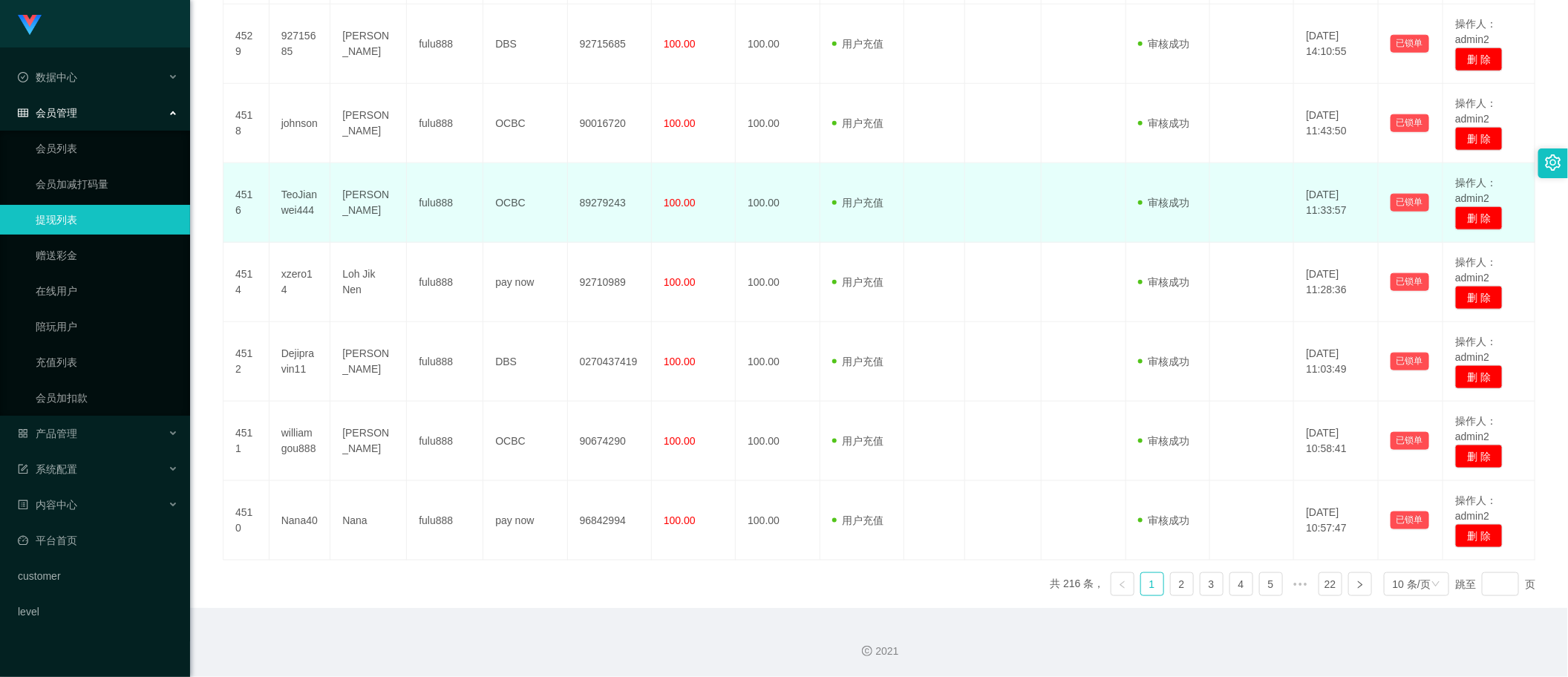
click at [687, 230] on td "100.00" at bounding box center [694, 203] width 84 height 79
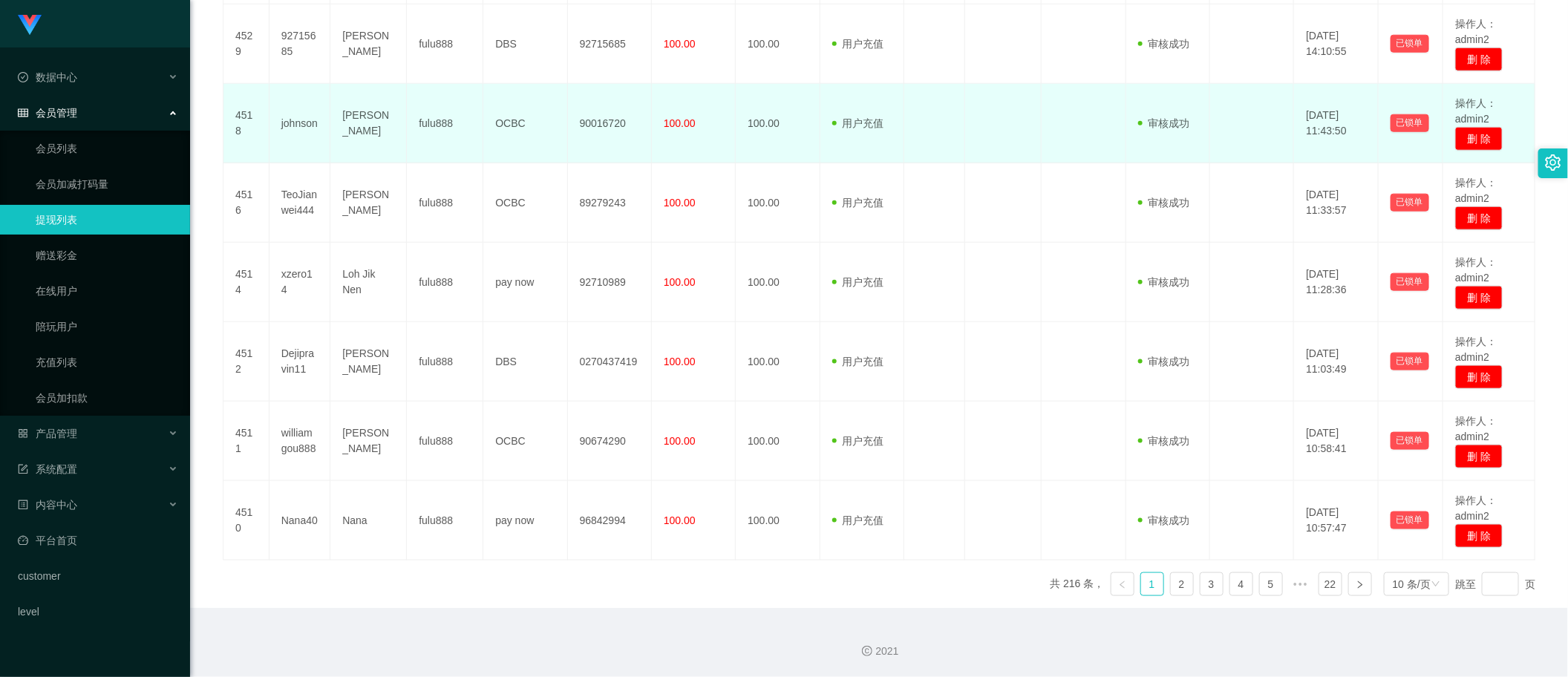
click at [687, 132] on td "100.00" at bounding box center [694, 123] width 84 height 79
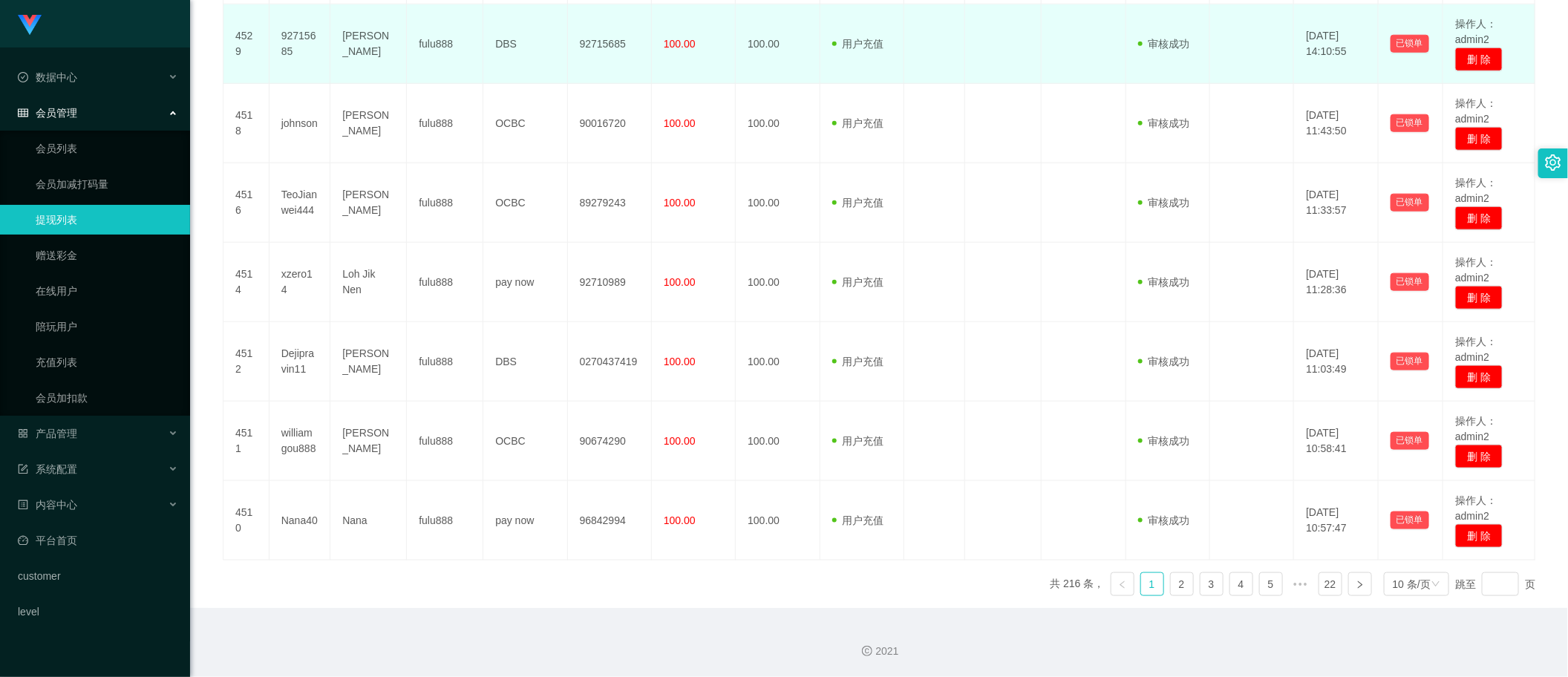
click at [687, 43] on span "100.00" at bounding box center [680, 43] width 32 height 12
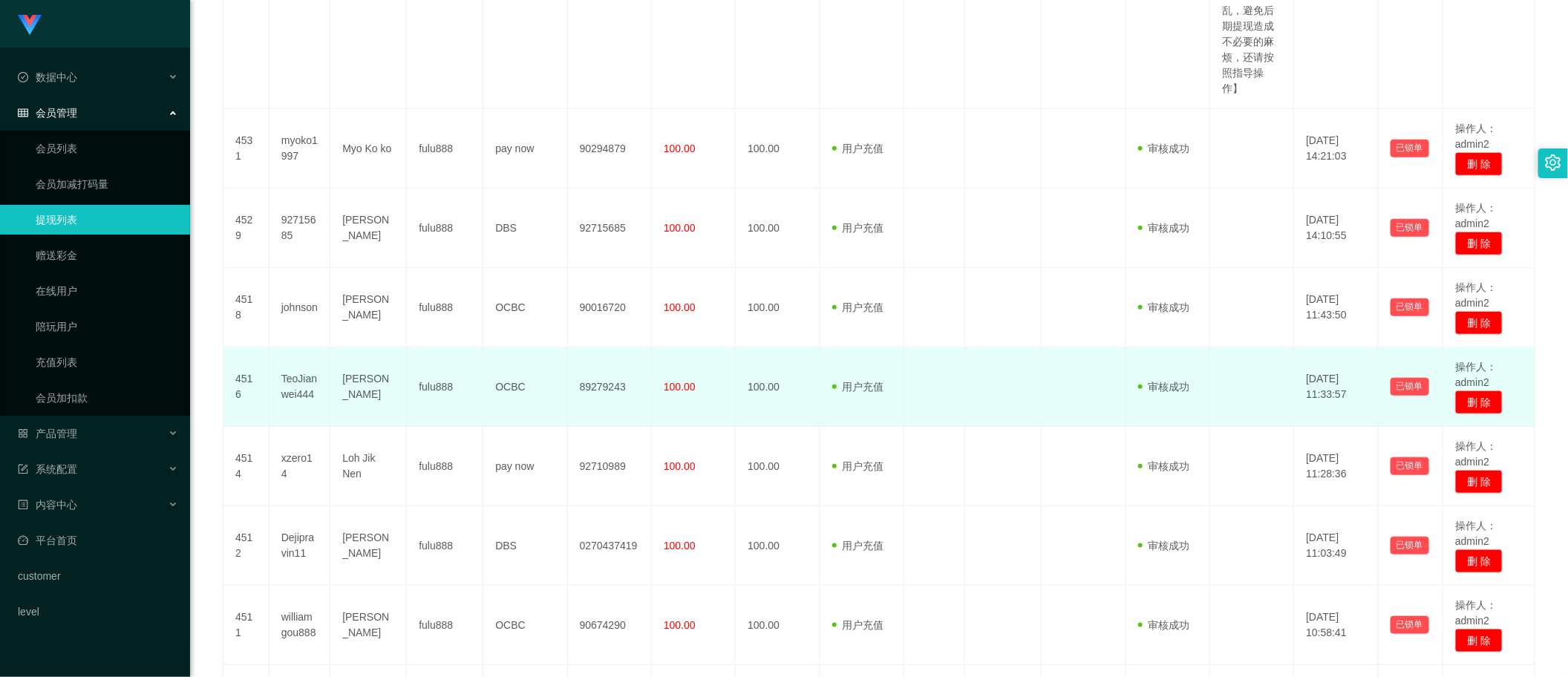
scroll to position [543, 0]
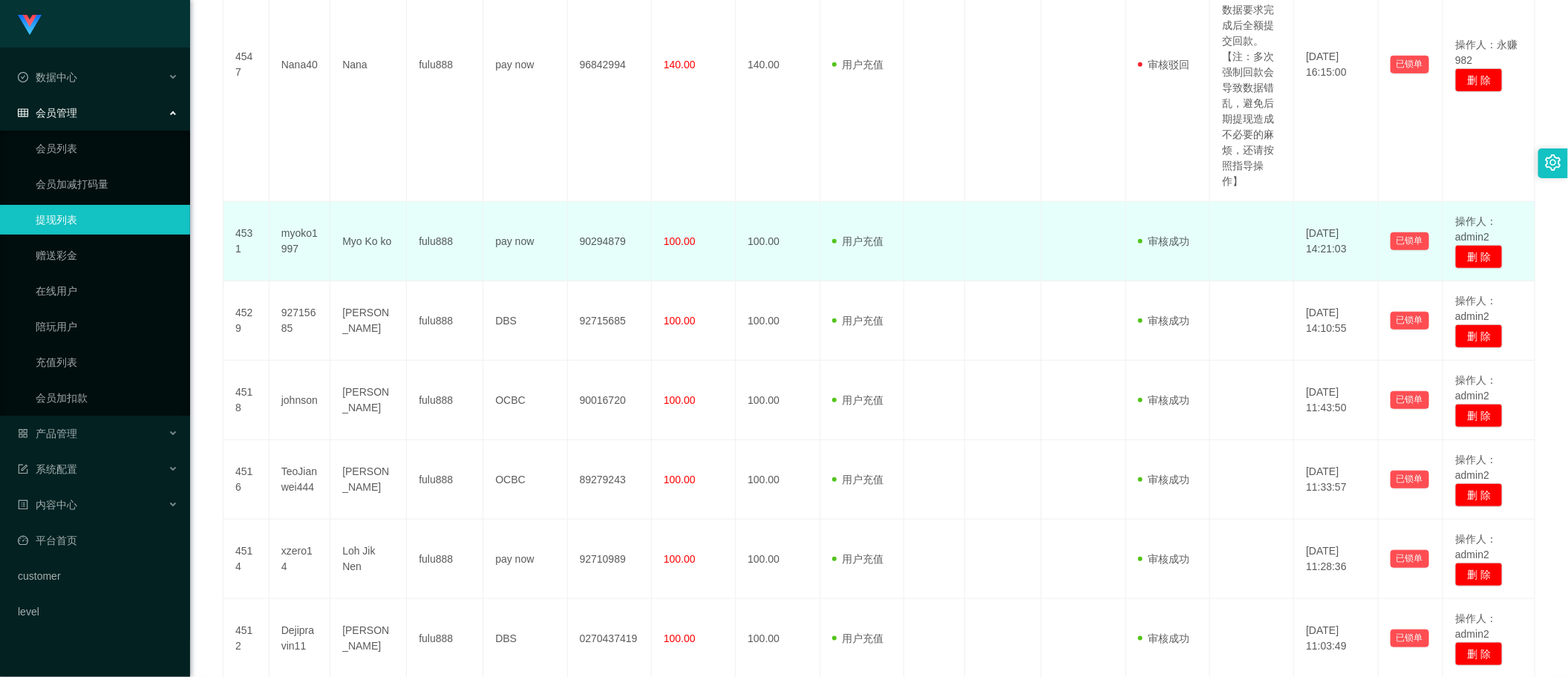
click at [704, 247] on td "100.00" at bounding box center [694, 241] width 84 height 79
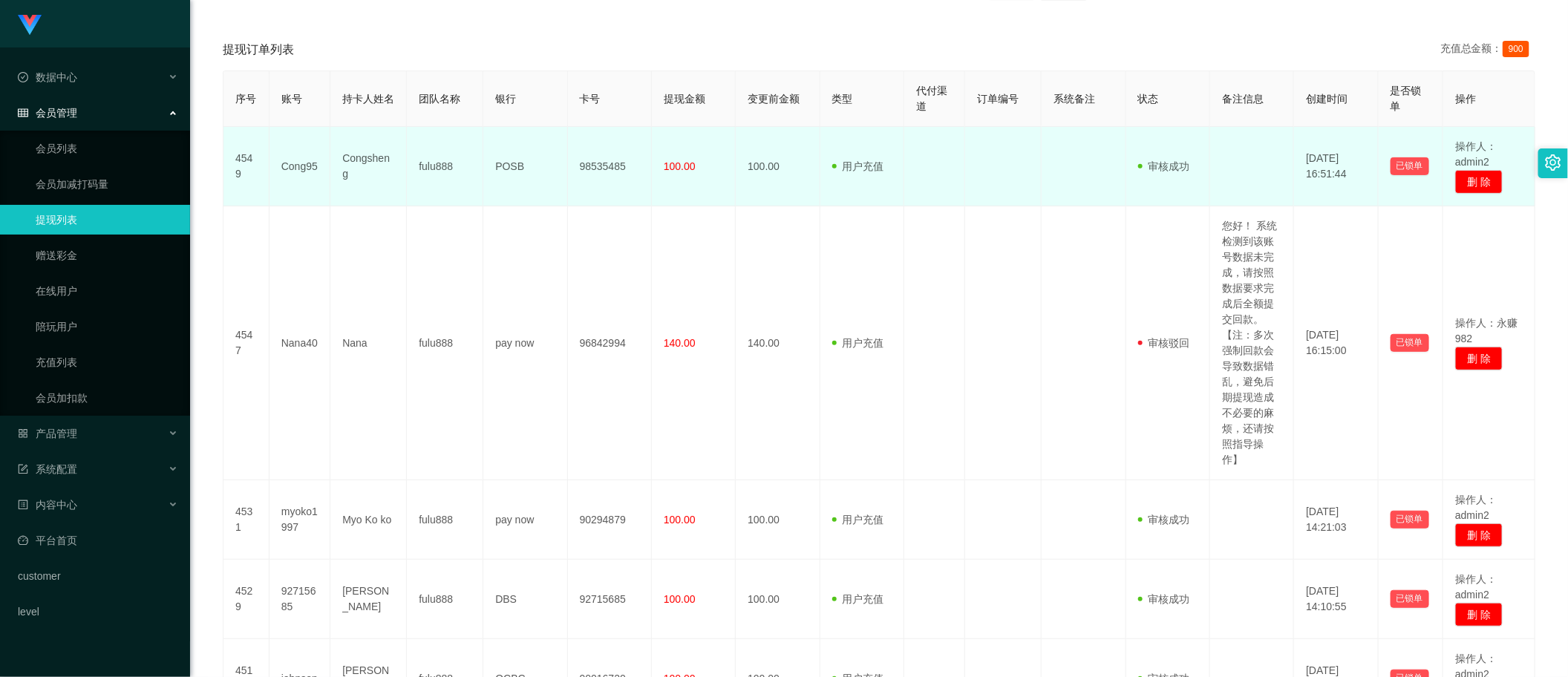
click at [687, 173] on td "100.00" at bounding box center [694, 167] width 84 height 79
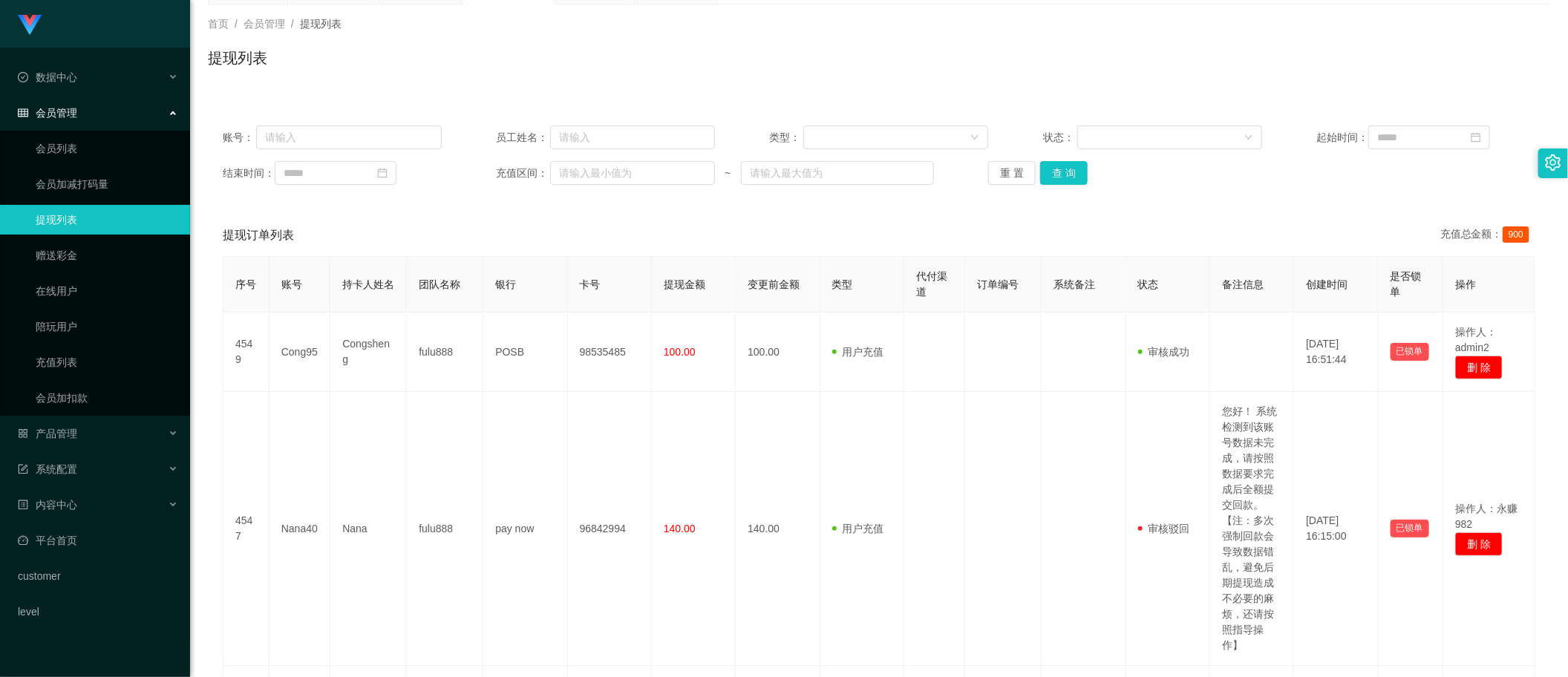
scroll to position [0, 0]
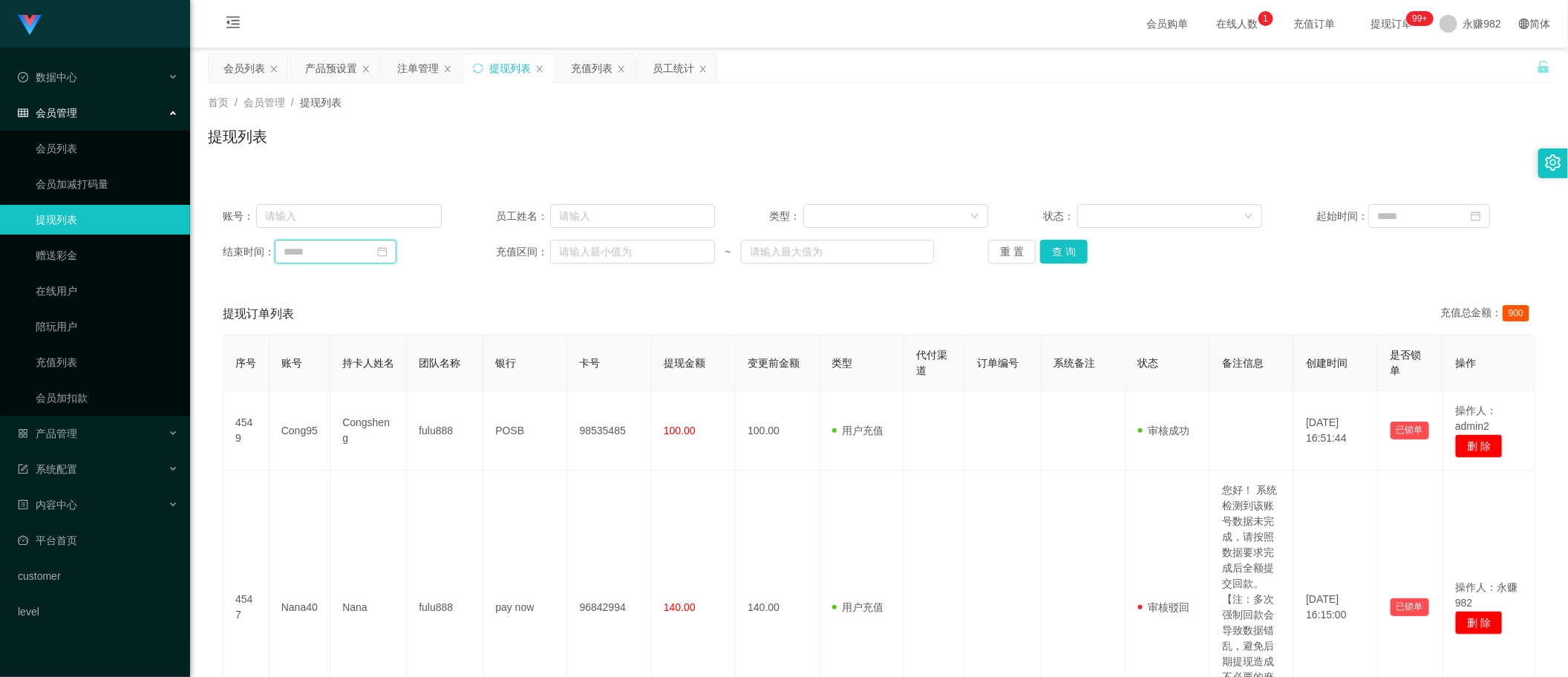
click at [333, 247] on input at bounding box center [335, 251] width 122 height 24
click at [372, 472] on link "今天" at bounding box center [378, 475] width 21 height 29
type input "**********"
click at [1071, 256] on button "查 询" at bounding box center [1064, 251] width 48 height 24
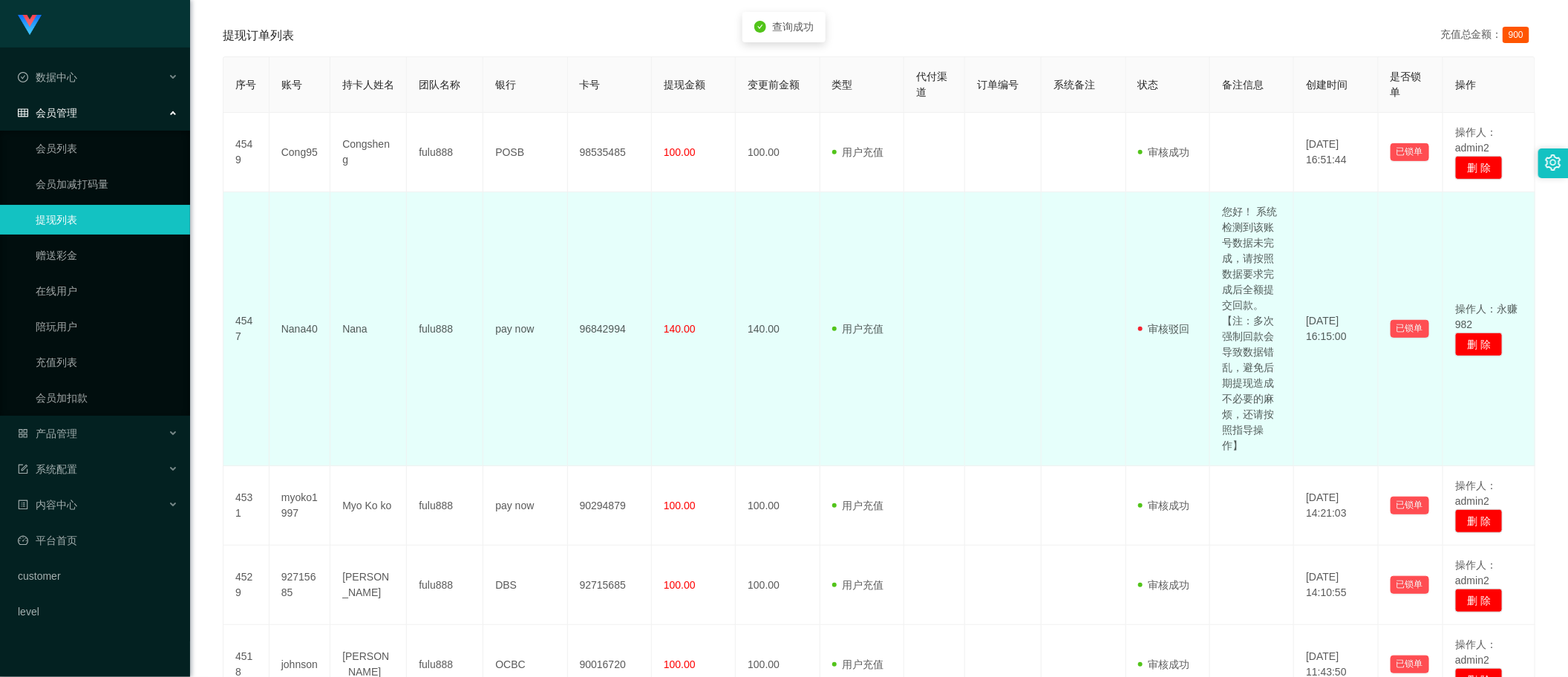
scroll to position [464, 0]
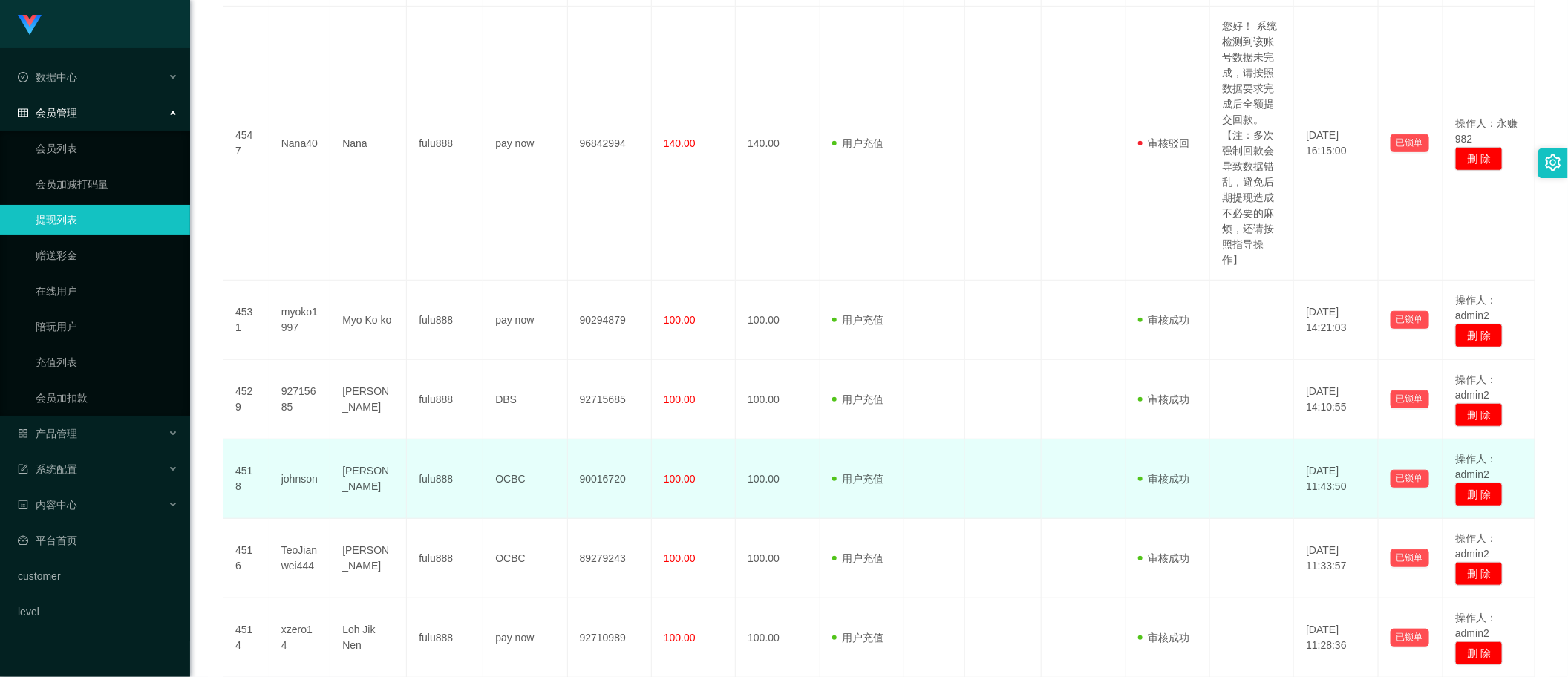
click at [682, 512] on td "100.00" at bounding box center [694, 479] width 84 height 79
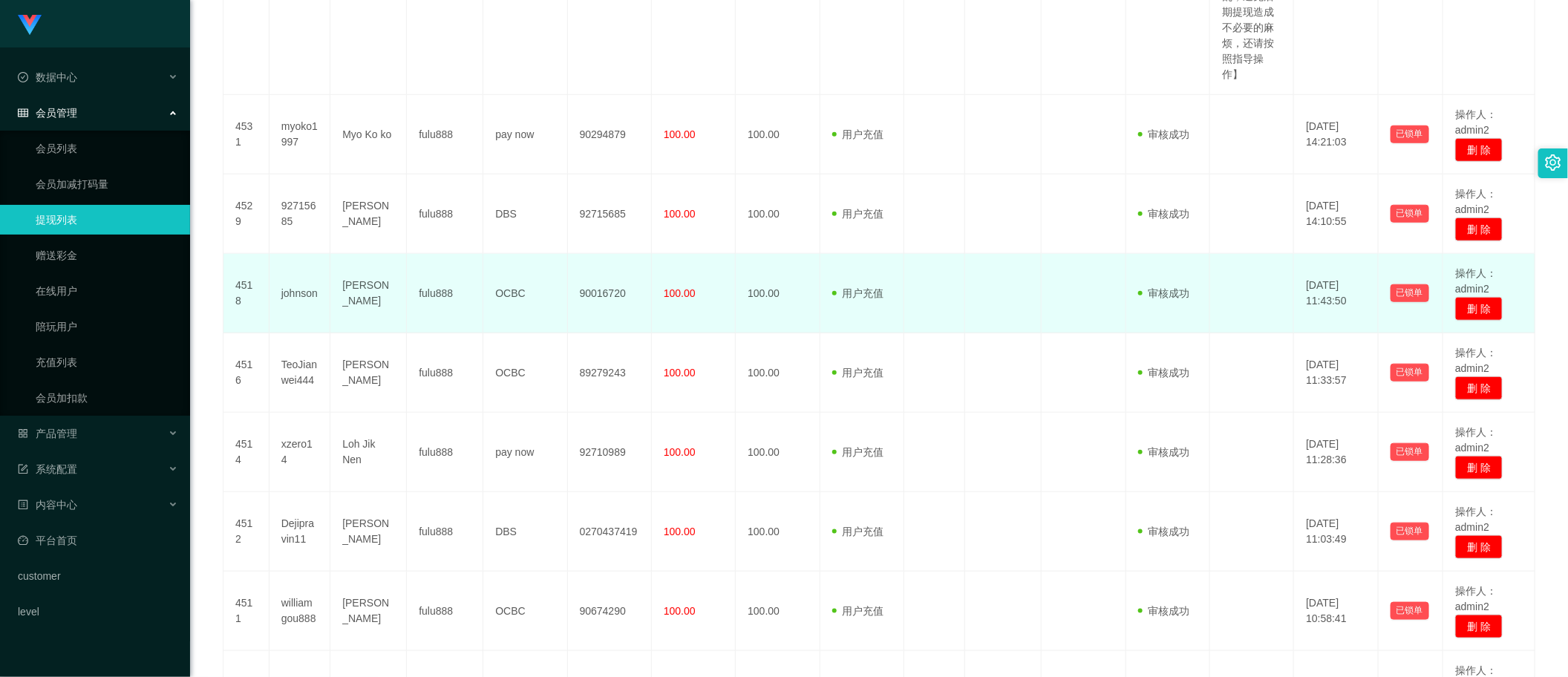
scroll to position [821, 0]
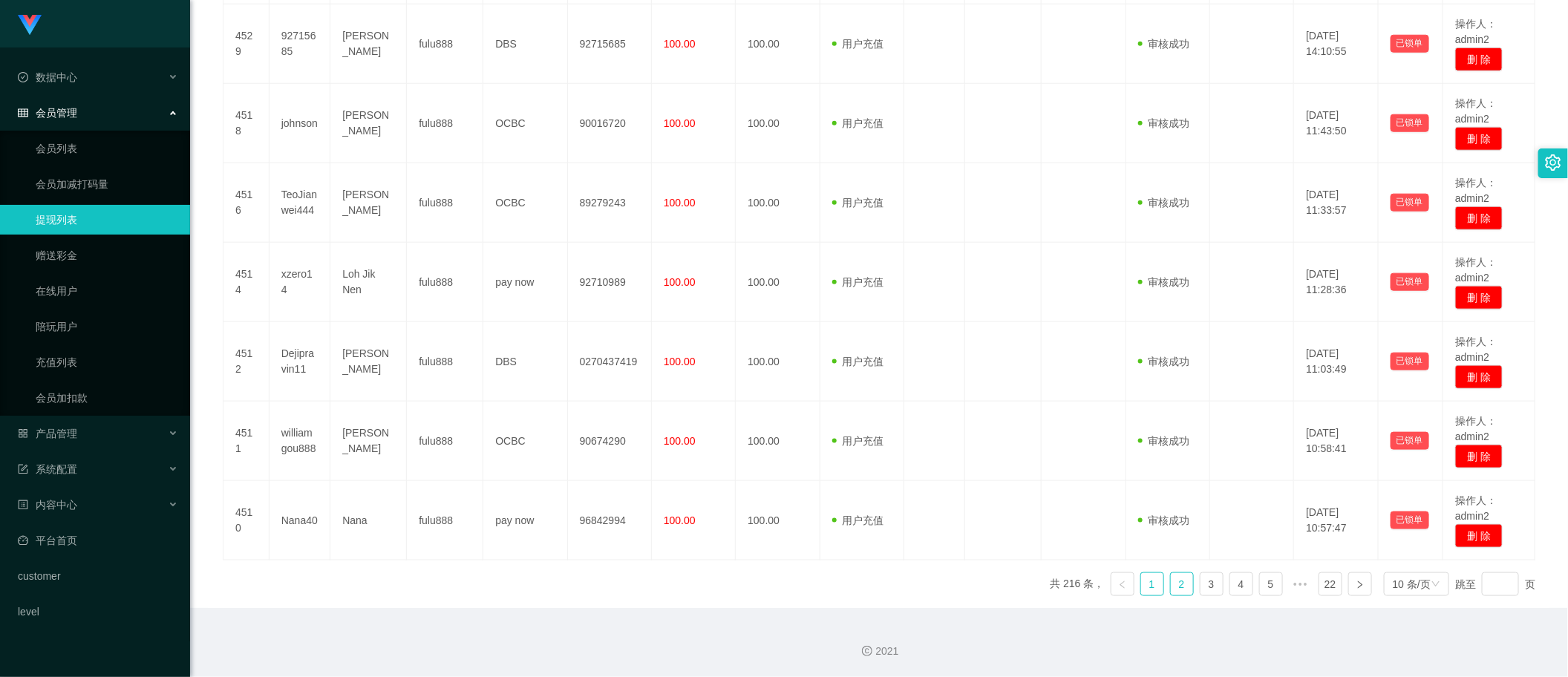
click at [1171, 590] on link "2" at bounding box center [1182, 584] width 22 height 22
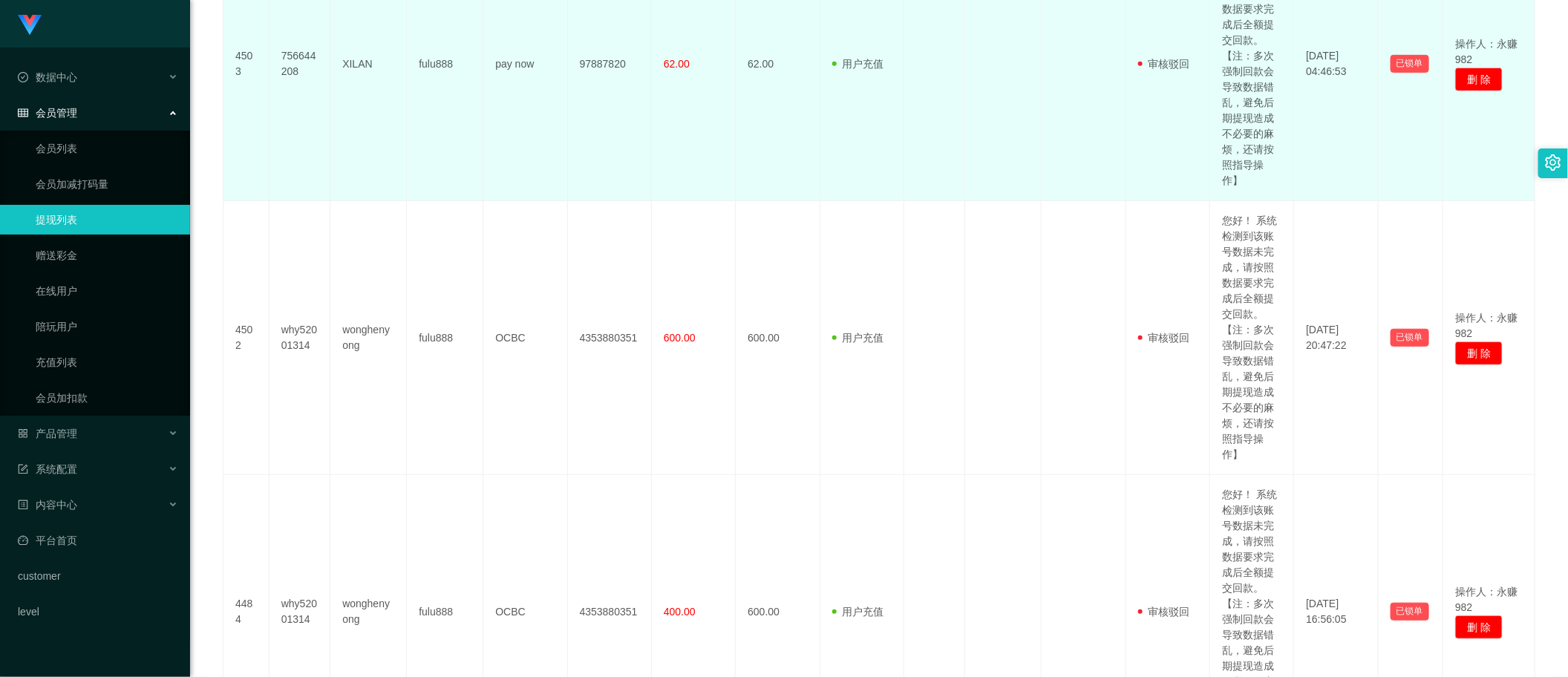
scroll to position [0, 0]
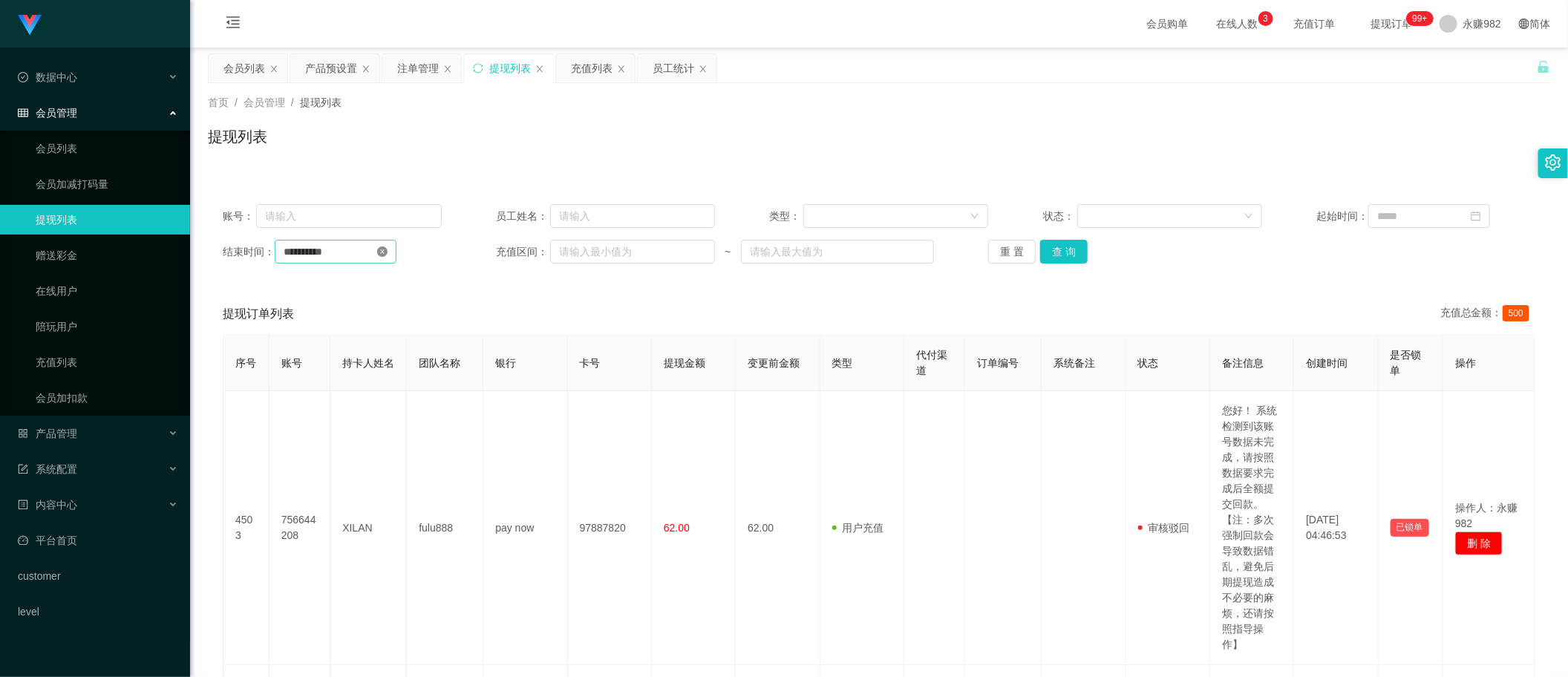
click at [388, 252] on icon "图标: close-circle" at bounding box center [381, 251] width 10 height 10
click at [1383, 223] on input at bounding box center [1429, 216] width 122 height 24
click at [1403, 443] on span "今天" at bounding box center [1393, 440] width 189 height 29
click at [1403, 444] on span "今天" at bounding box center [1393, 440] width 189 height 29
click at [1400, 442] on link "今天" at bounding box center [1393, 440] width 21 height 29
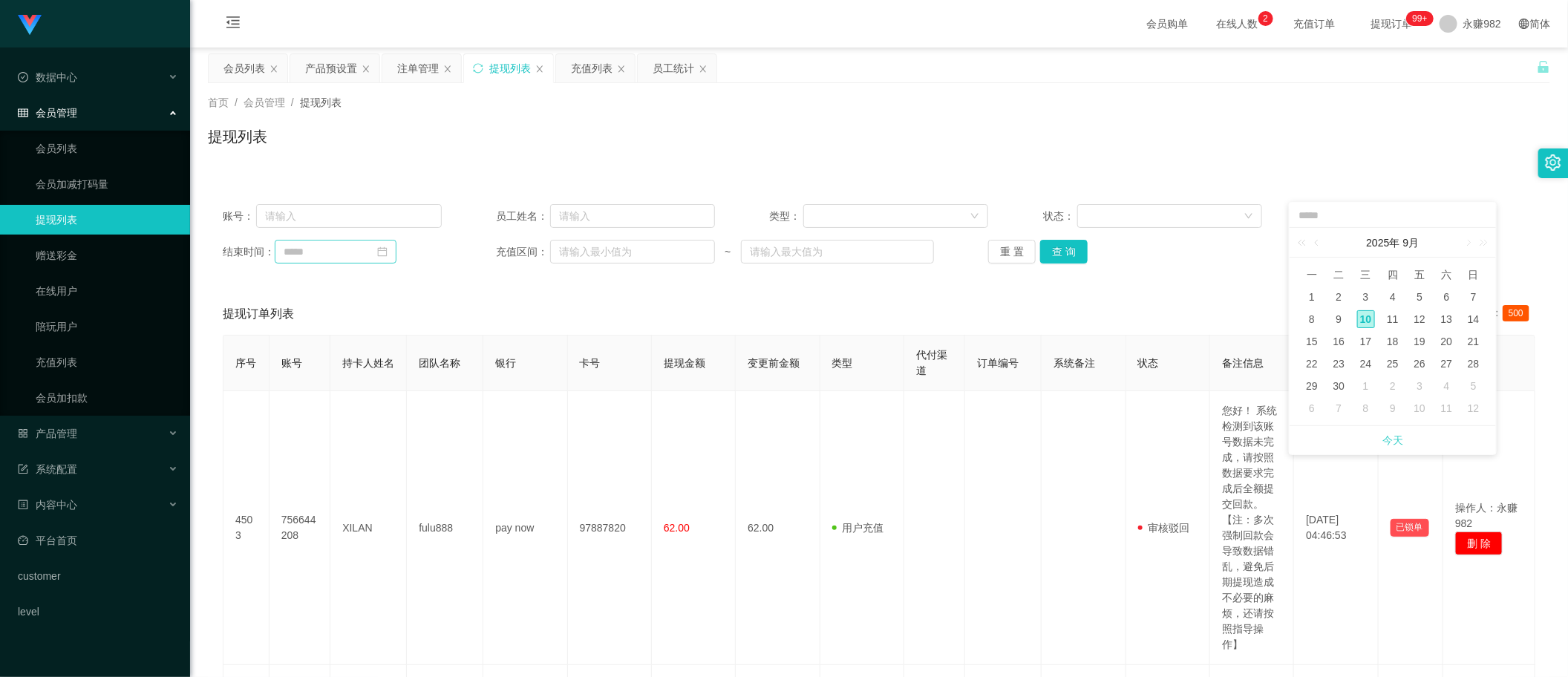
type input "**********"
click at [1054, 254] on button "查 询" at bounding box center [1064, 251] width 48 height 24
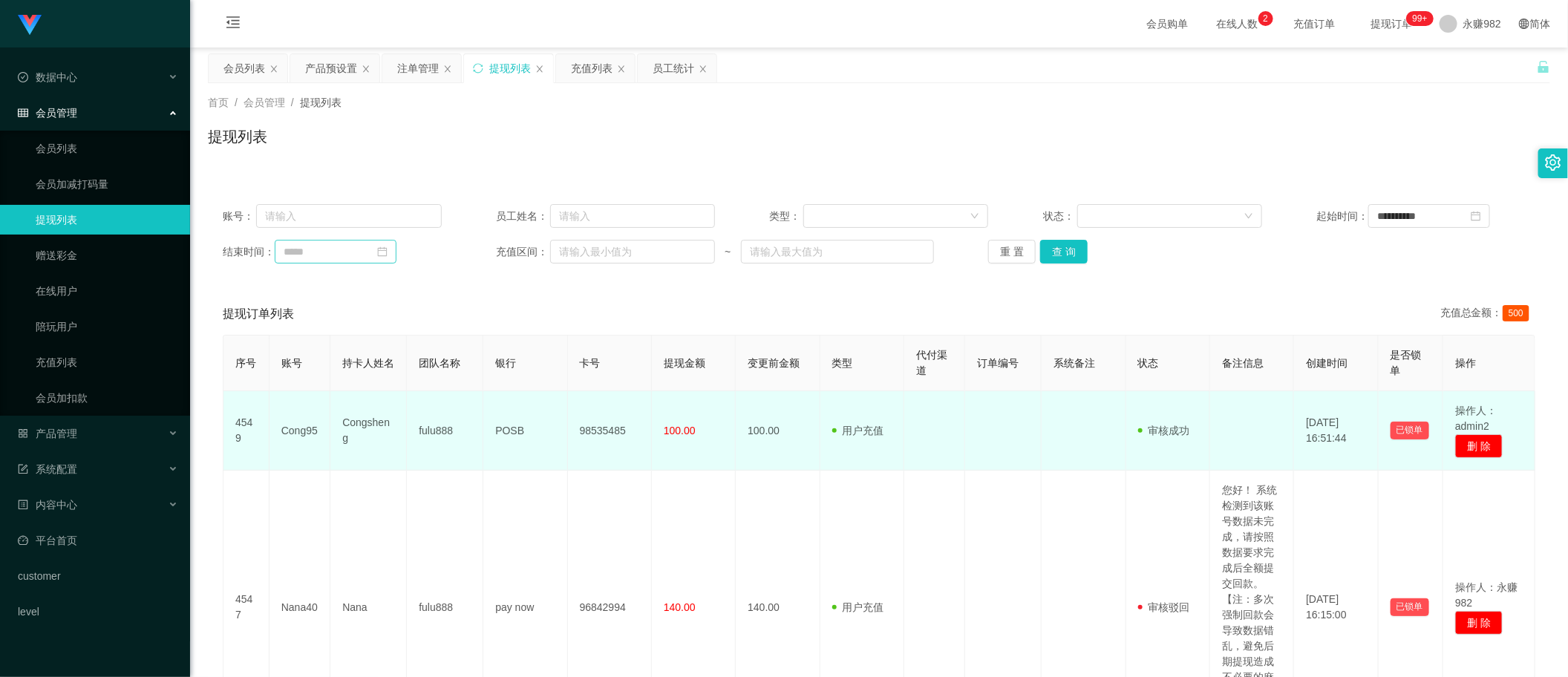
click at [298, 432] on td "Cong95" at bounding box center [300, 431] width 61 height 79
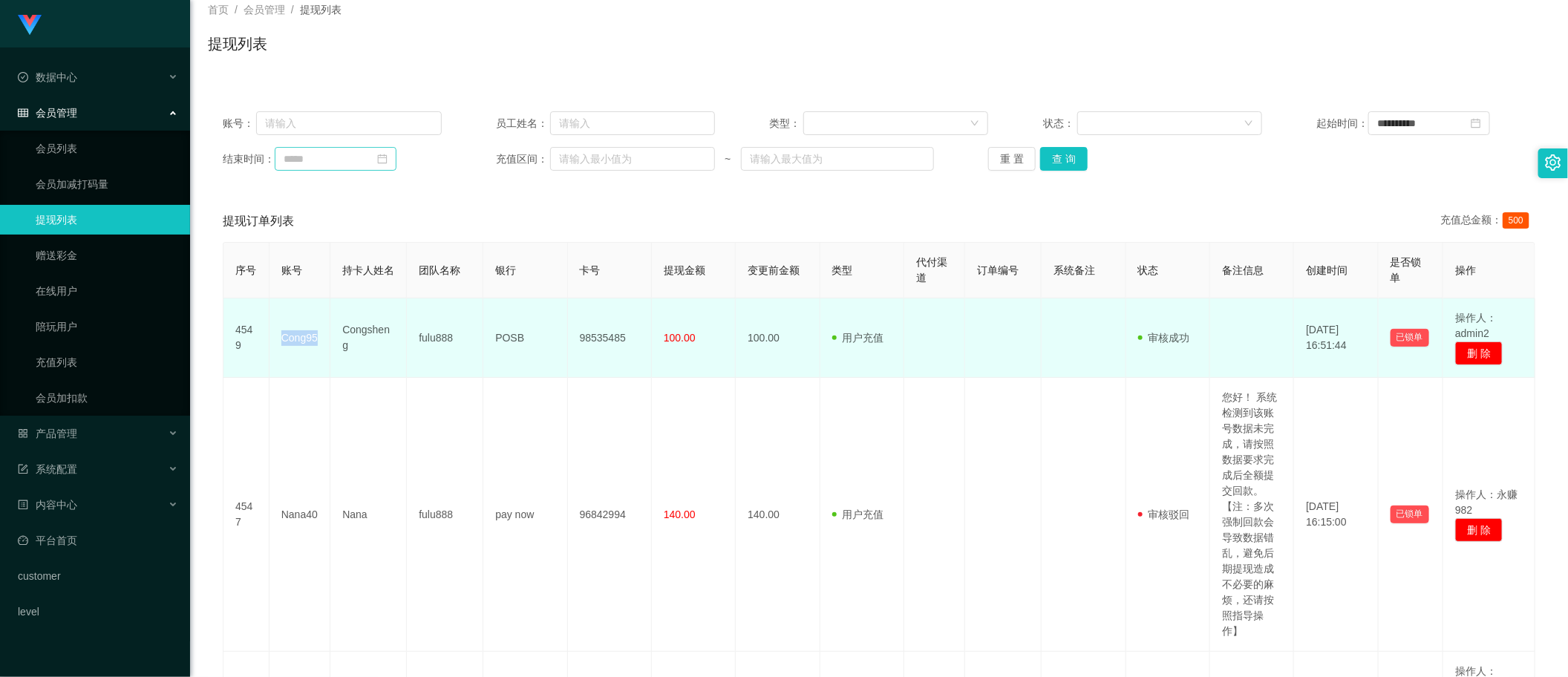
scroll to position [371, 0]
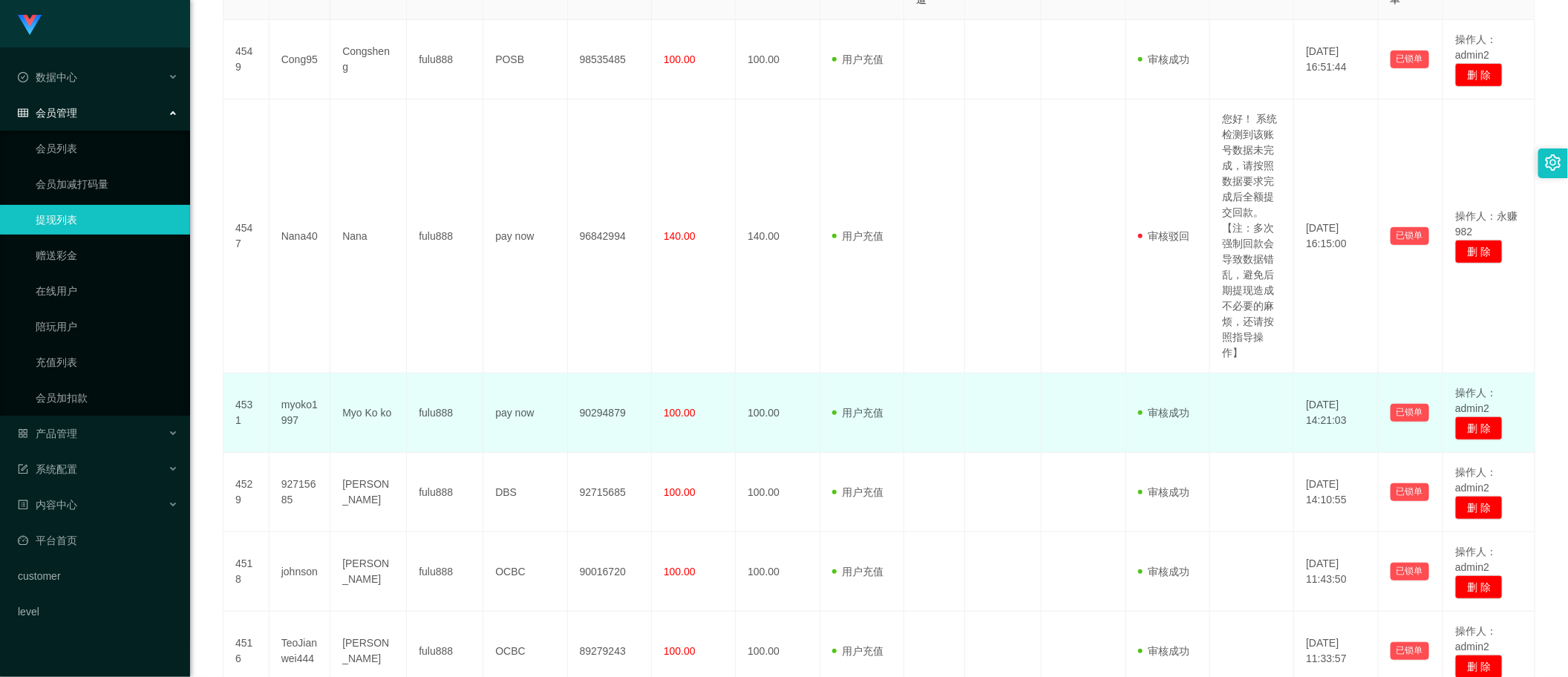
click at [297, 428] on td "myoko1997" at bounding box center [300, 413] width 61 height 79
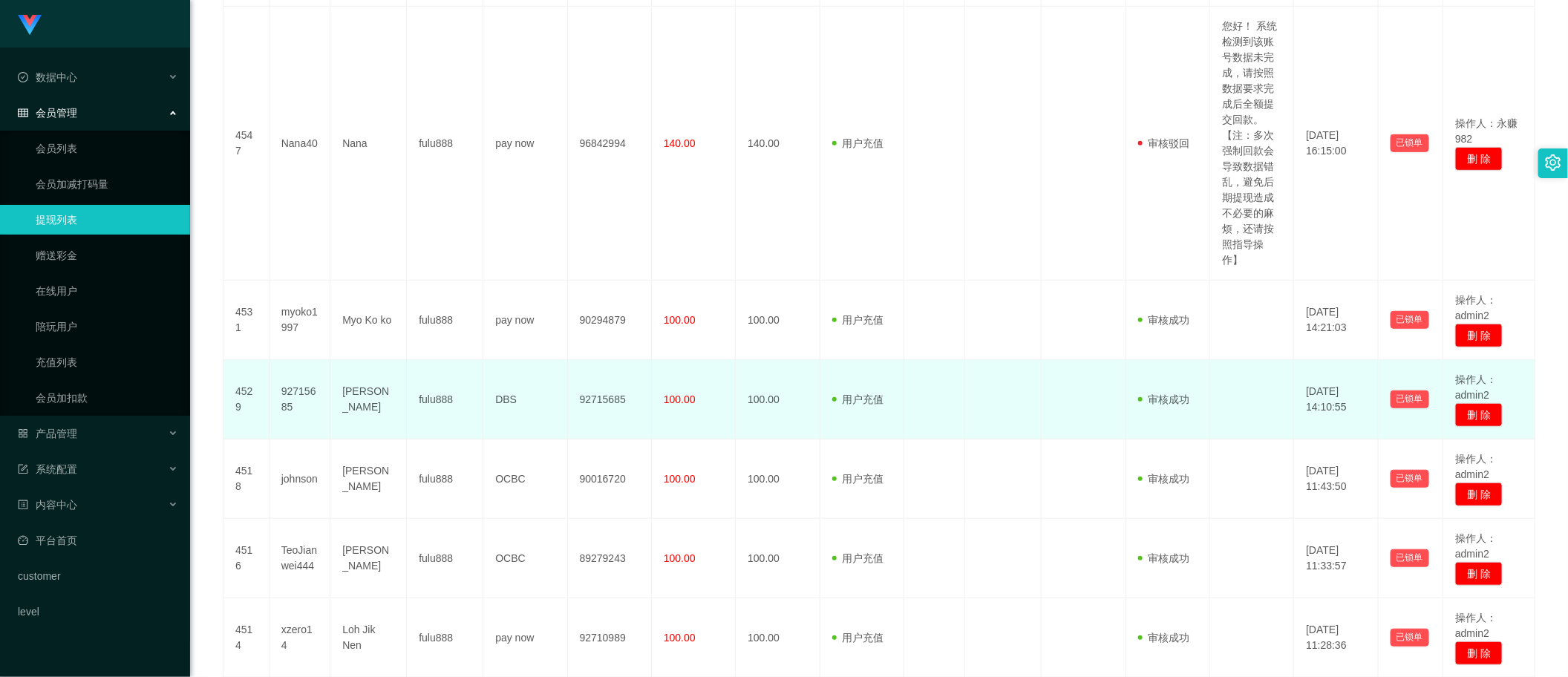
click at [292, 391] on td "92715685" at bounding box center [300, 400] width 61 height 79
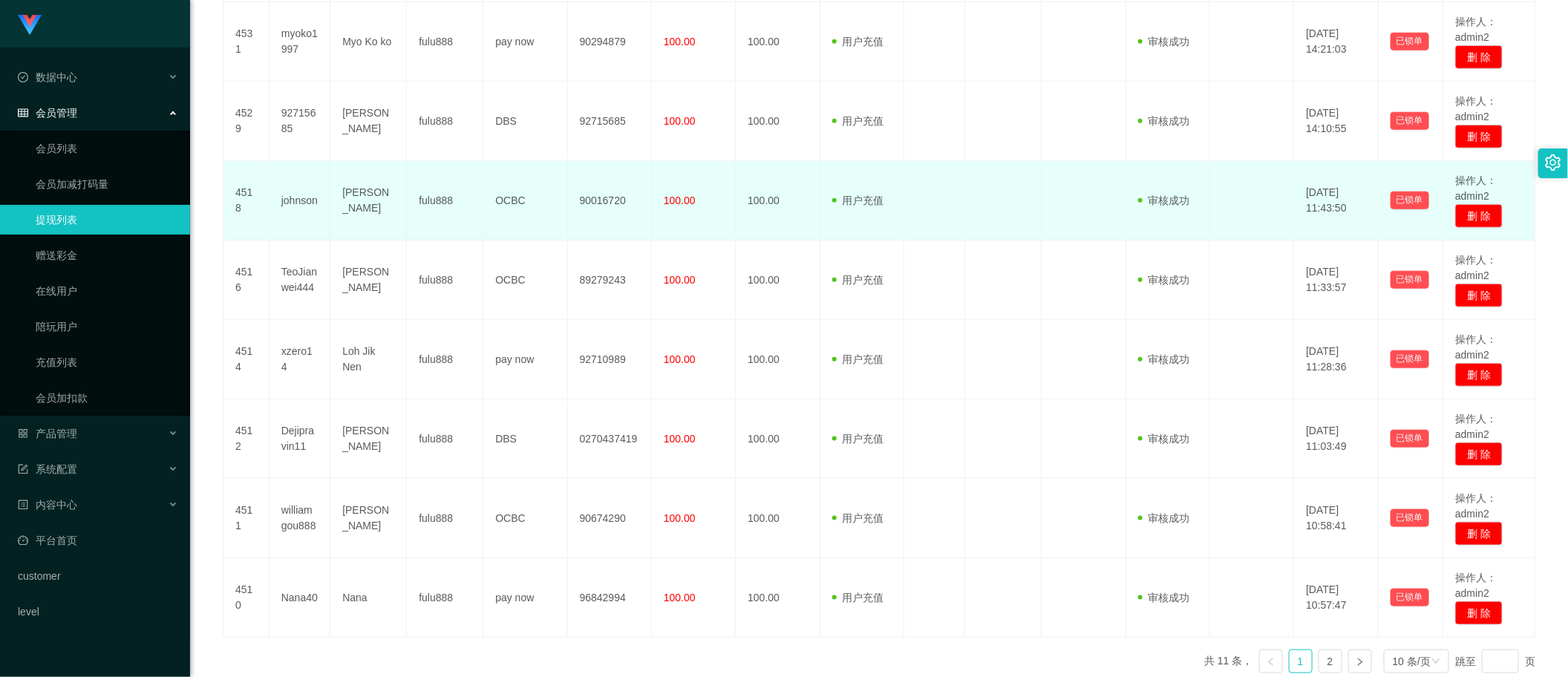
click at [282, 197] on td "johnson" at bounding box center [300, 201] width 61 height 79
click at [302, 205] on td "johnson" at bounding box center [300, 201] width 61 height 79
click at [294, 194] on td "johnson" at bounding box center [300, 201] width 61 height 79
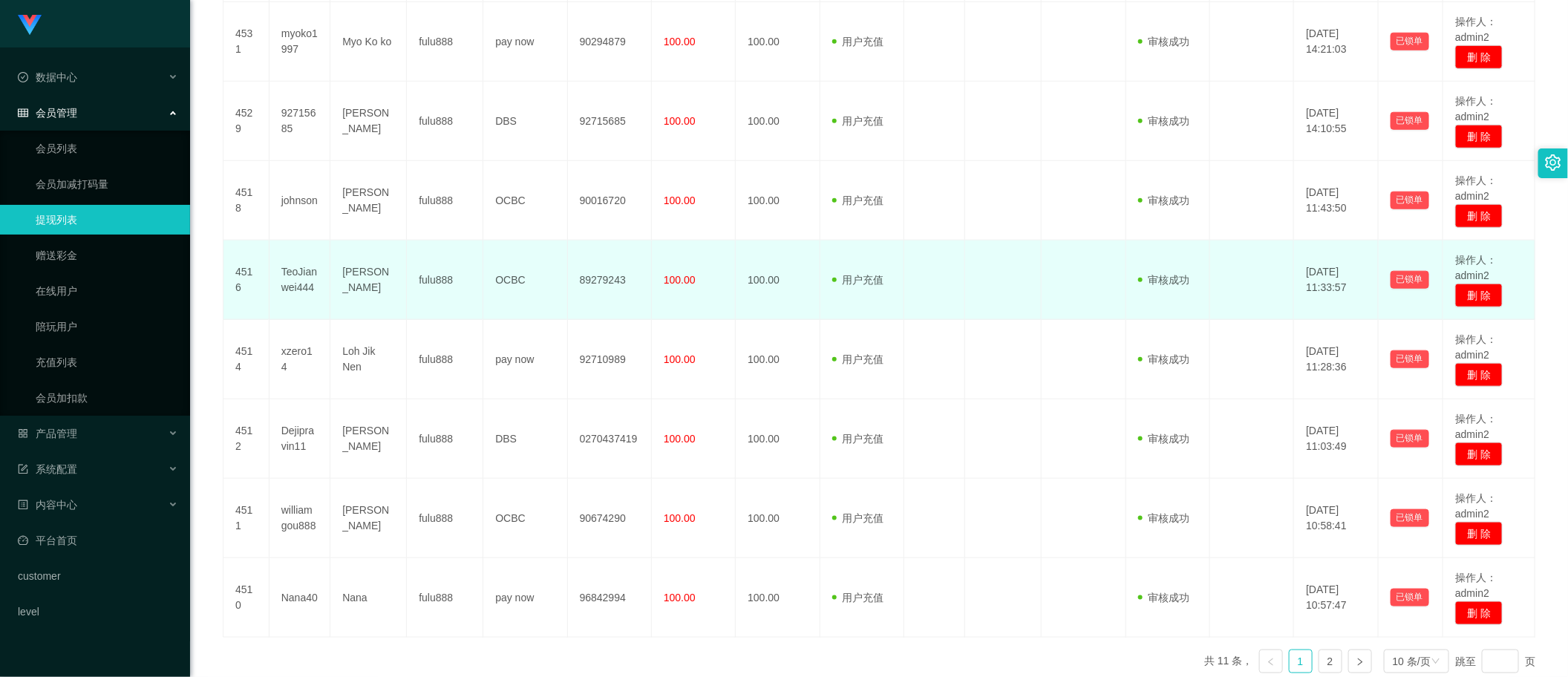
click at [308, 275] on td "TeoJianwei444" at bounding box center [300, 280] width 61 height 79
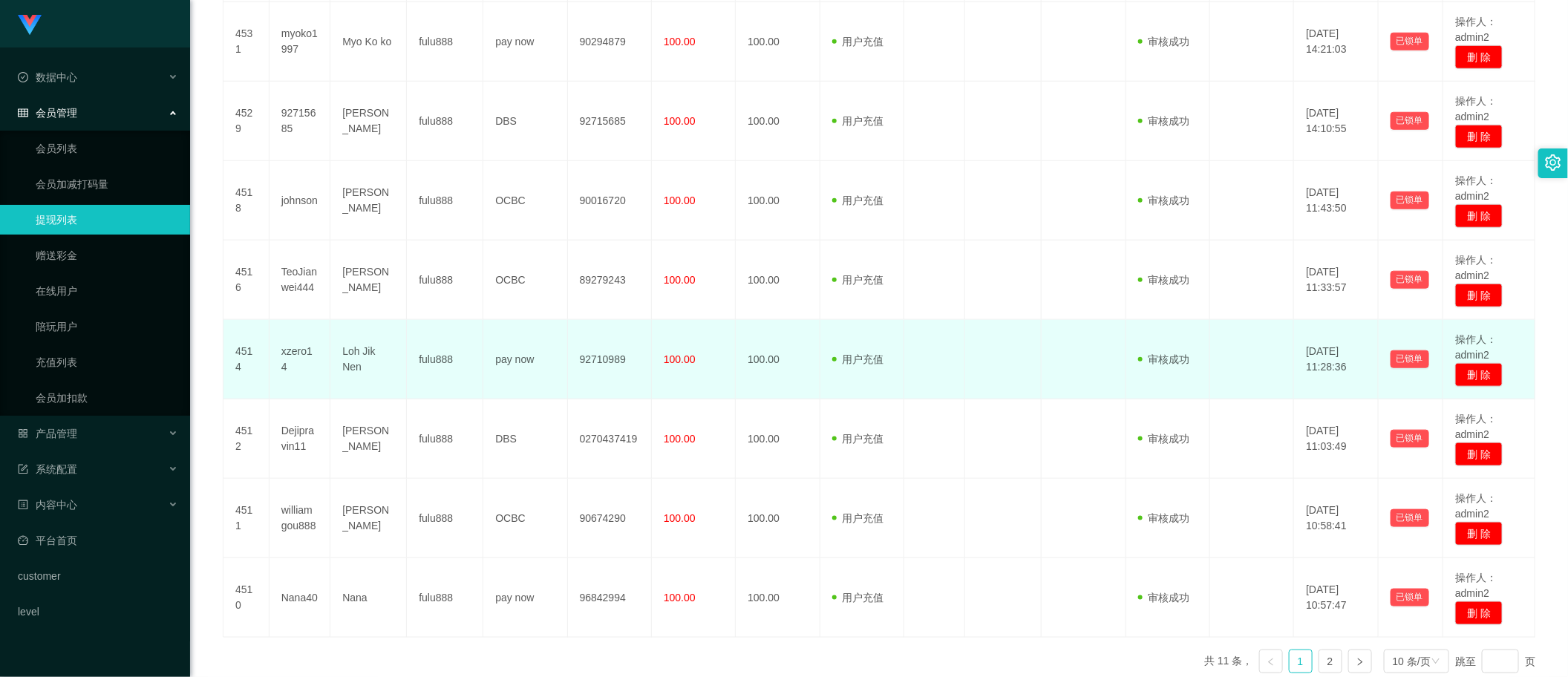
click at [289, 366] on td "xzero14" at bounding box center [300, 359] width 61 height 79
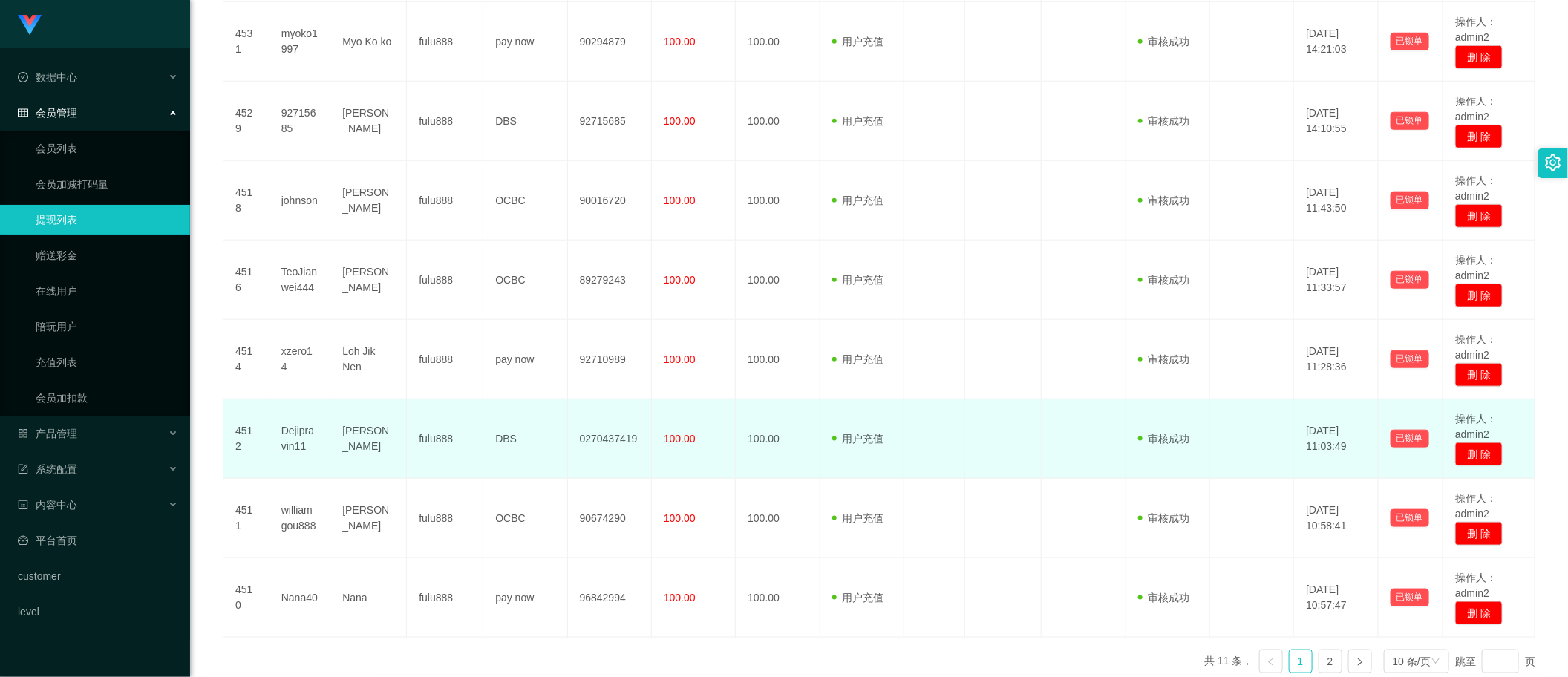
click at [300, 433] on td "Dejipravin11" at bounding box center [300, 439] width 61 height 79
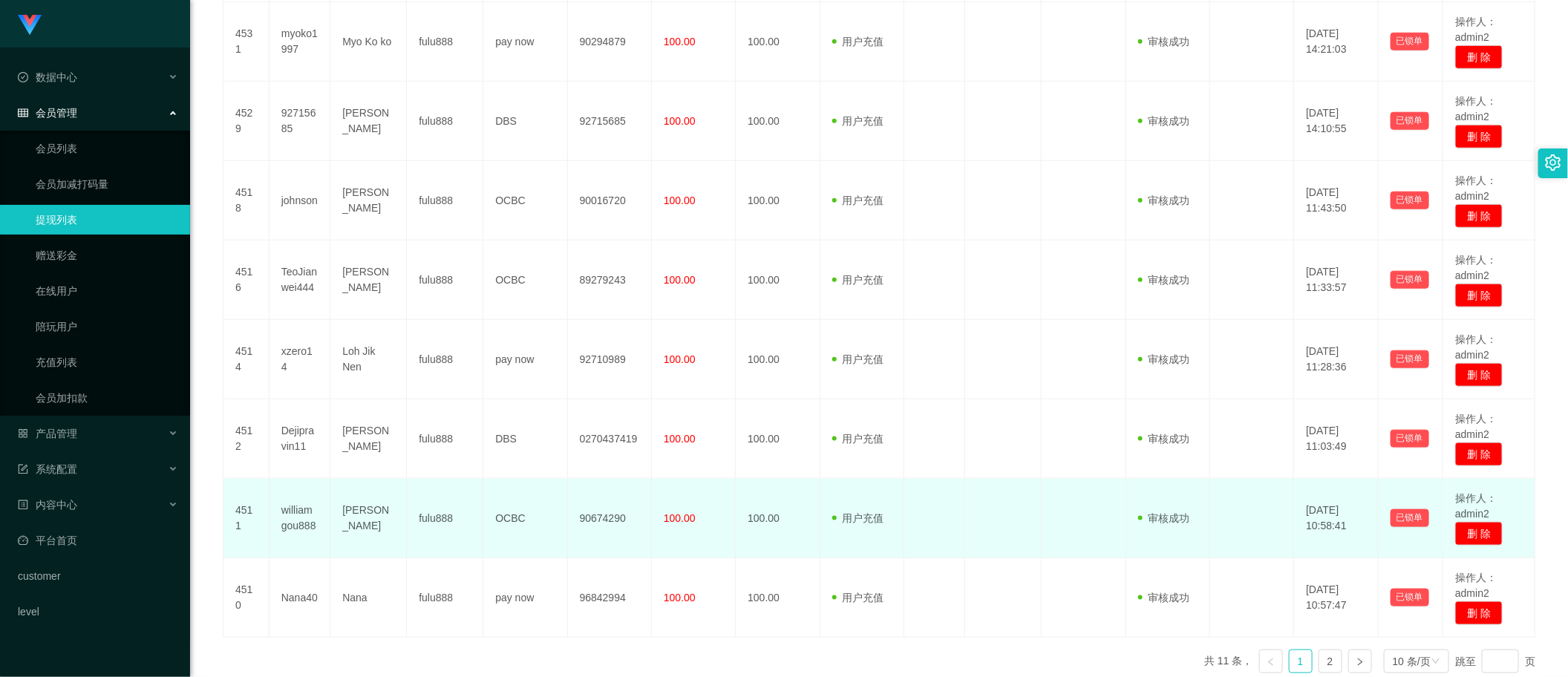
click at [298, 509] on td "williamgou888" at bounding box center [300, 519] width 61 height 79
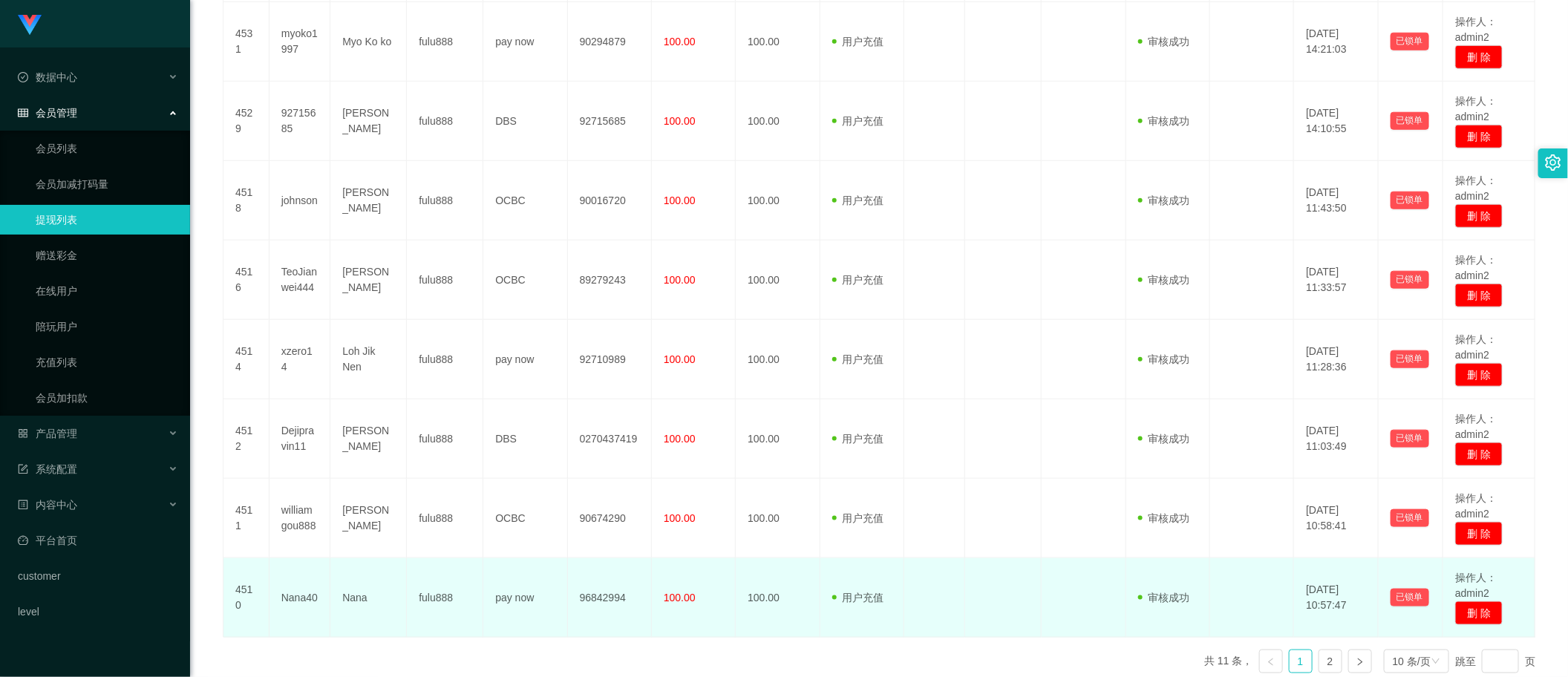
click at [301, 590] on td "Nana40" at bounding box center [300, 598] width 61 height 79
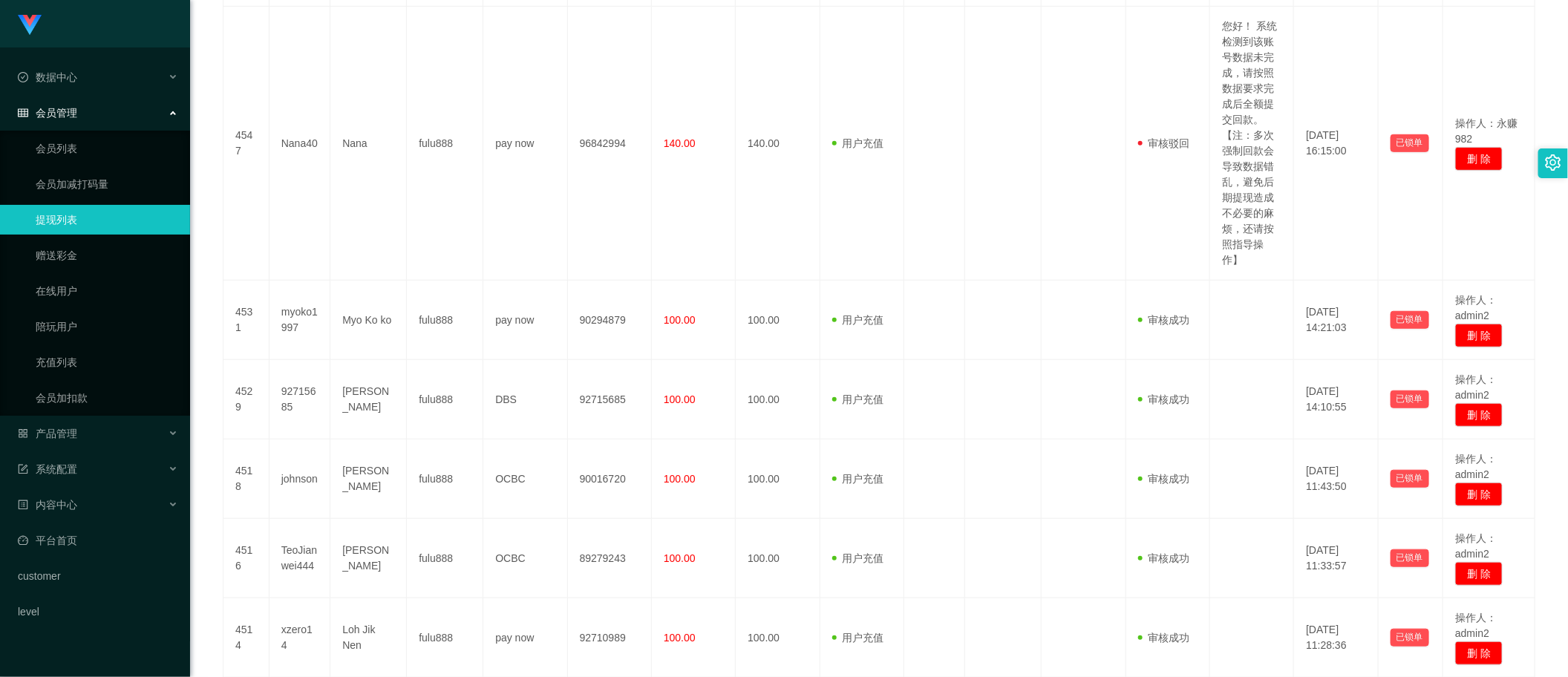
scroll to position [185, 0]
